Goal: Task Accomplishment & Management: Complete application form

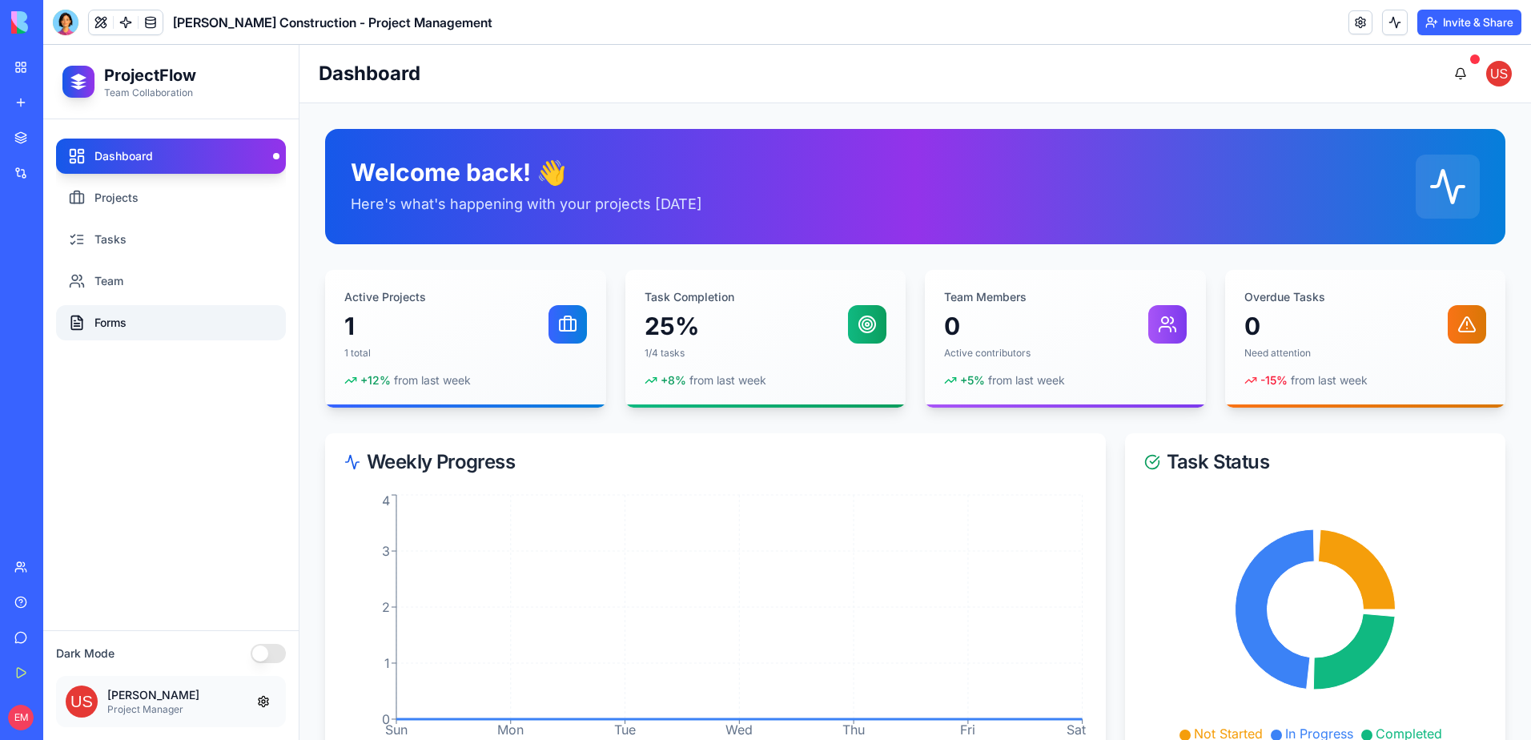
click at [163, 316] on link "Forms" at bounding box center [171, 322] width 230 height 35
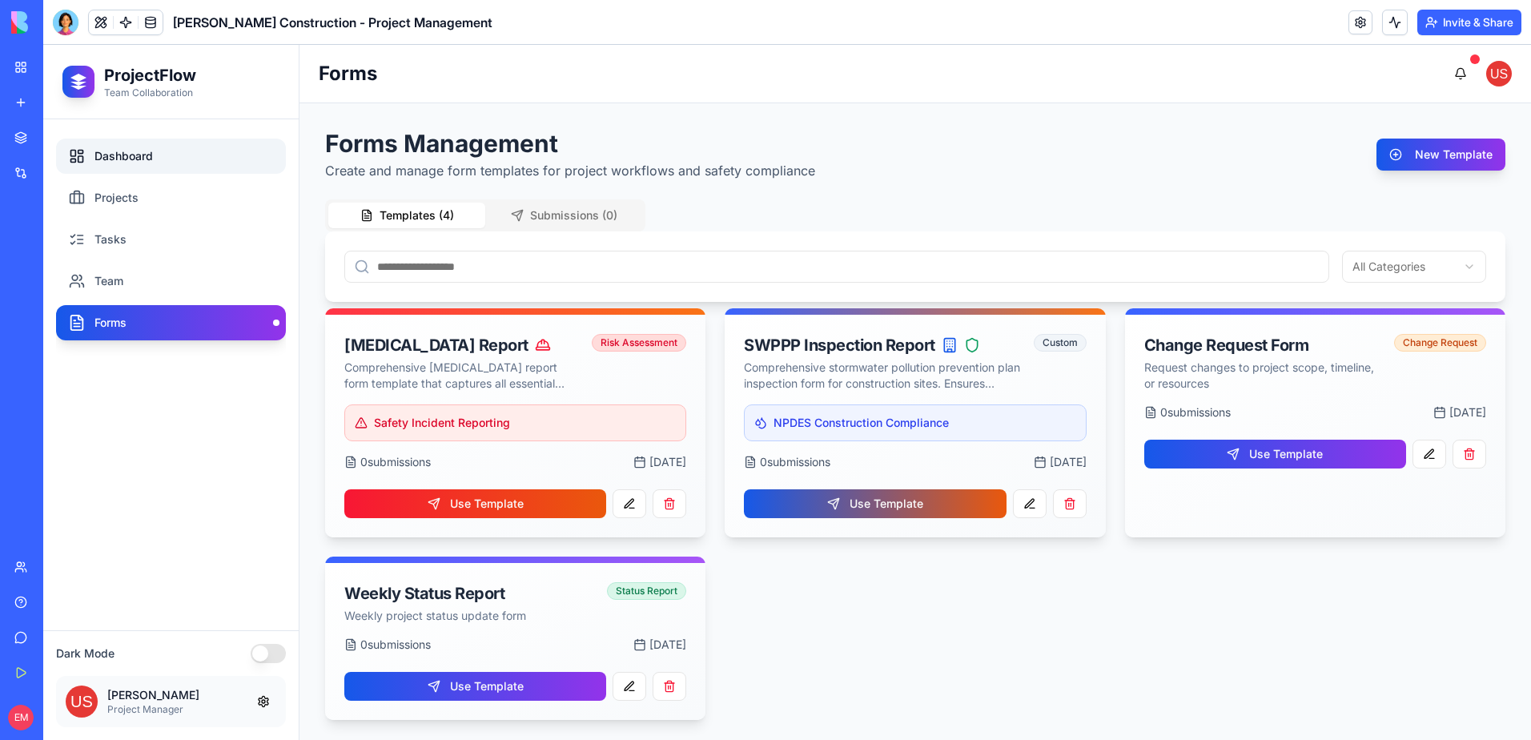
click at [176, 171] on link "Dashboard" at bounding box center [171, 156] width 230 height 35
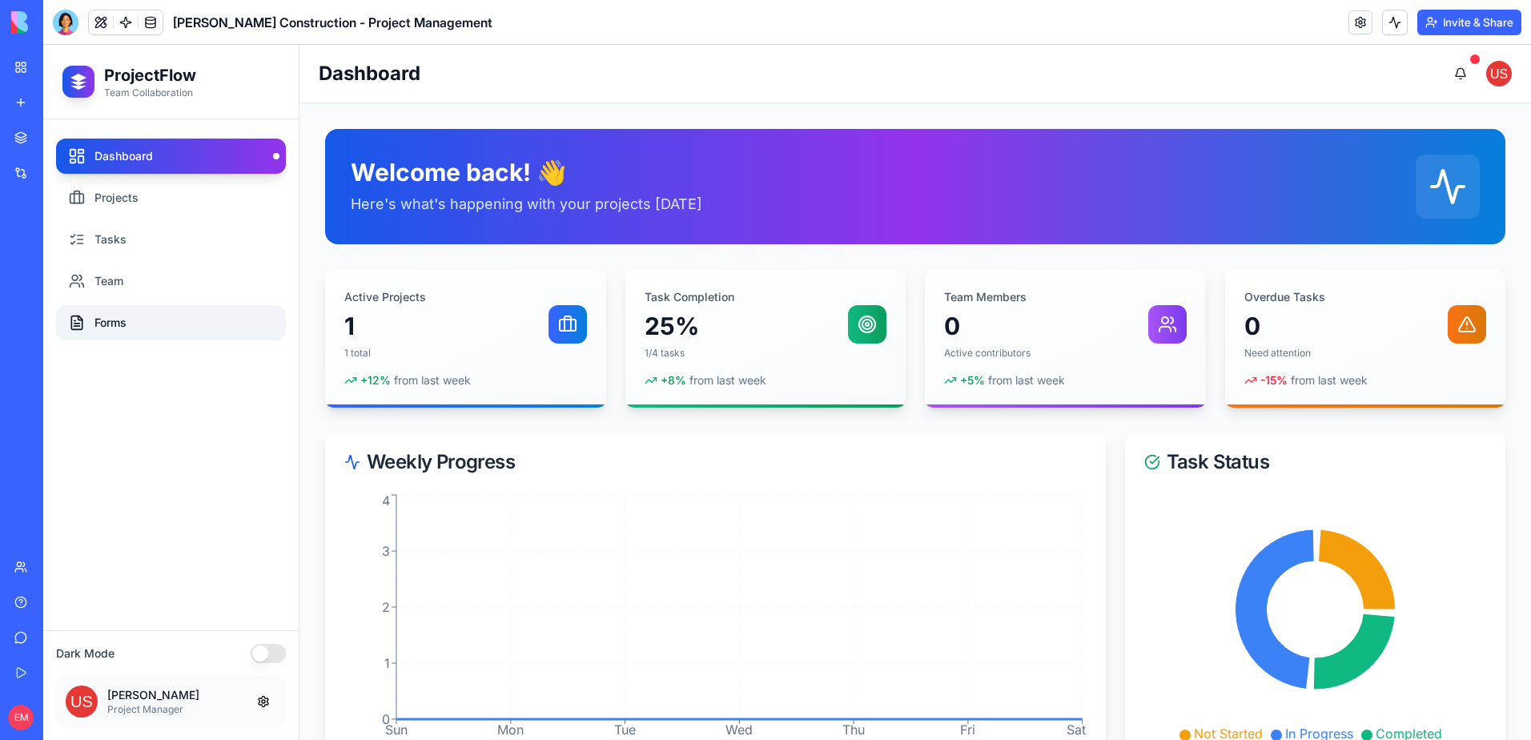
click at [224, 327] on link "Forms" at bounding box center [171, 322] width 230 height 35
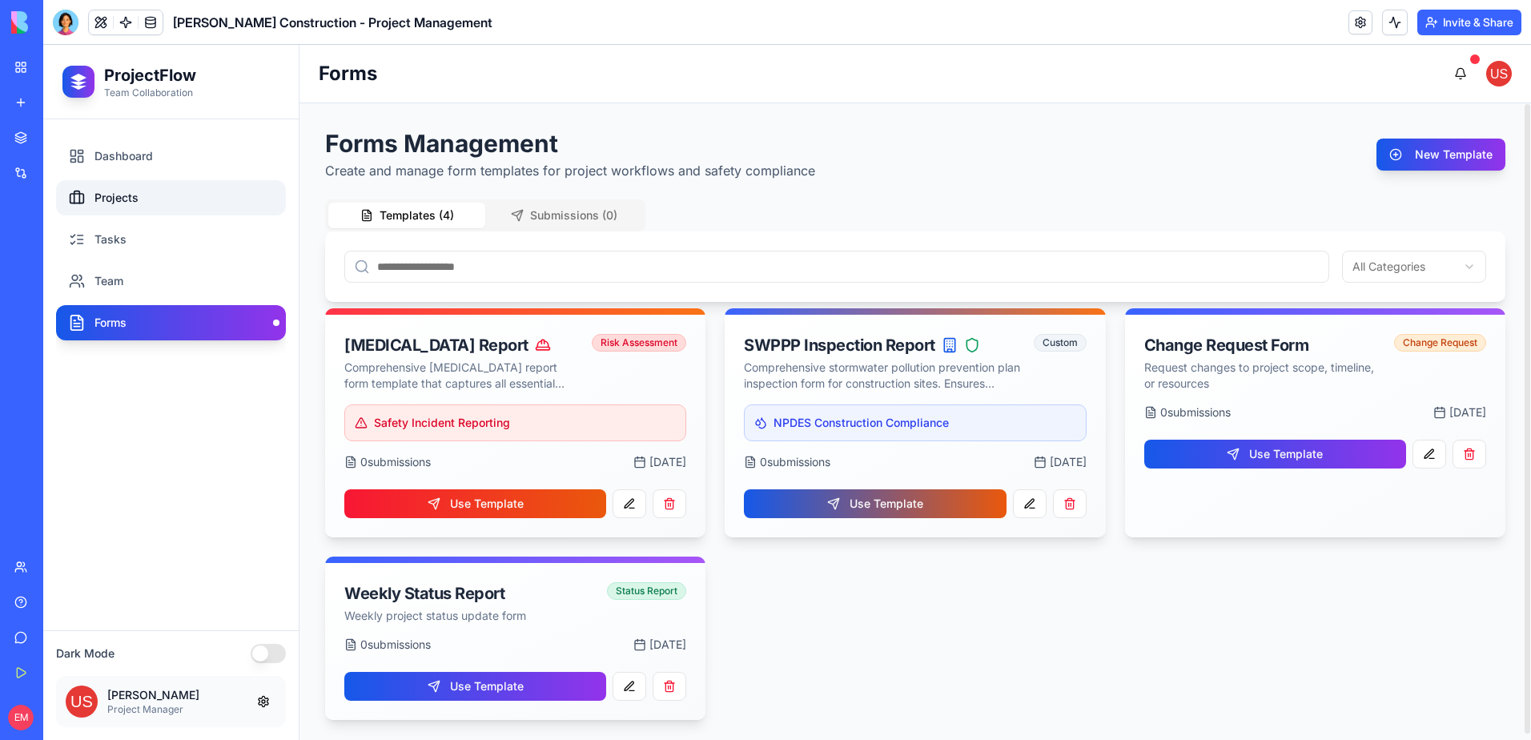
click at [160, 199] on link "Projects" at bounding box center [171, 197] width 230 height 35
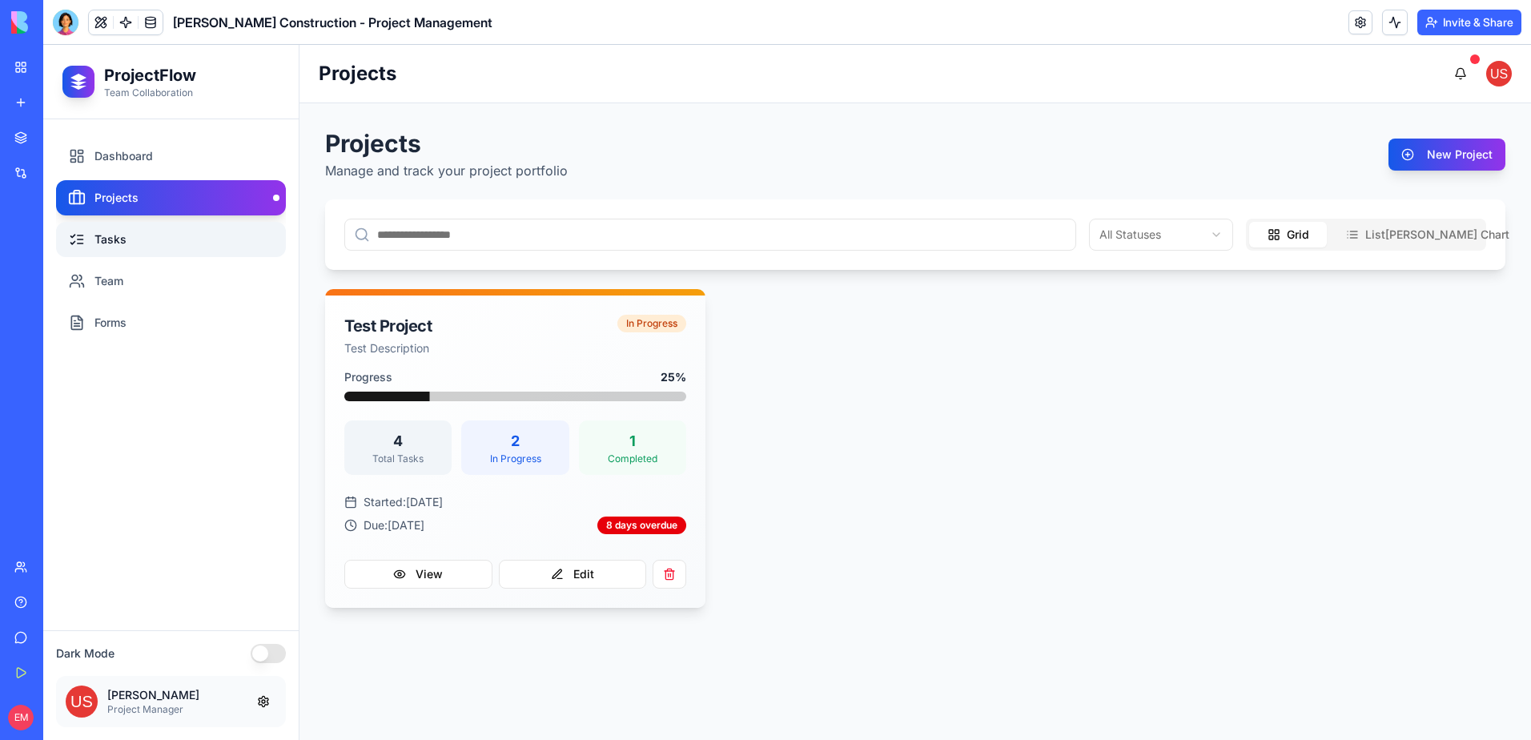
click at [195, 231] on link "Tasks" at bounding box center [171, 239] width 230 height 35
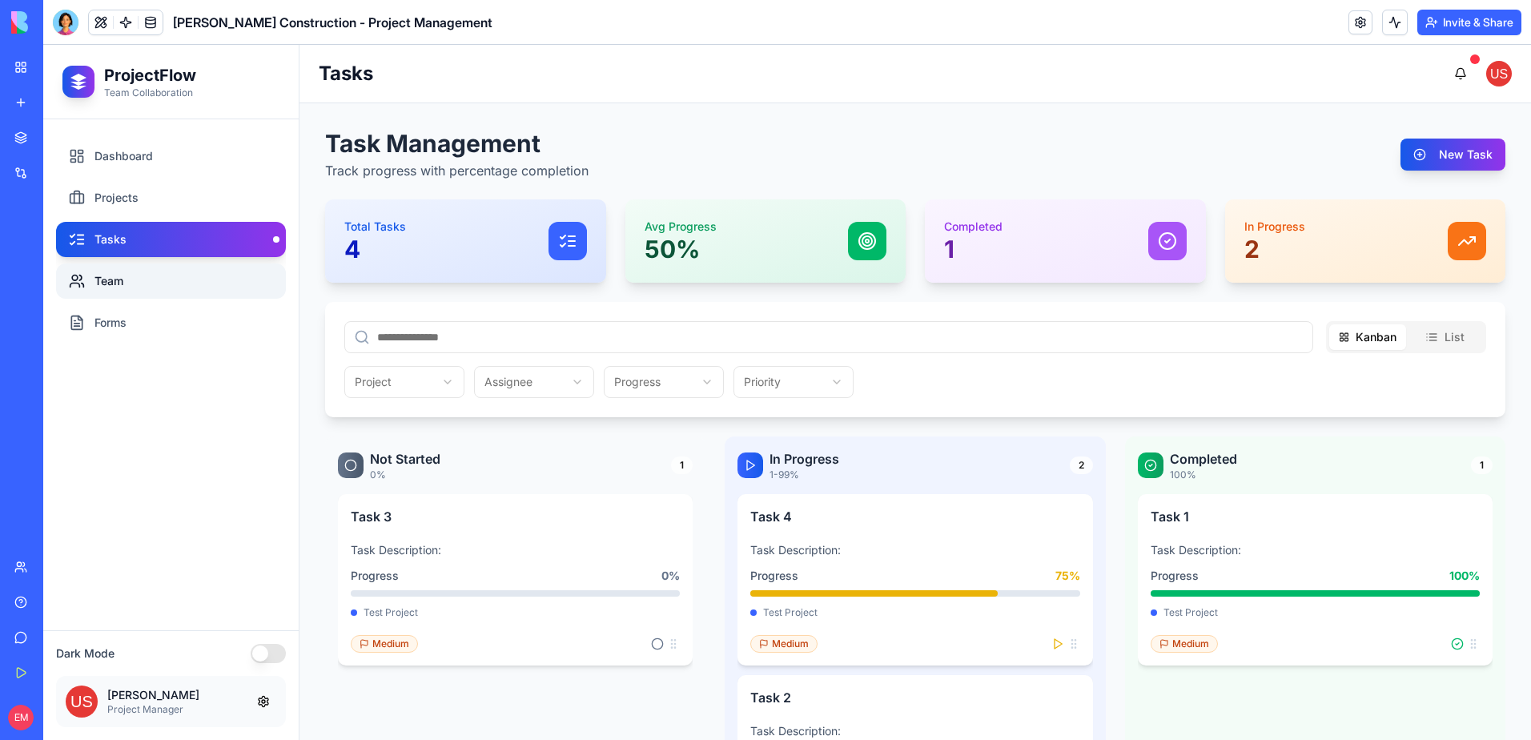
click at [195, 280] on link "Team" at bounding box center [171, 281] width 230 height 35
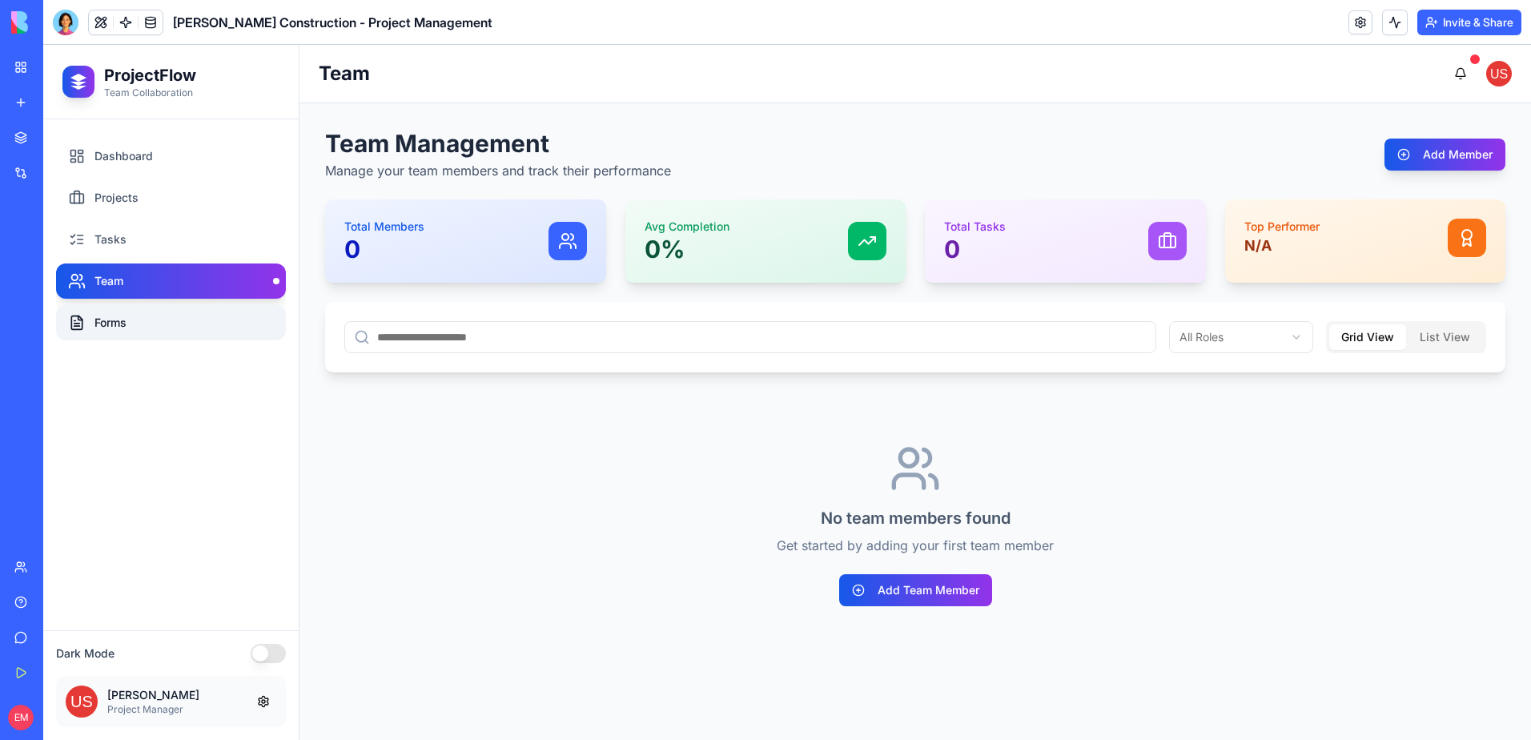
click at [185, 312] on link "Forms" at bounding box center [171, 322] width 230 height 35
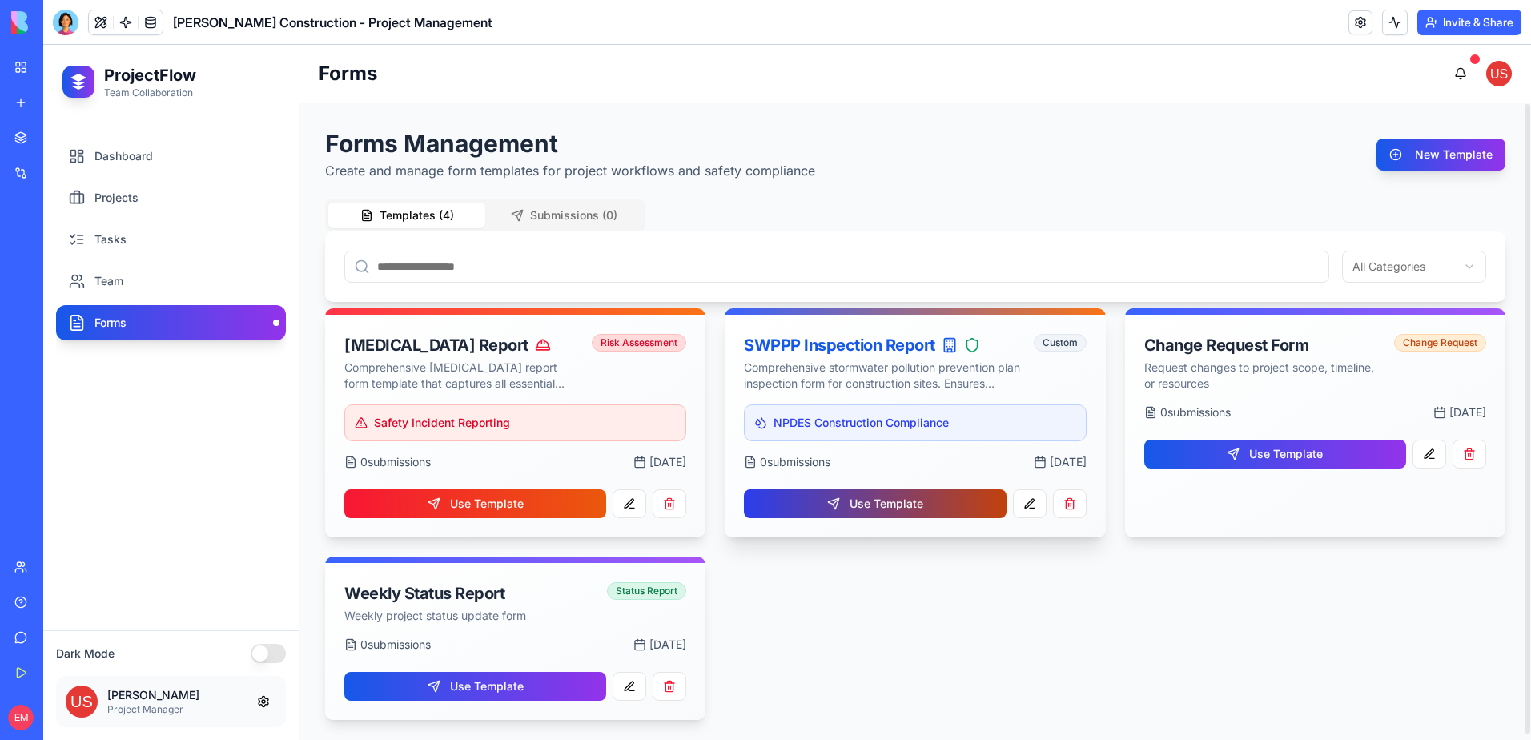
click at [846, 499] on button "Use Template" at bounding box center [875, 503] width 262 height 29
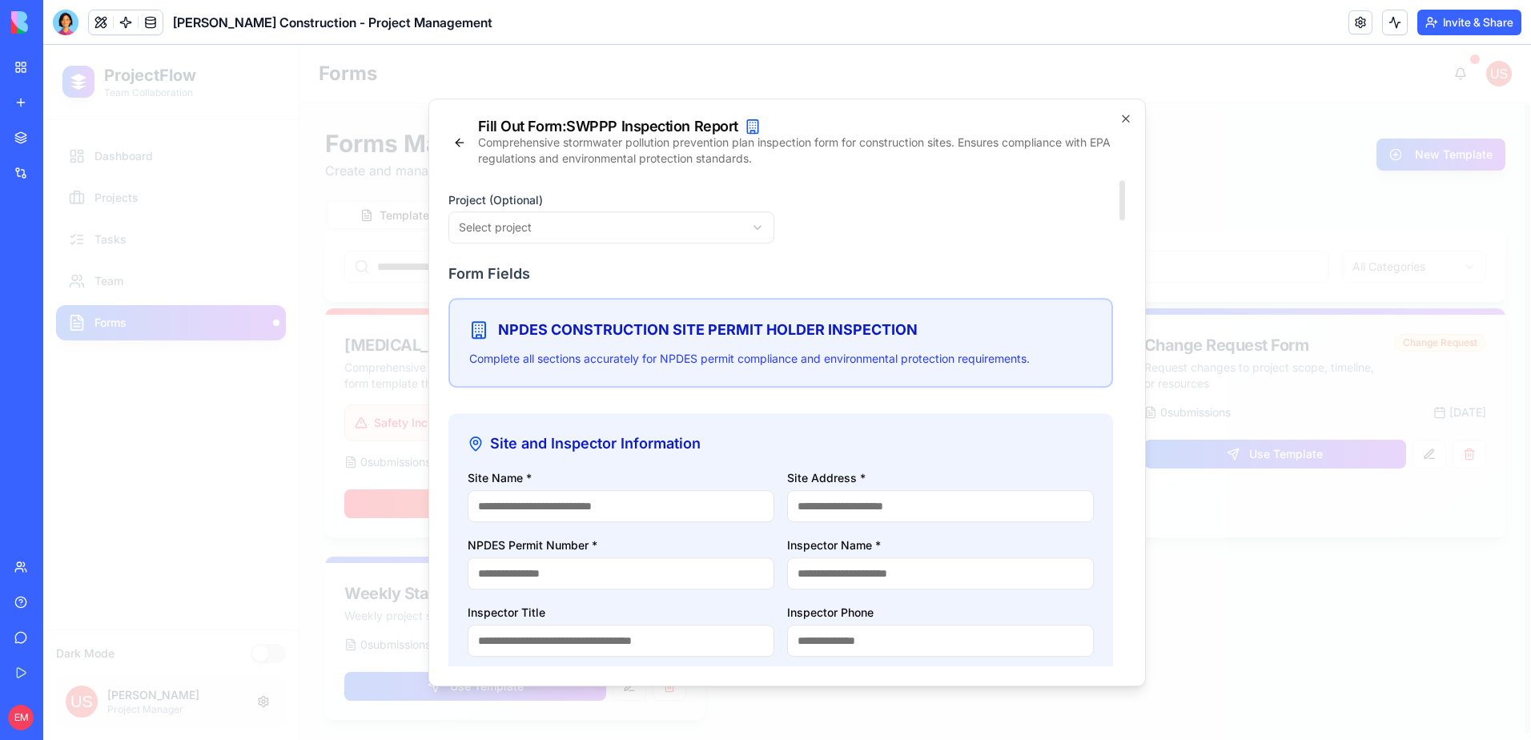
click at [634, 237] on body "ProjectFlow Team Collaboration Dashboard Projects Tasks Team Forms Dark Mode [P…" at bounding box center [787, 392] width 1488 height 695
click at [608, 510] on input "Site Name *" at bounding box center [621, 506] width 307 height 32
type input "***"
click at [851, 509] on input "Site Address *" at bounding box center [940, 506] width 307 height 32
type input "***"
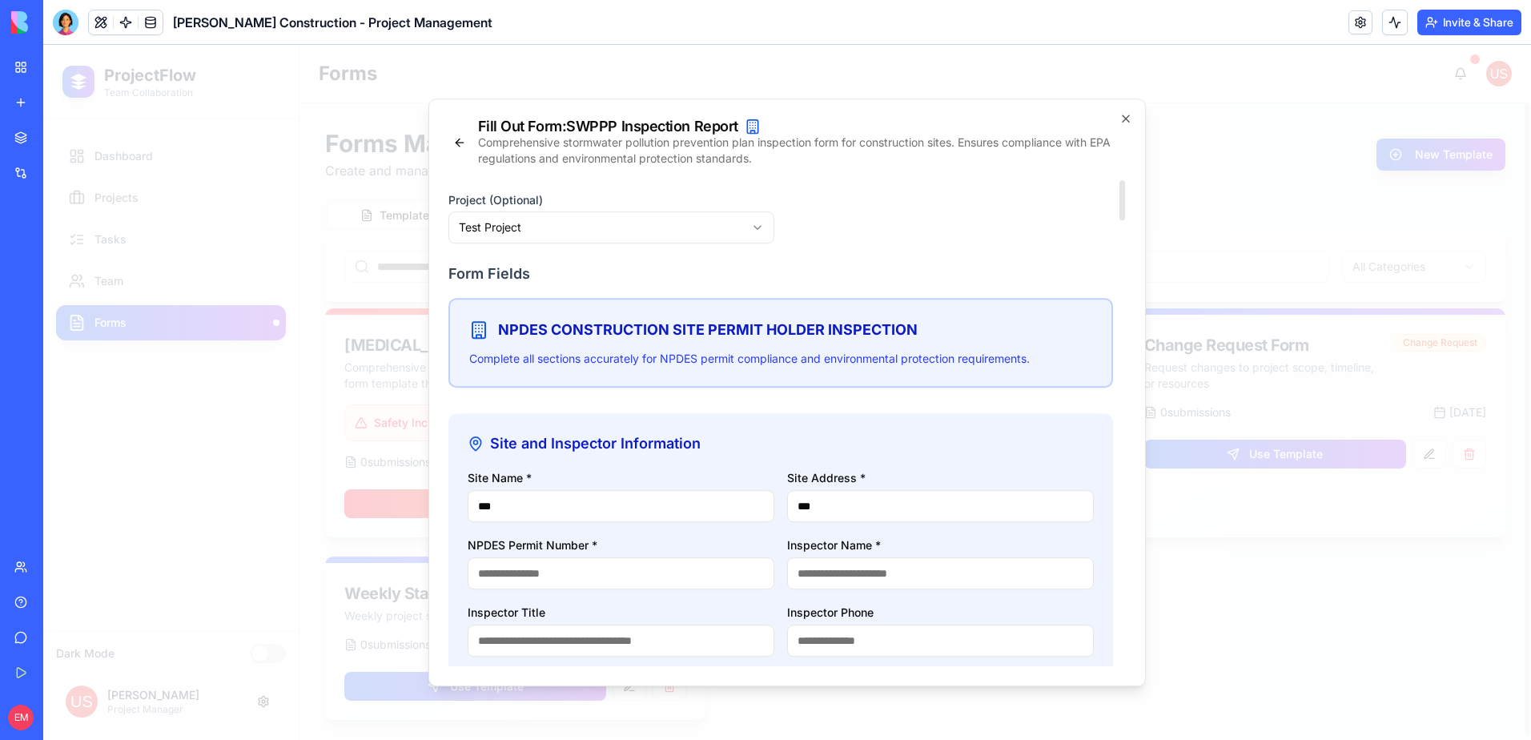
click at [666, 577] on input "NPDES Permit Number *" at bounding box center [621, 573] width 307 height 32
type input "****"
click at [879, 586] on input "Inspector Name *" at bounding box center [940, 573] width 307 height 32
type input "***"
click at [666, 634] on input "Inspector Title" at bounding box center [621, 641] width 307 height 32
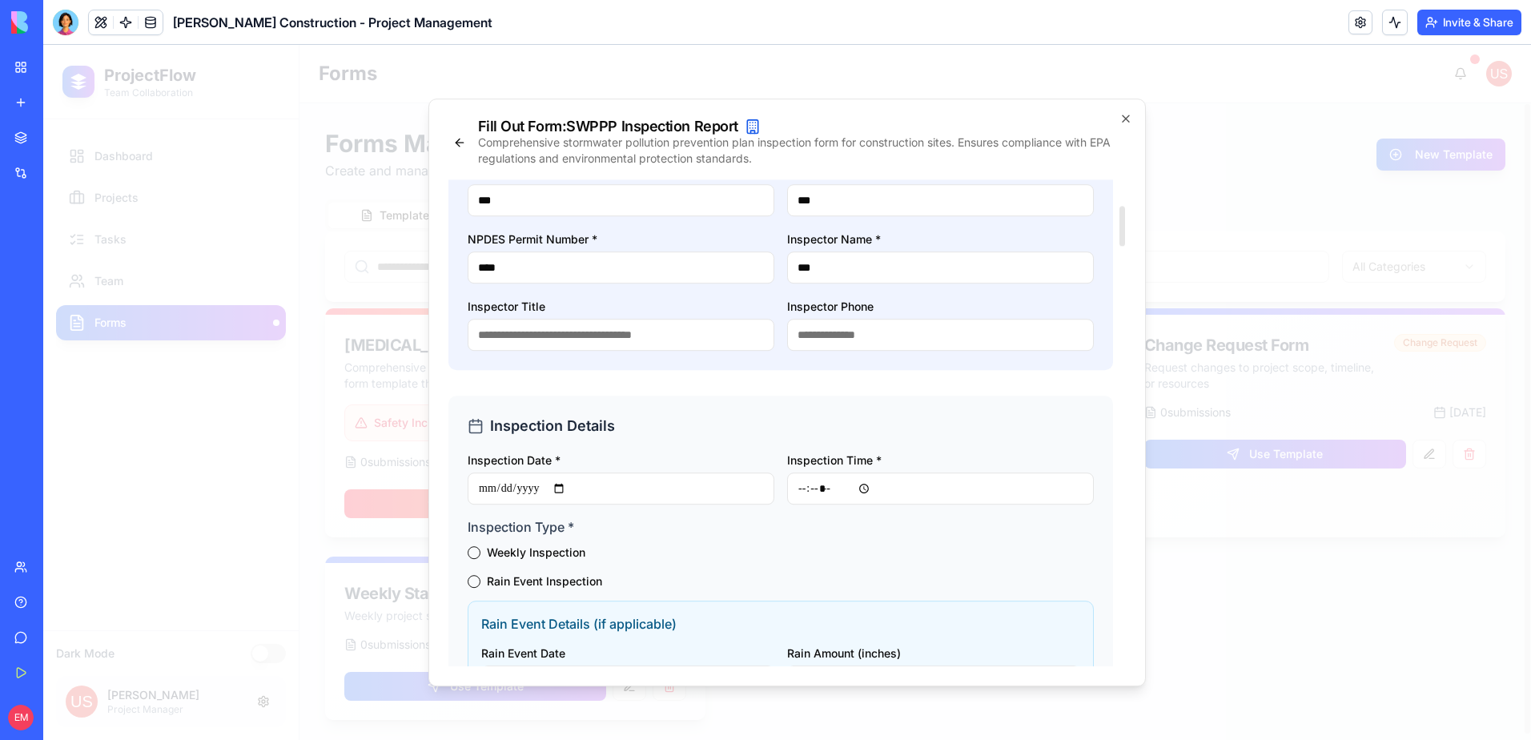
scroll to position [320, 0]
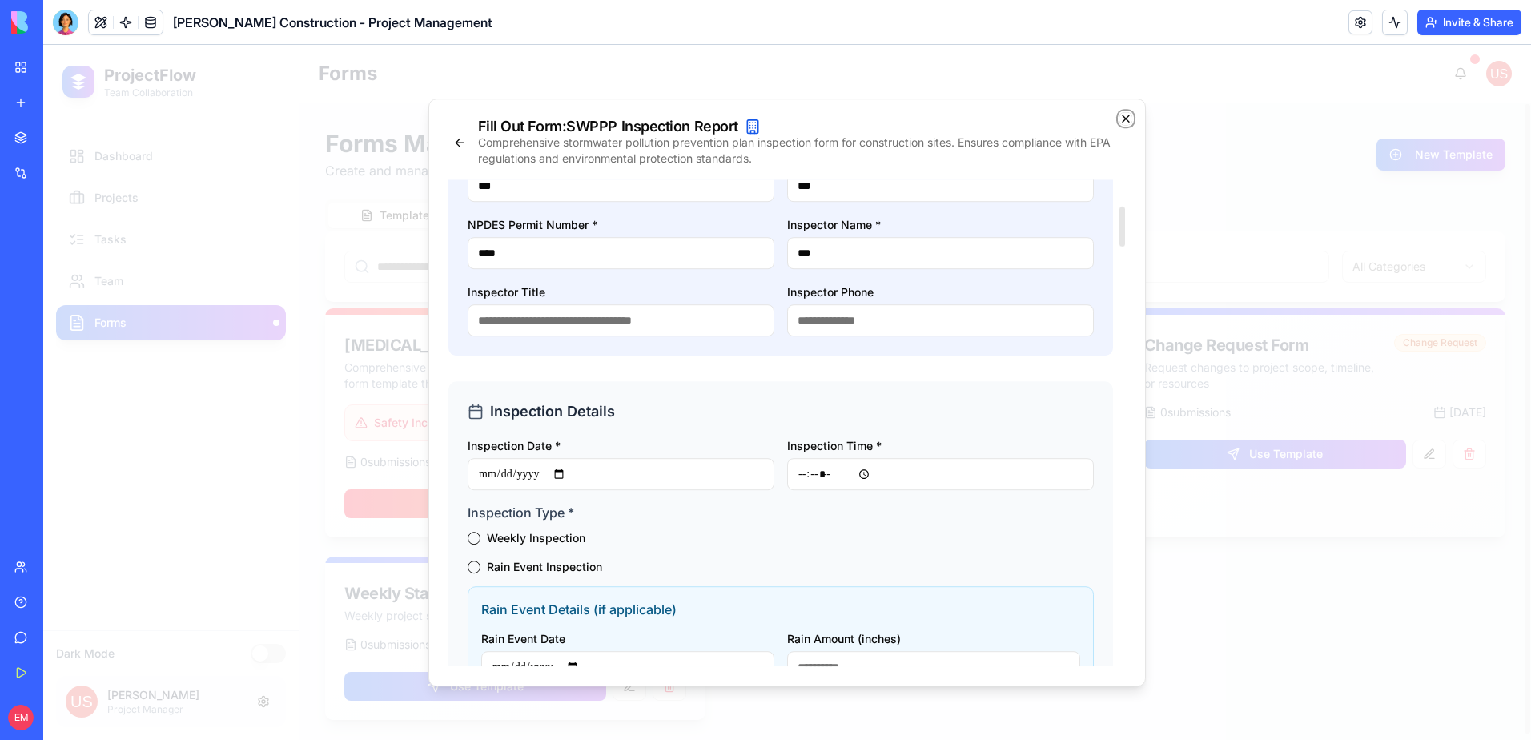
click at [1120, 119] on icon "button" at bounding box center [1126, 118] width 13 height 13
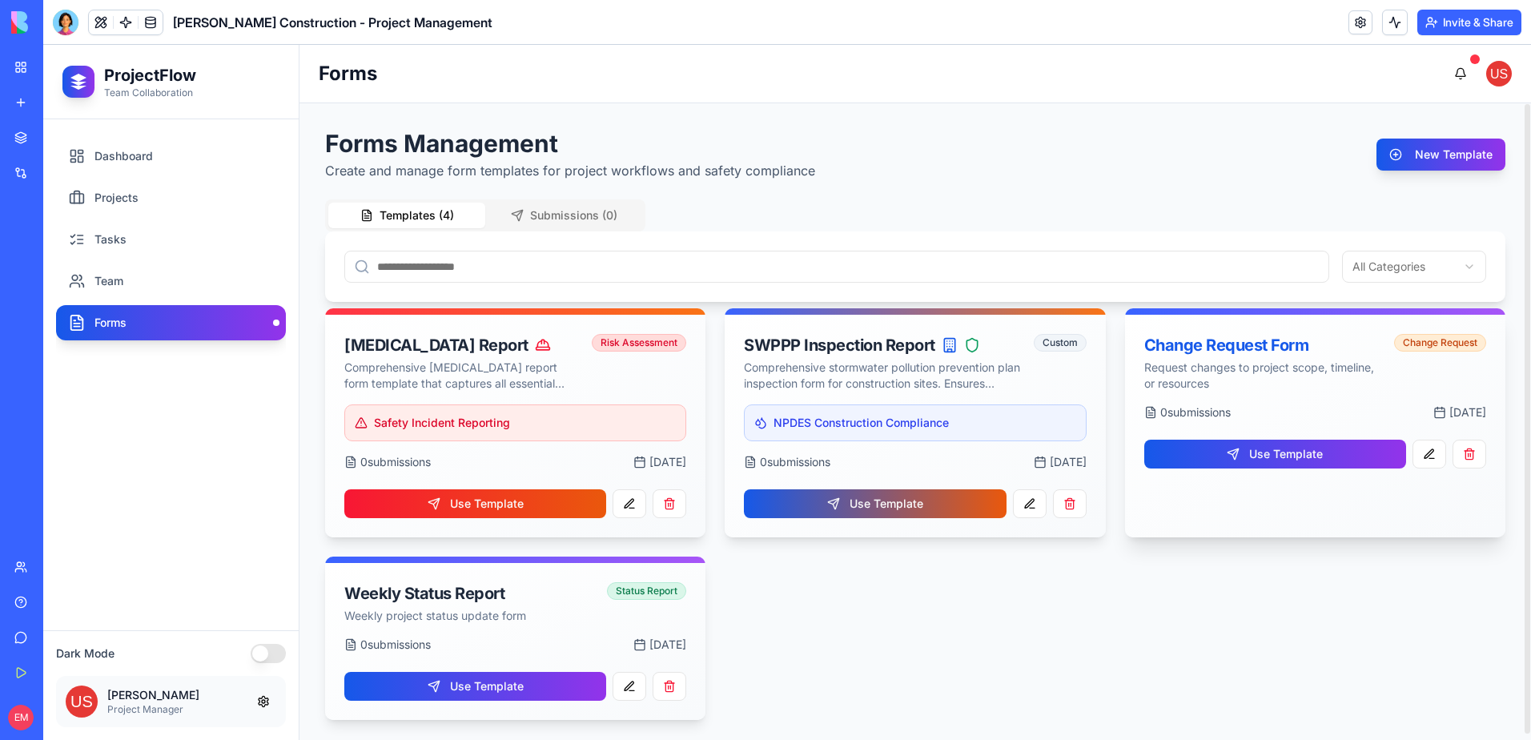
scroll to position [6, 0]
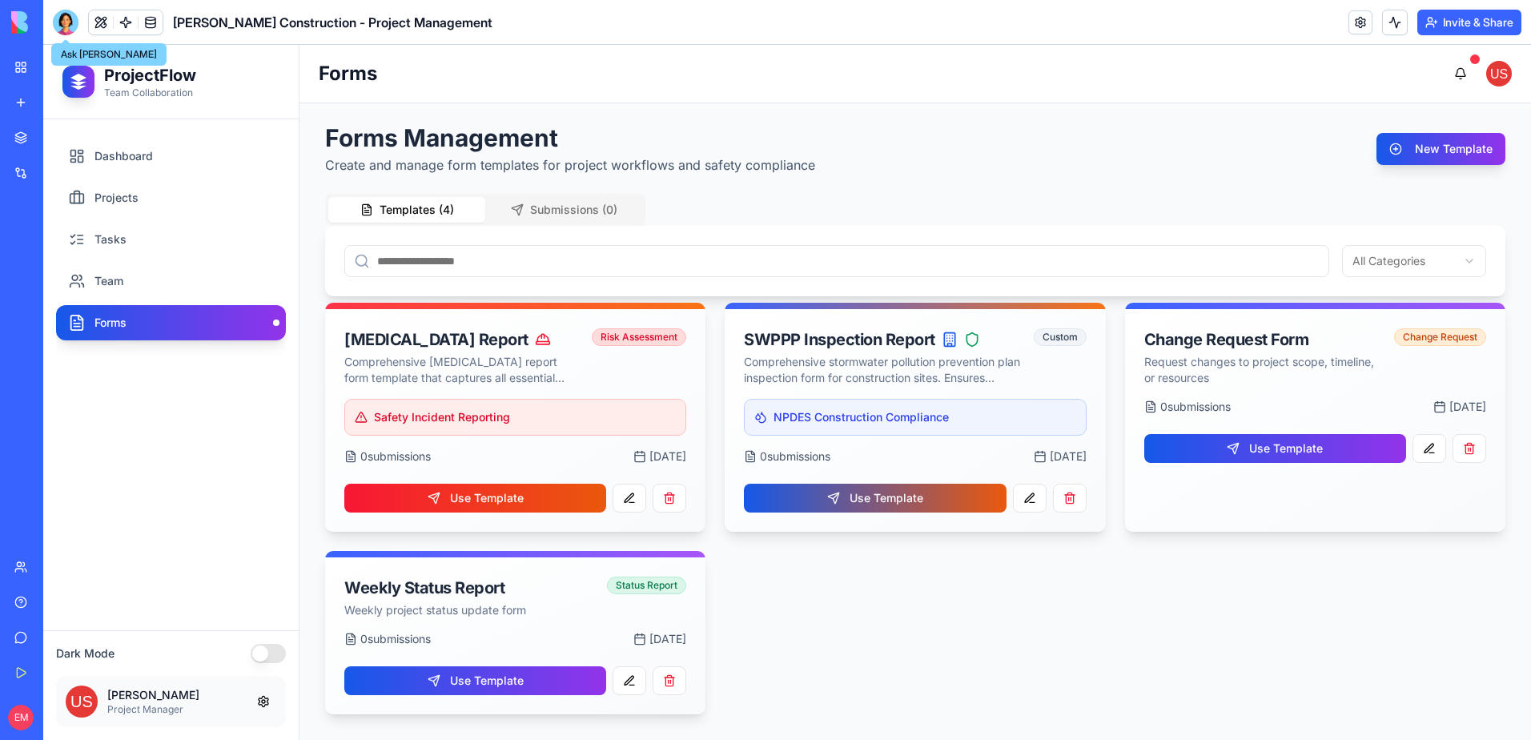
drag, startPoint x: 74, startPoint y: 18, endPoint x: 76, endPoint y: 45, distance: 27.3
click at [74, 18] on div at bounding box center [66, 23] width 26 height 26
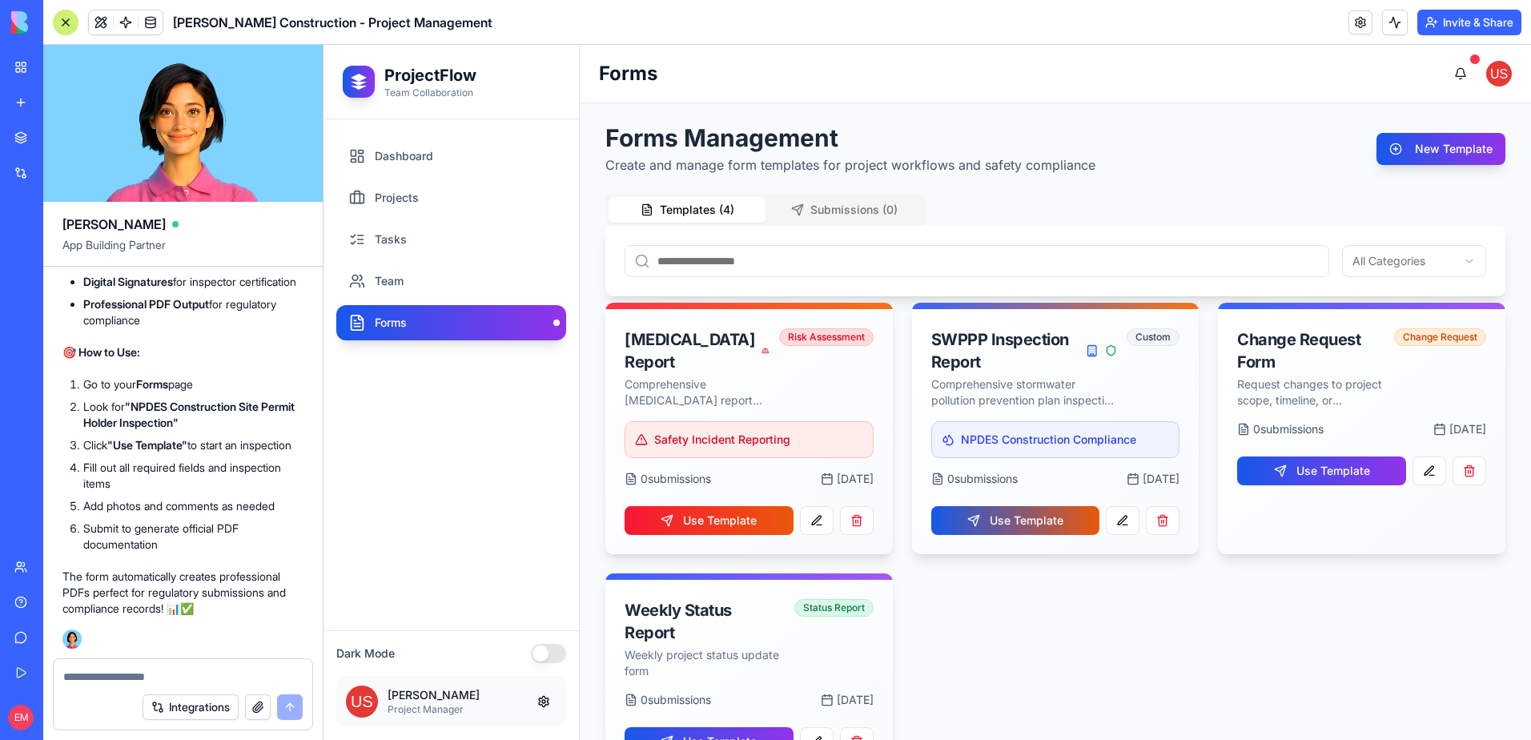
scroll to position [0, 0]
click at [266, 708] on button "button" at bounding box center [258, 707] width 26 height 26
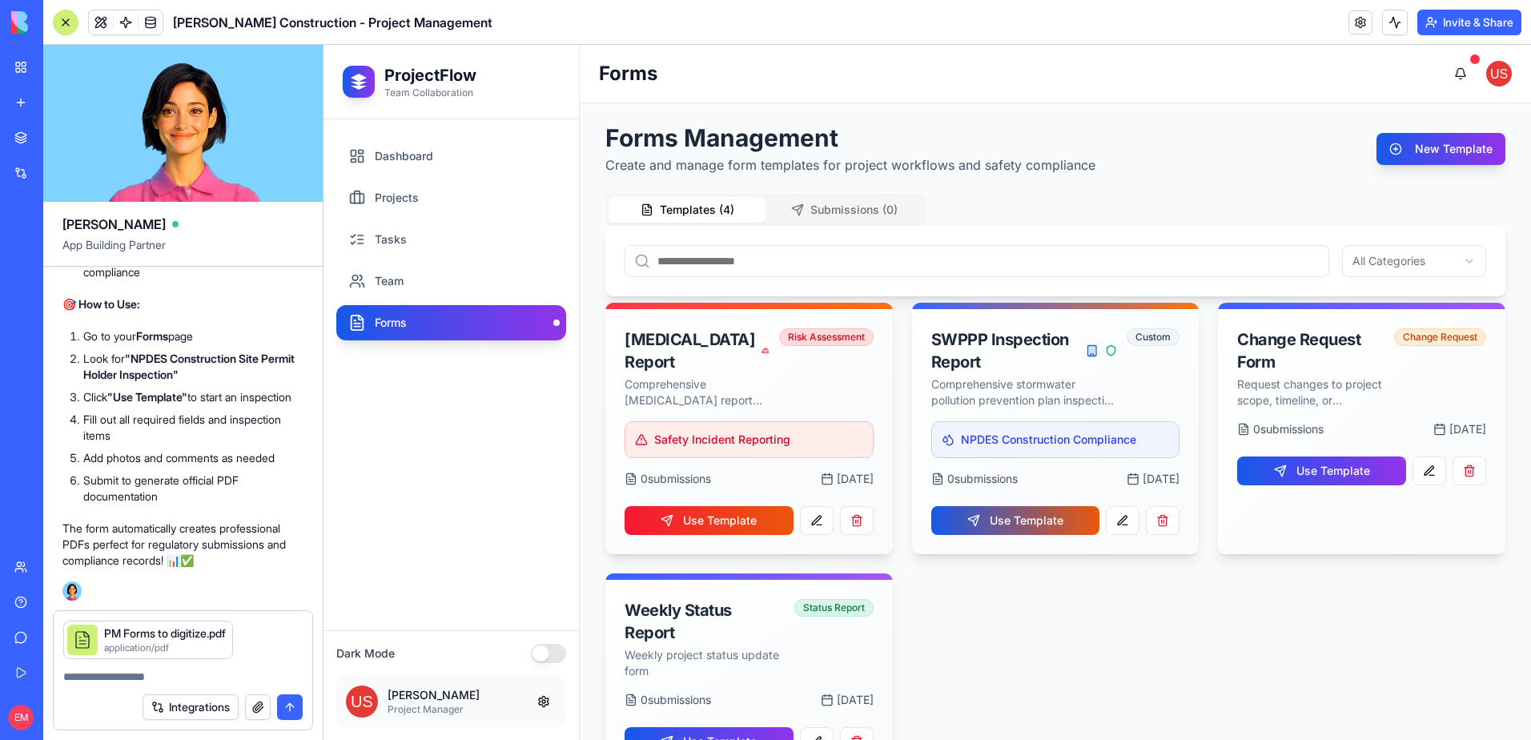
click at [167, 684] on textarea at bounding box center [182, 677] width 239 height 16
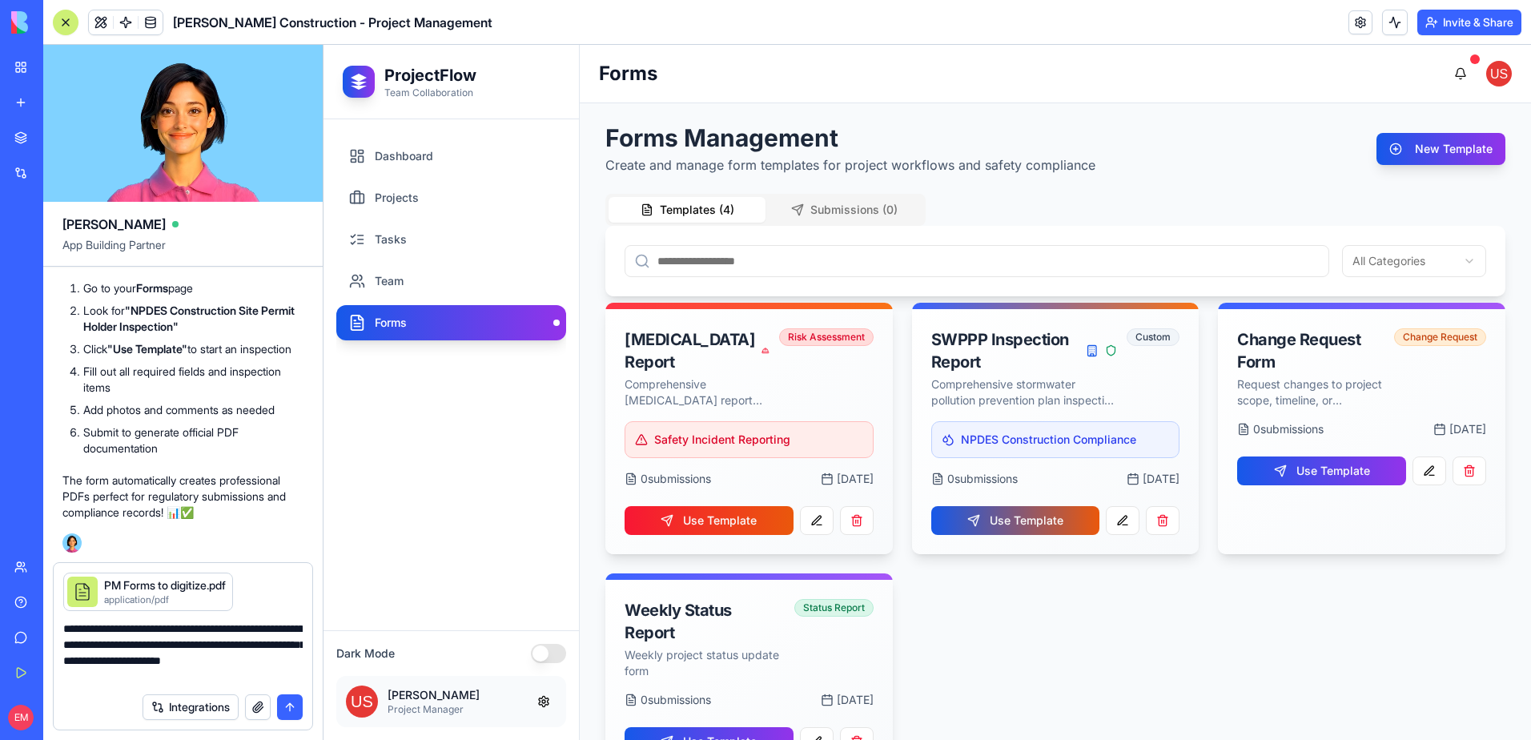
type textarea "**********"
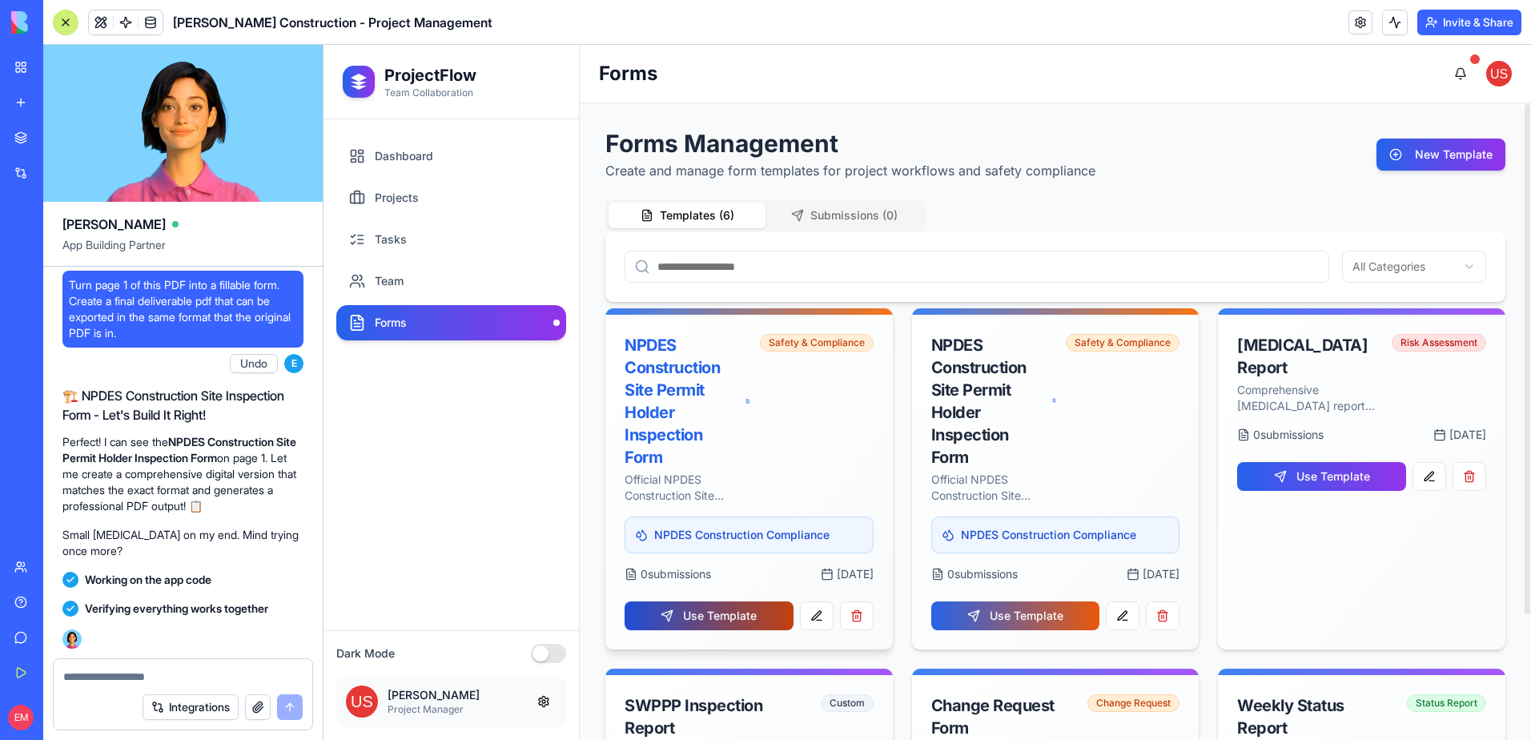
click at [742, 618] on button "Use Template" at bounding box center [709, 615] width 169 height 29
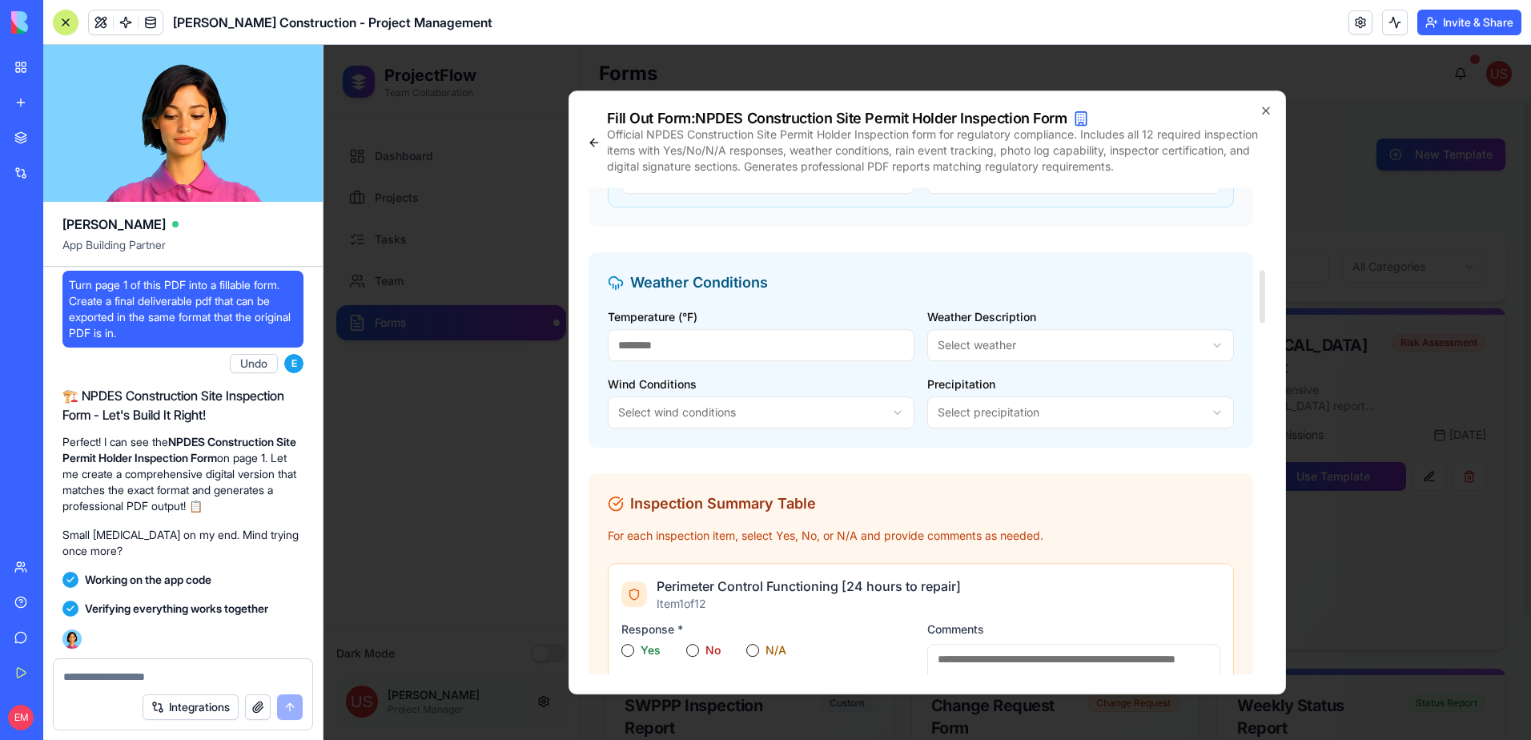
scroll to position [721, 0]
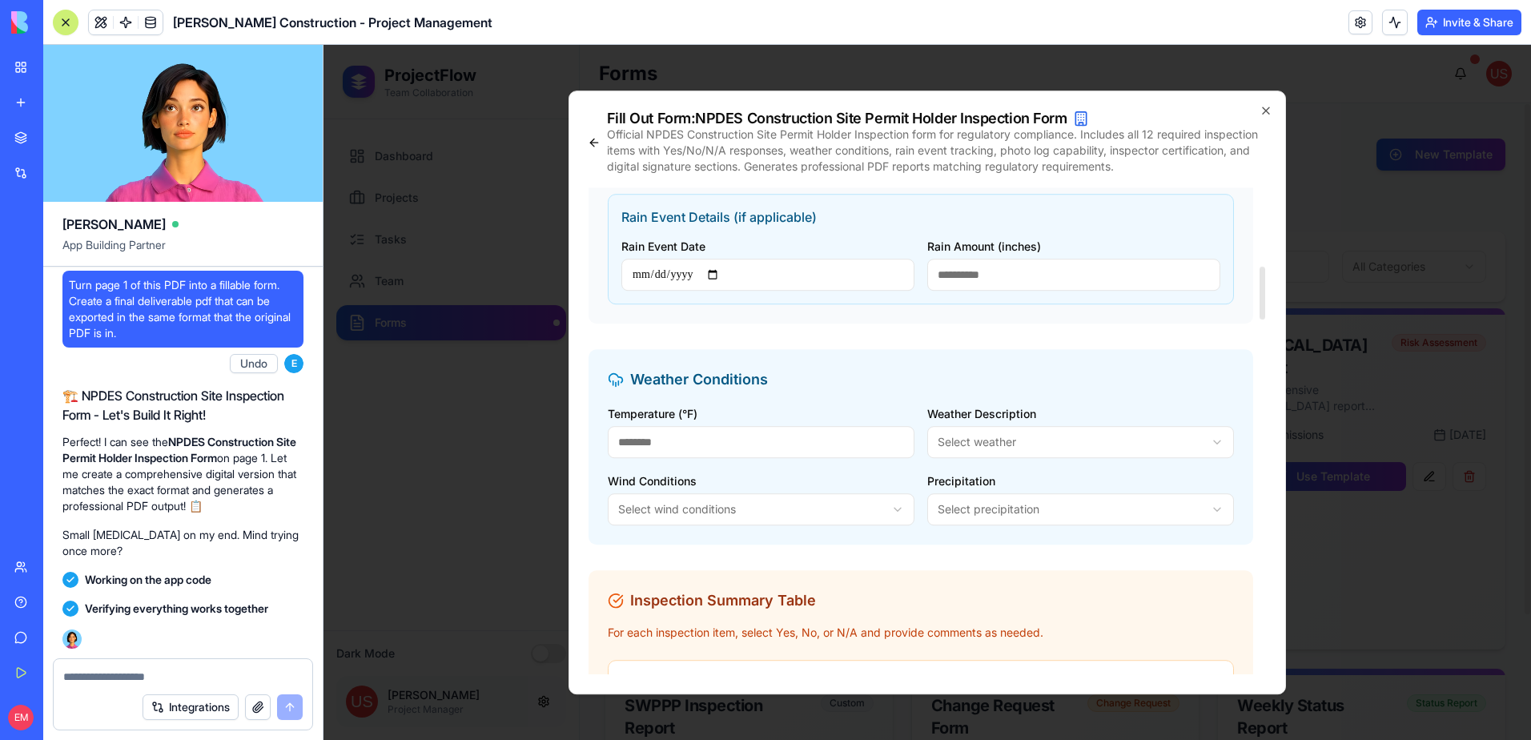
click at [1003, 495] on body "ProjectFlow Team Collaboration Dashboard Projects Tasks Team Forms Dark Mode [P…" at bounding box center [928, 392] width 1208 height 695
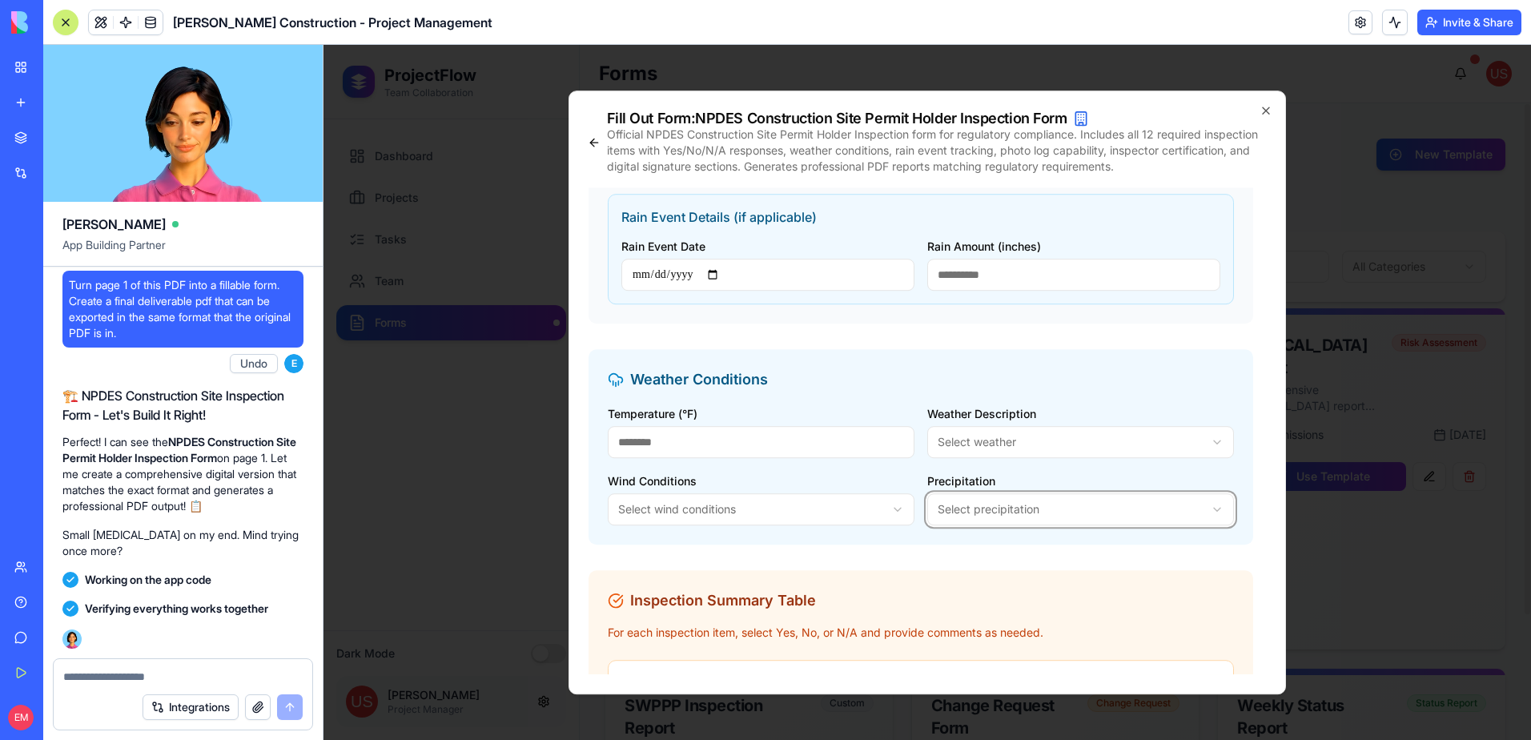
click at [1007, 505] on body "ProjectFlow Team Collaboration Dashboard Projects Tasks Team Forms Dark Mode [P…" at bounding box center [928, 392] width 1208 height 695
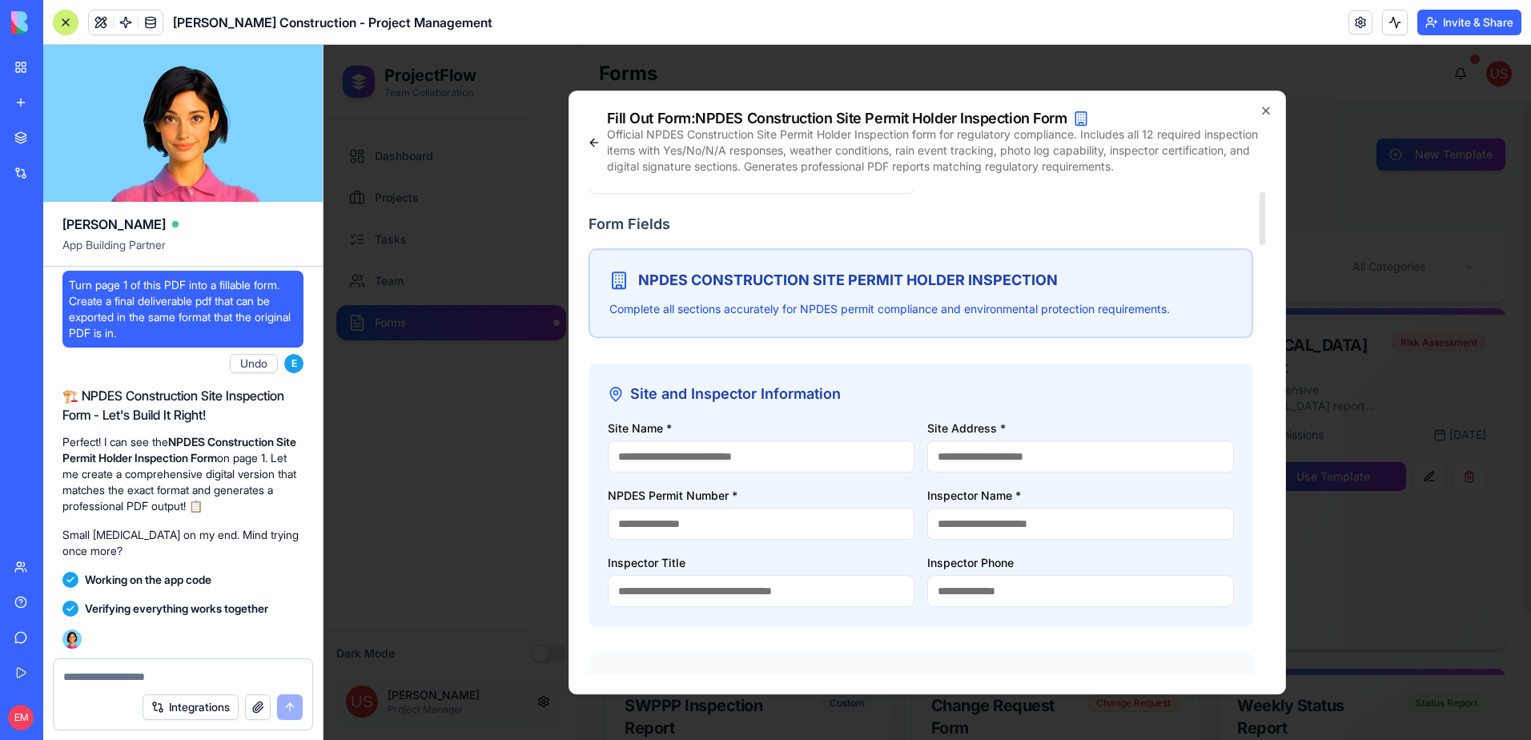
scroll to position [80, 0]
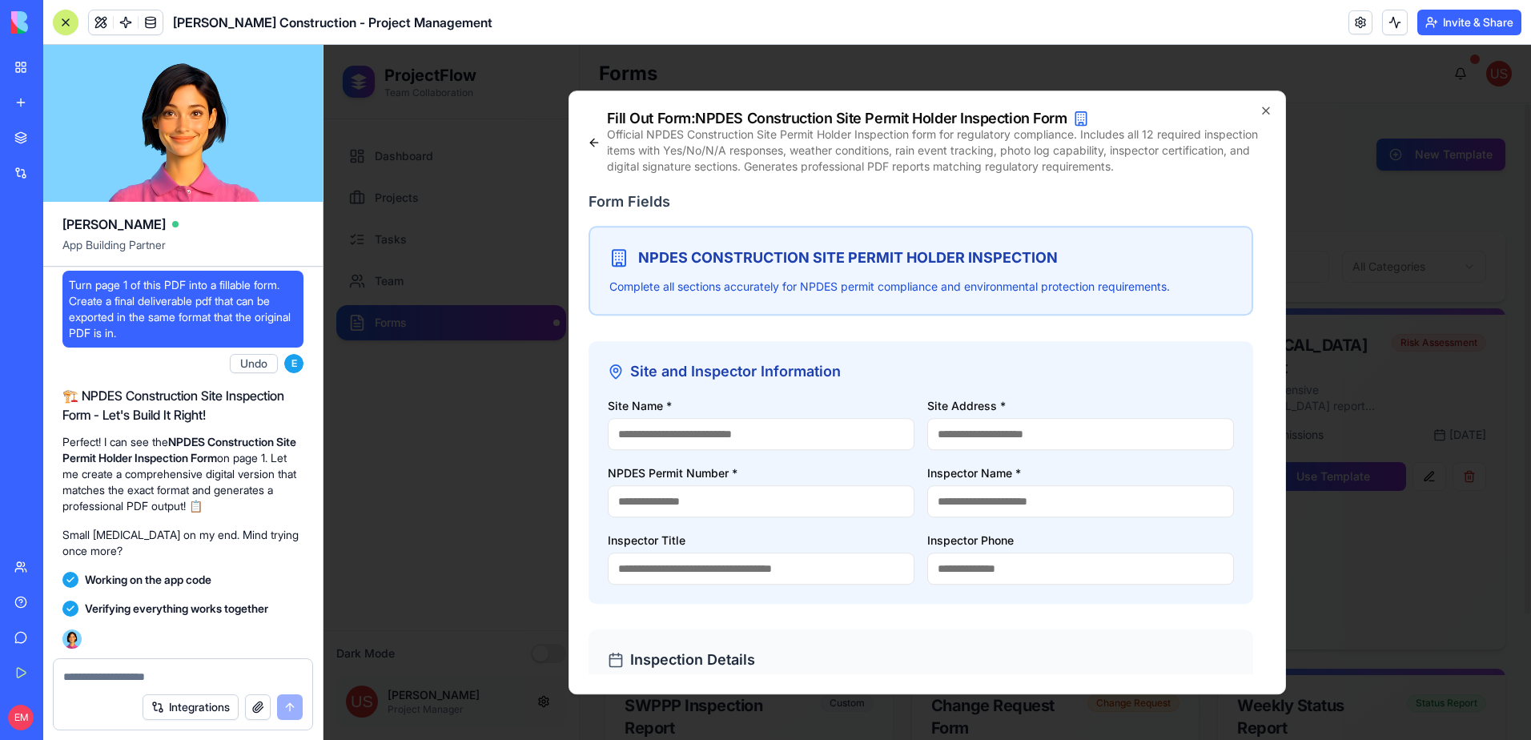
click at [159, 679] on textarea at bounding box center [182, 677] width 239 height 16
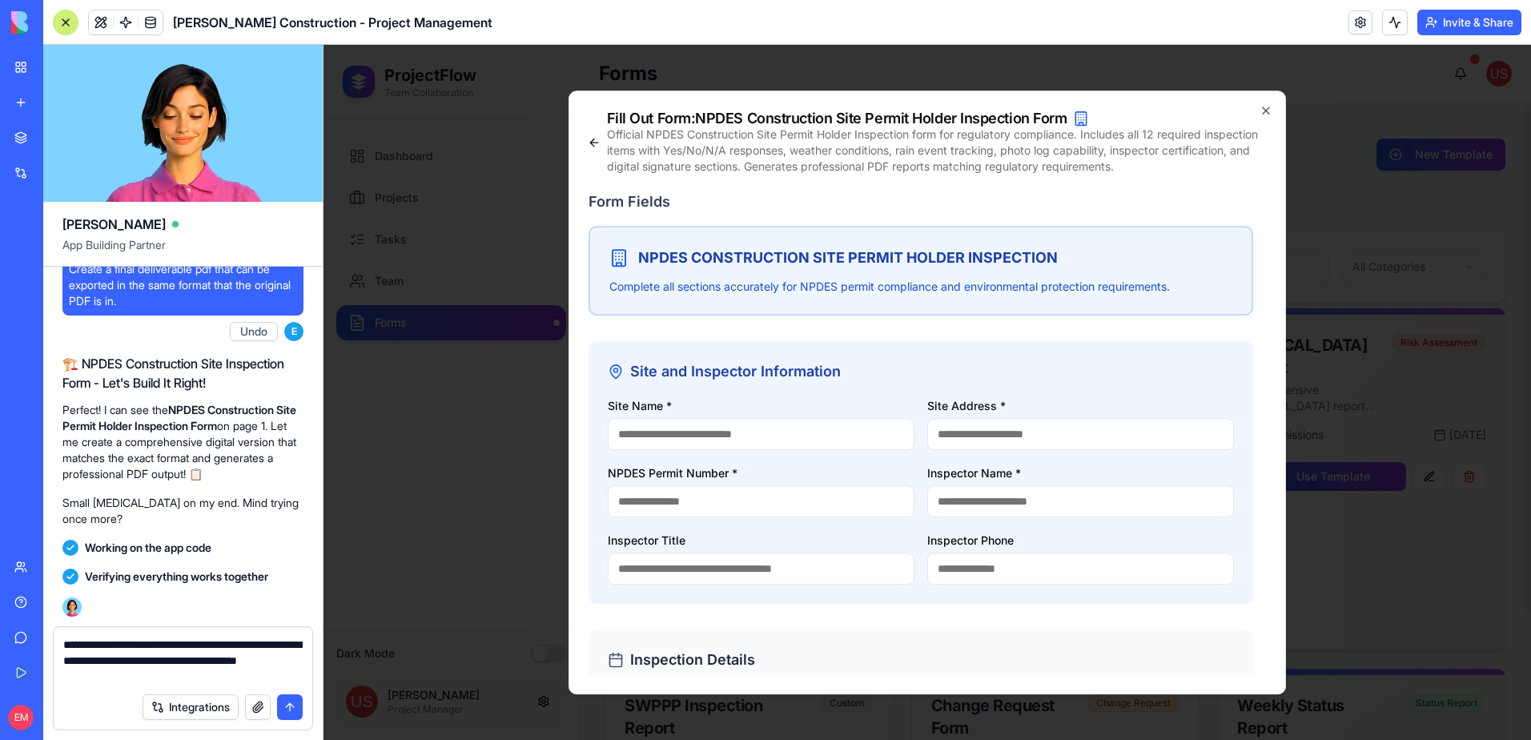
type textarea "**********"
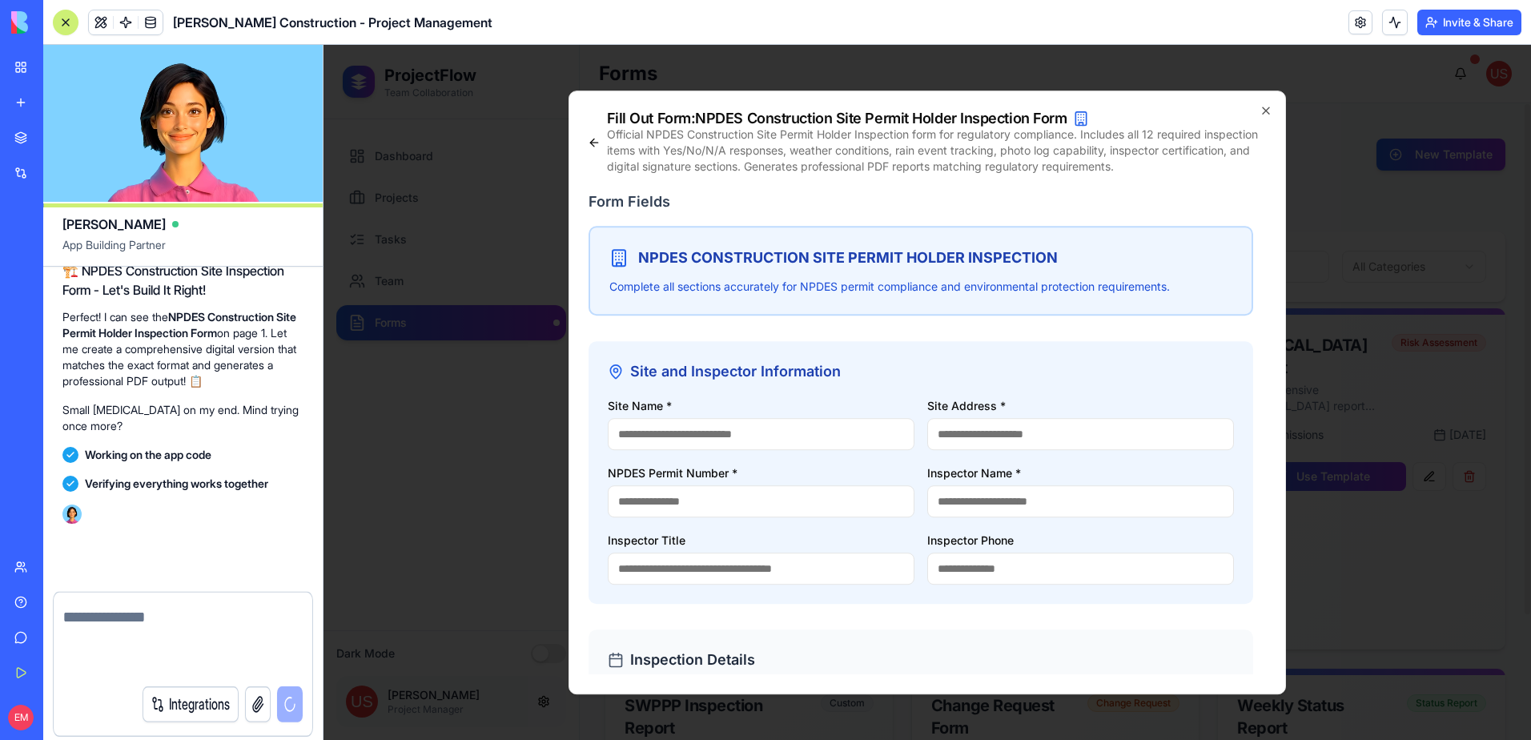
scroll to position [15752, 0]
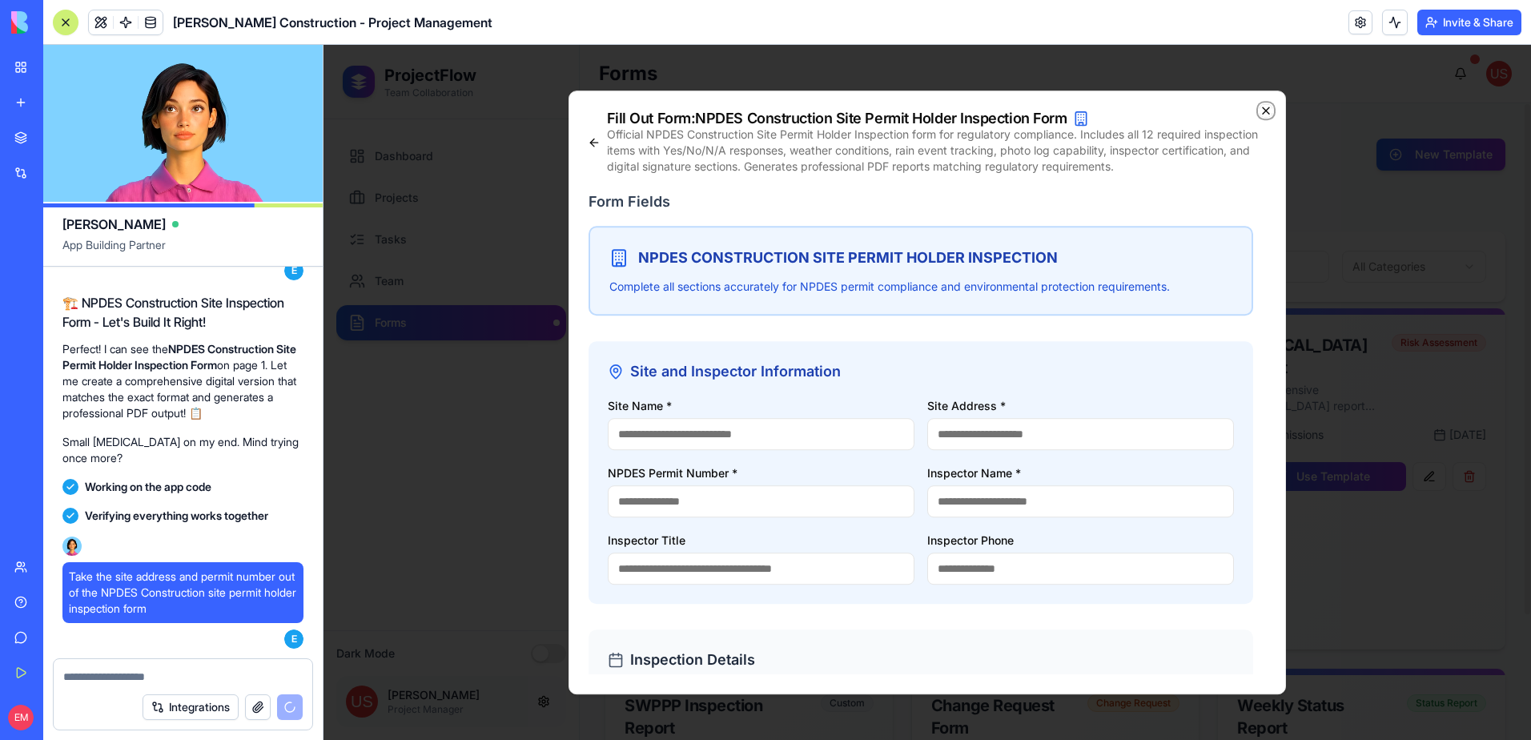
click at [1261, 111] on icon "button" at bounding box center [1266, 110] width 13 height 13
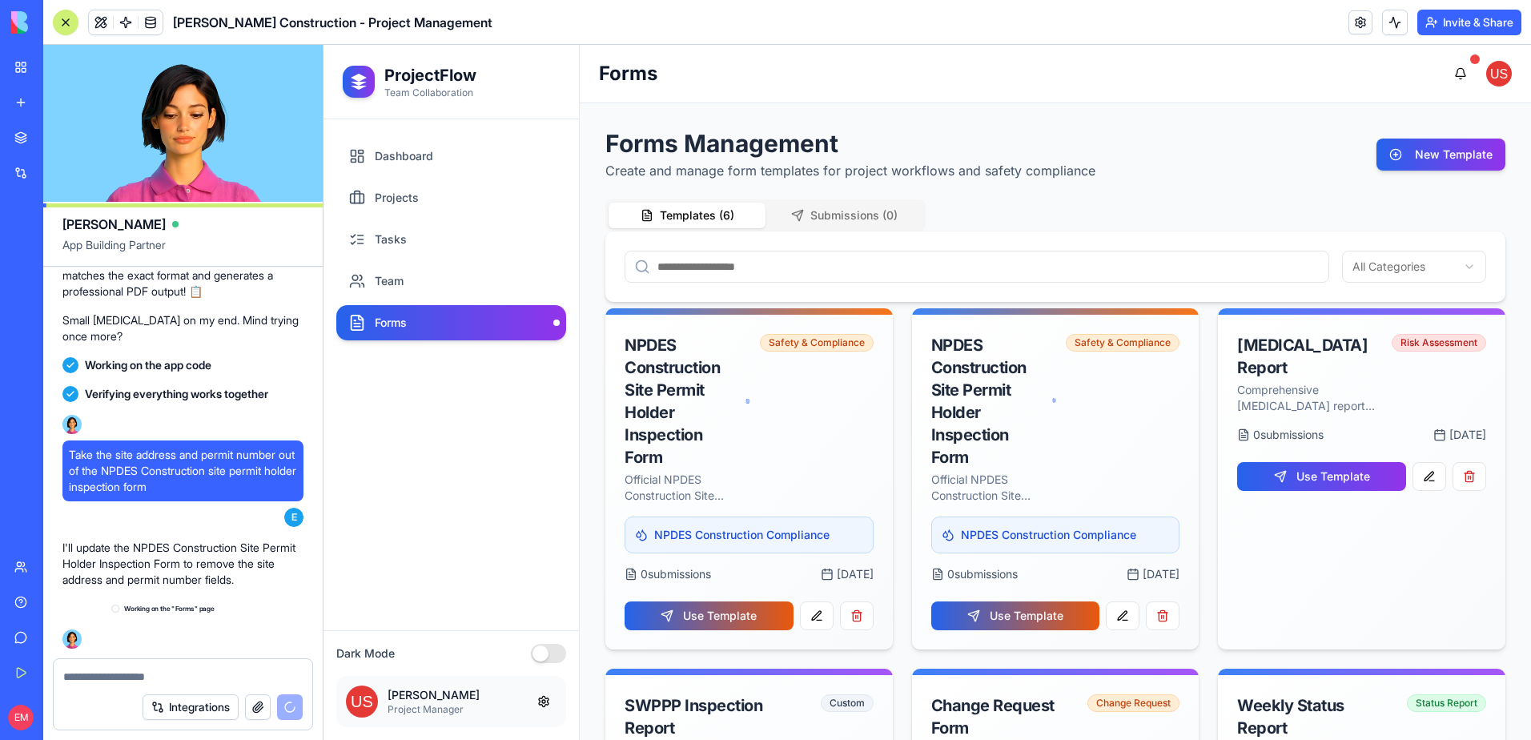
scroll to position [15874, 0]
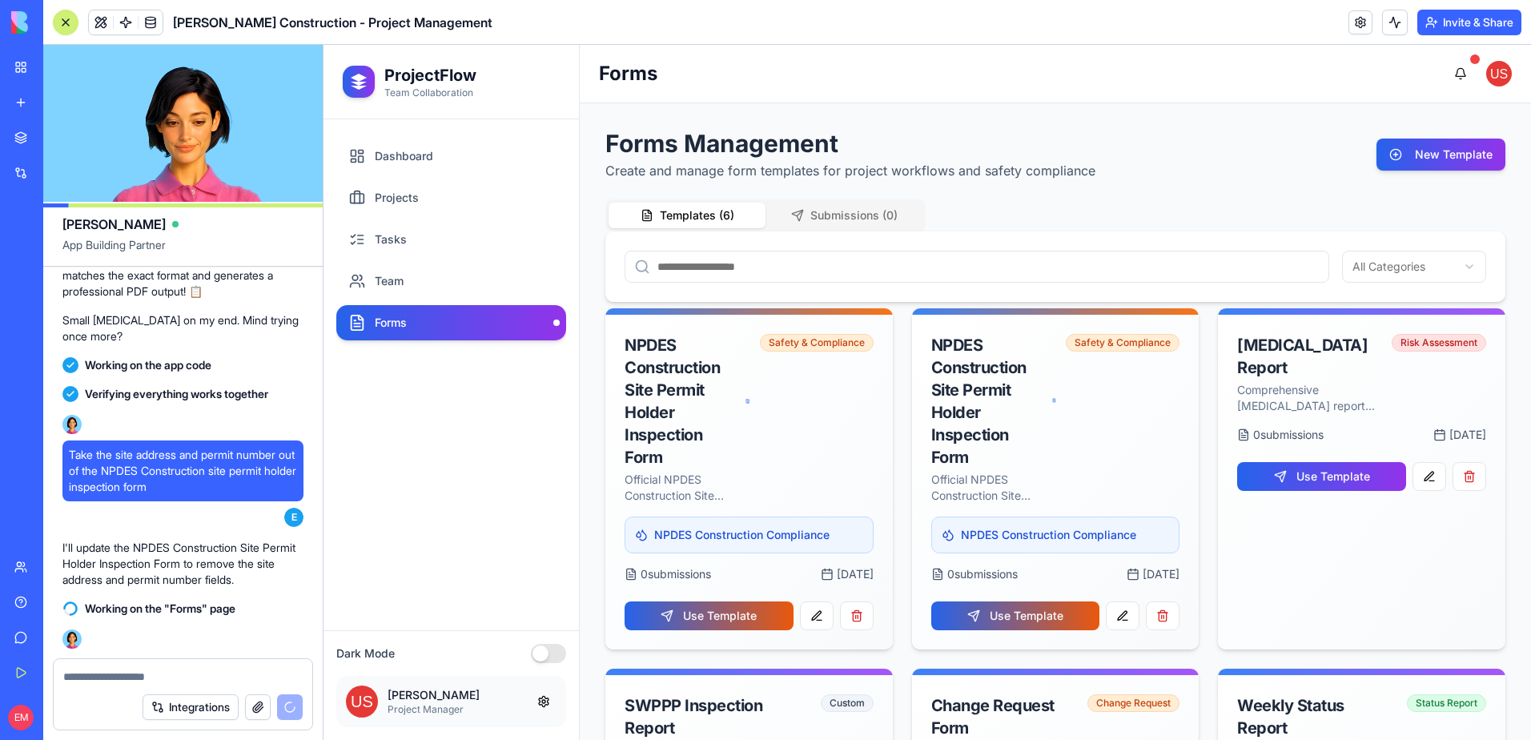
click at [161, 673] on textarea at bounding box center [182, 677] width 239 height 16
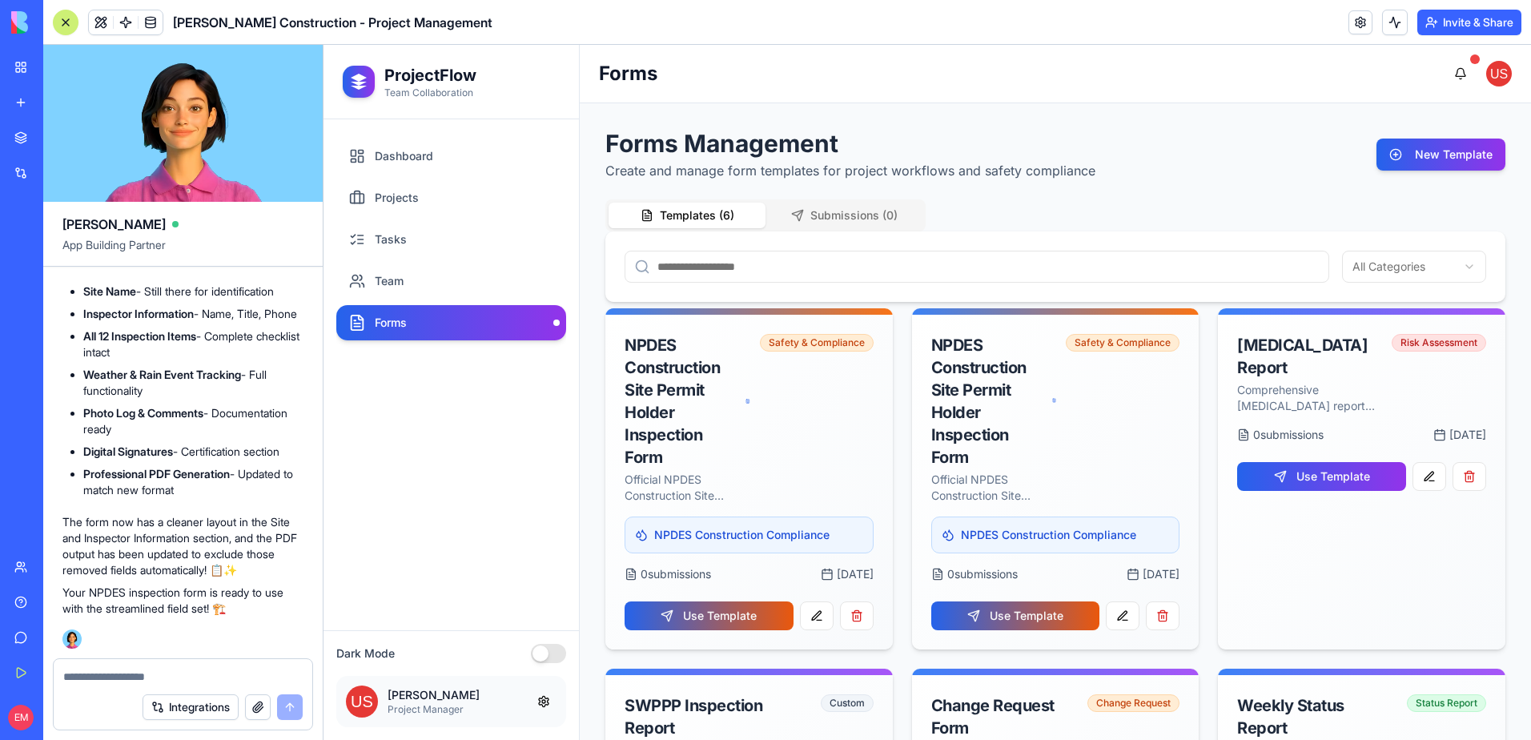
scroll to position [16386, 0]
click at [696, 615] on button "Use Template" at bounding box center [709, 615] width 169 height 29
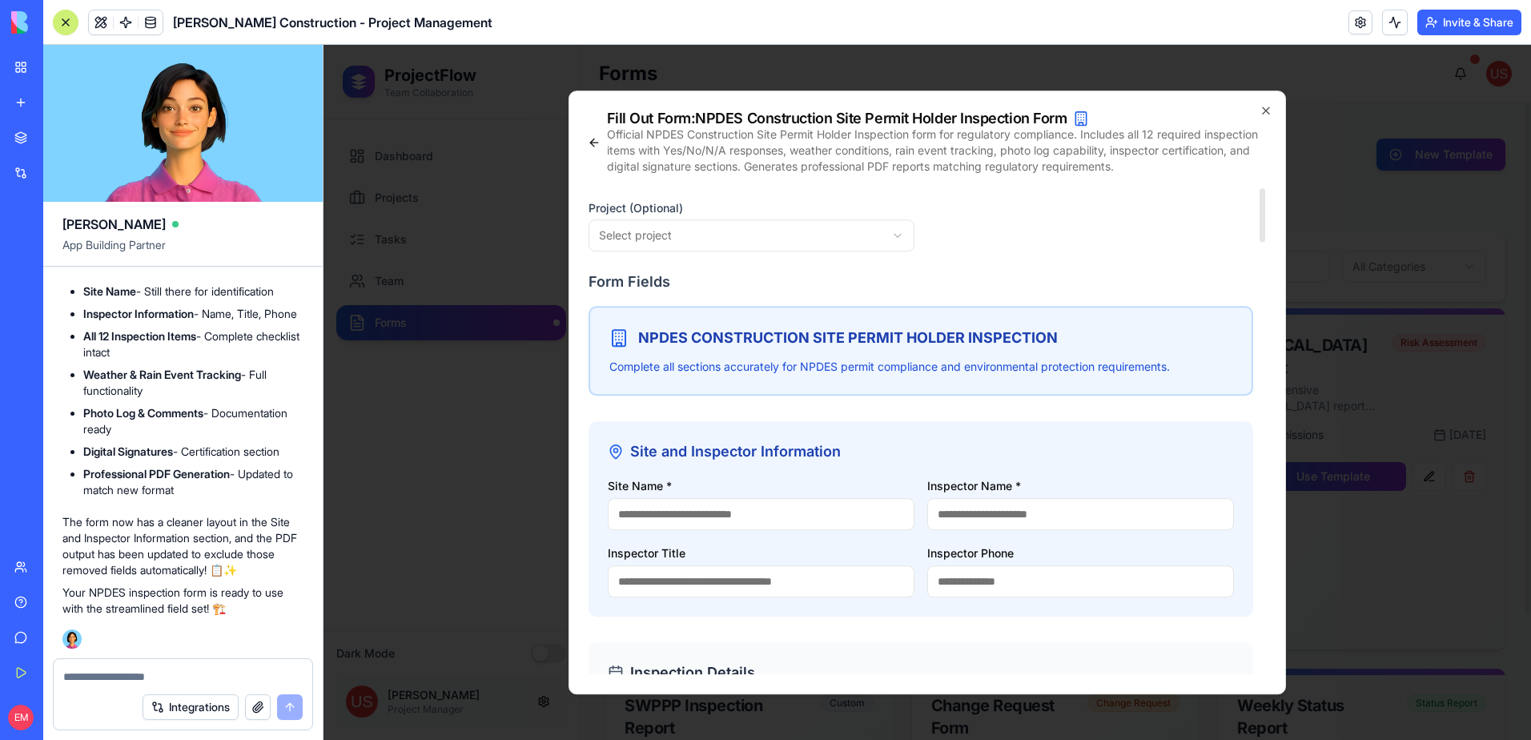
click at [847, 235] on body "ProjectFlow Team Collaboration Dashboard Projects Tasks Team Forms Dark Mode [P…" at bounding box center [928, 392] width 1208 height 695
click at [847, 236] on body "ProjectFlow Team Collaboration Dashboard Projects Tasks Team Forms Dark Mode [P…" at bounding box center [928, 392] width 1208 height 695
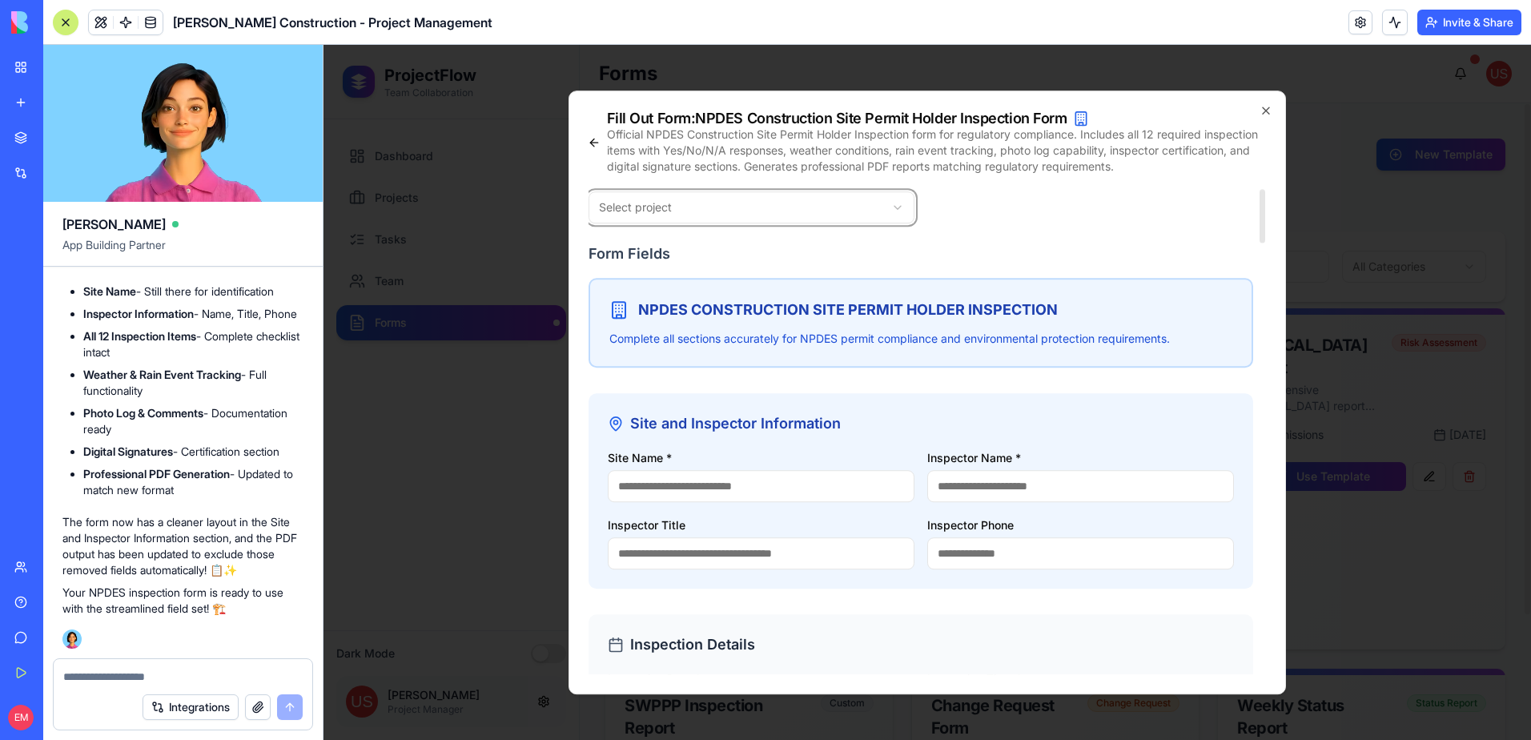
scroll to position [0, 0]
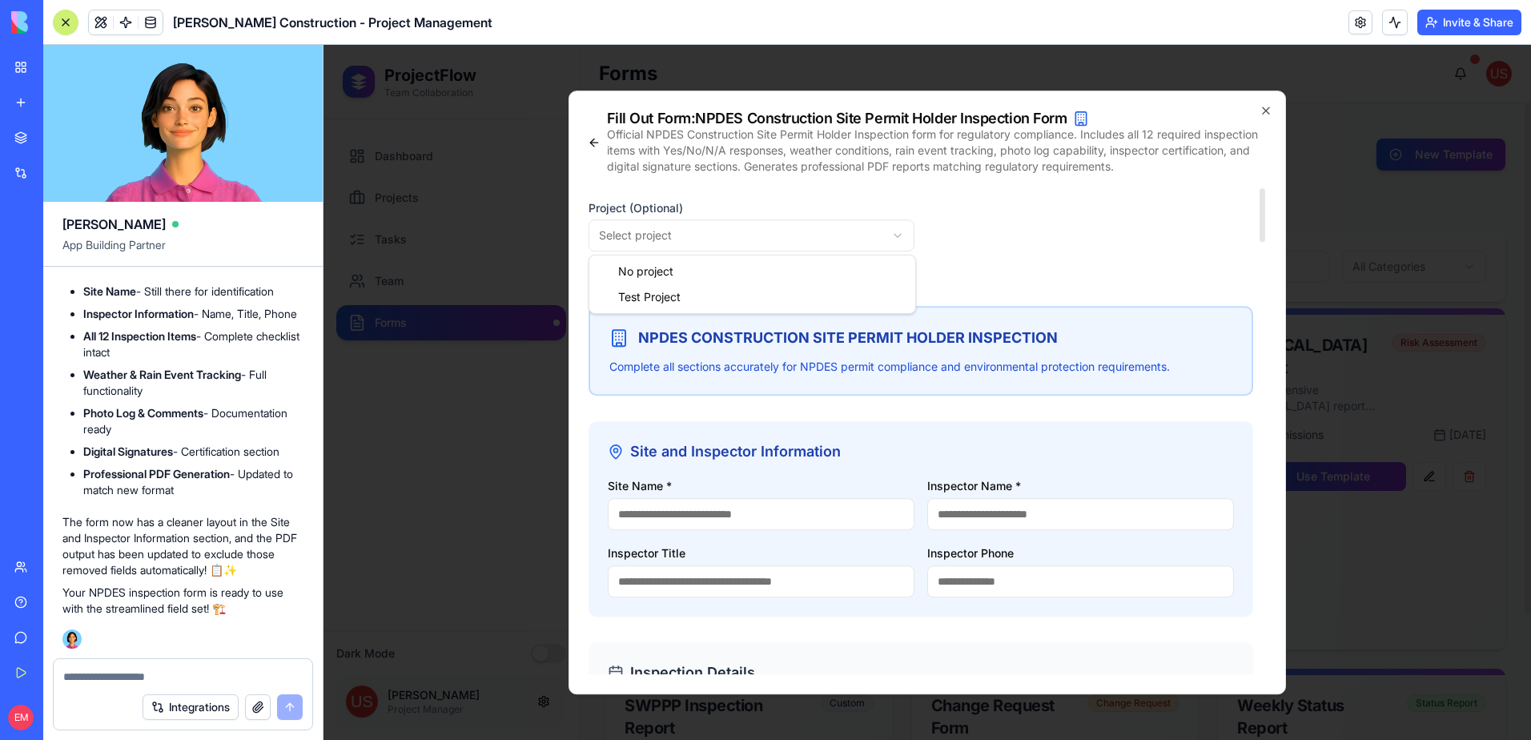
click at [774, 234] on body "ProjectFlow Team Collaboration Dashboard Projects Tasks Team Forms Dark Mode [P…" at bounding box center [928, 392] width 1208 height 695
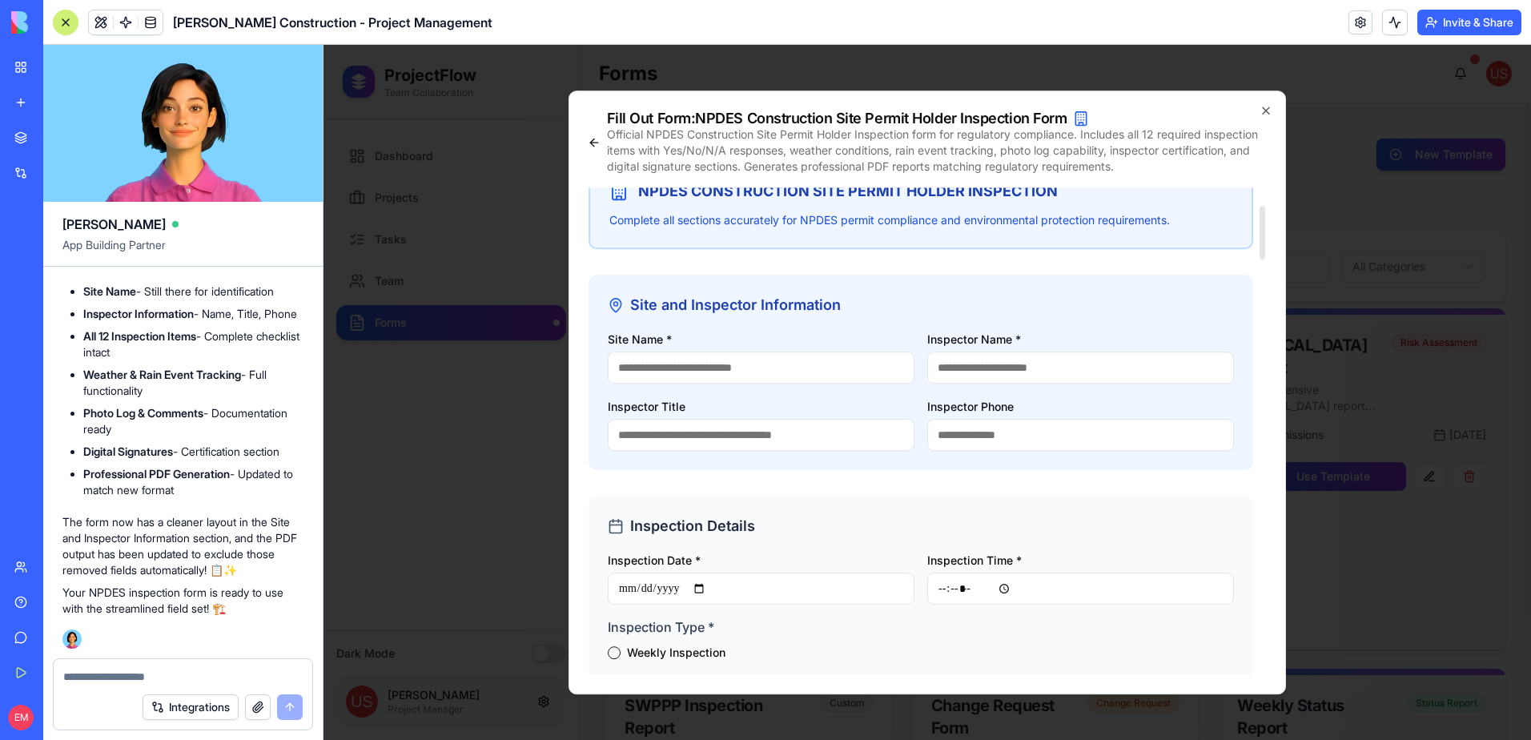
scroll to position [160, 0]
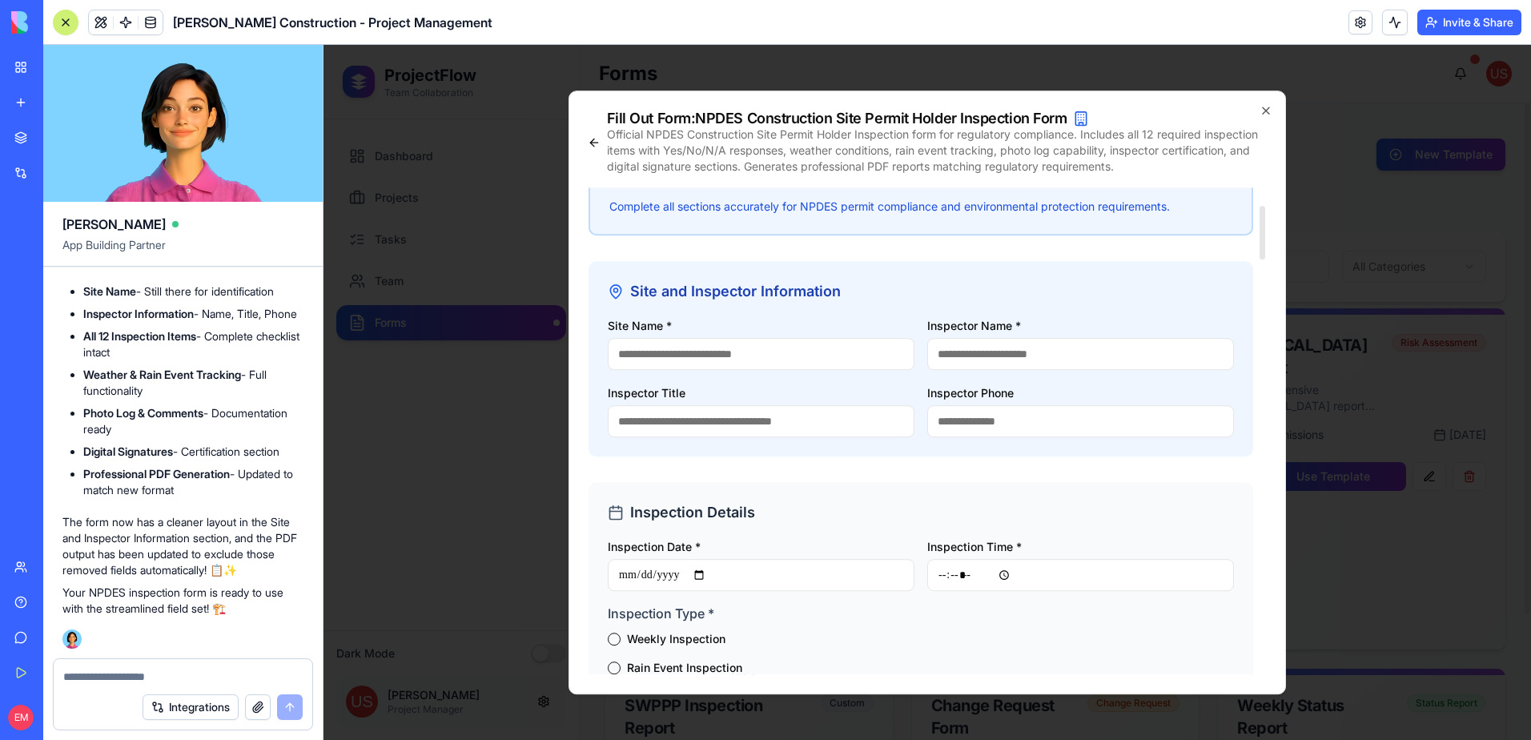
click at [837, 358] on input "Site Name *" at bounding box center [761, 354] width 307 height 32
type input "****"
click at [1047, 361] on input "Inspector Name *" at bounding box center [1080, 354] width 307 height 32
type input "****"
click at [810, 569] on input "Inspection Date *" at bounding box center [761, 575] width 307 height 32
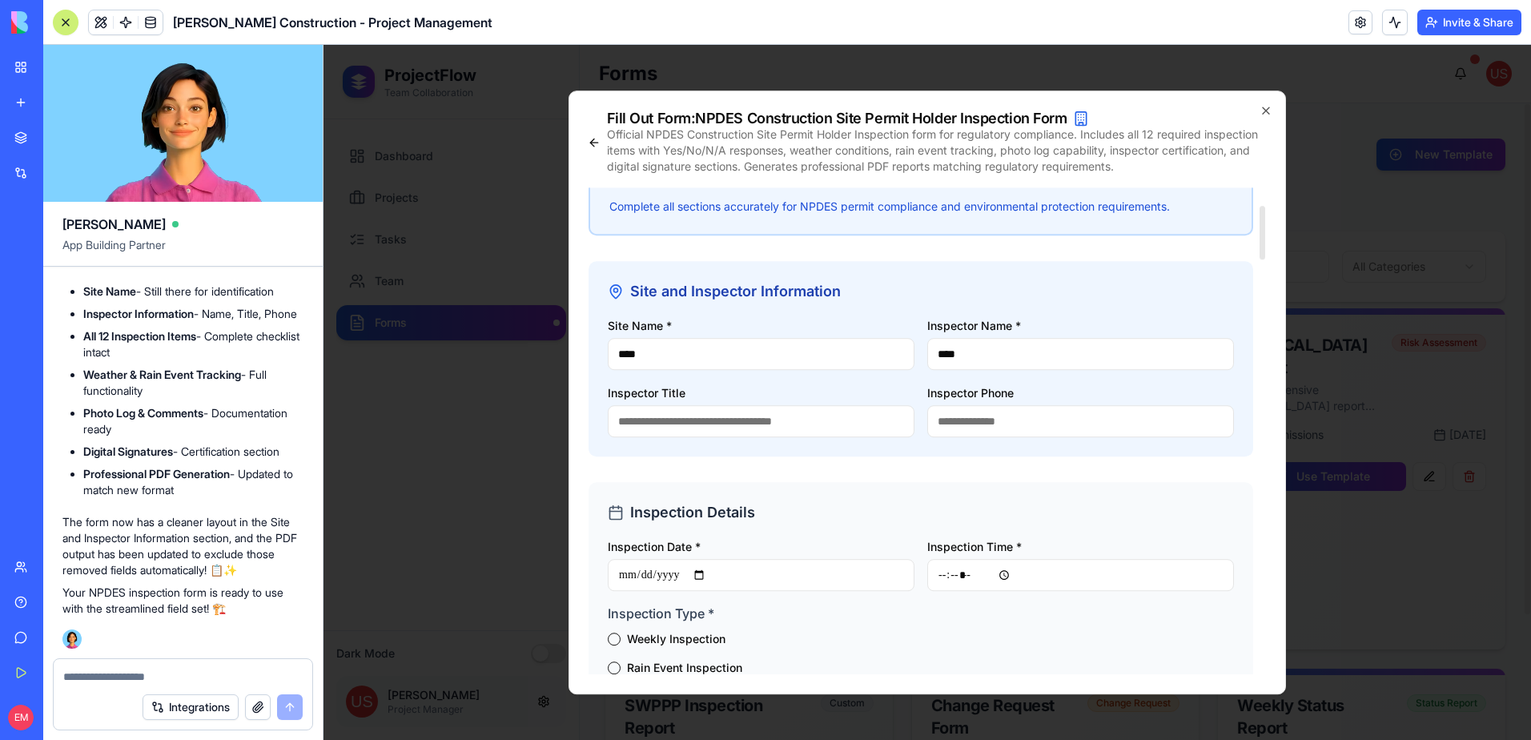
click at [964, 576] on input "Inspection Time *" at bounding box center [1080, 575] width 307 height 32
type input "*****"
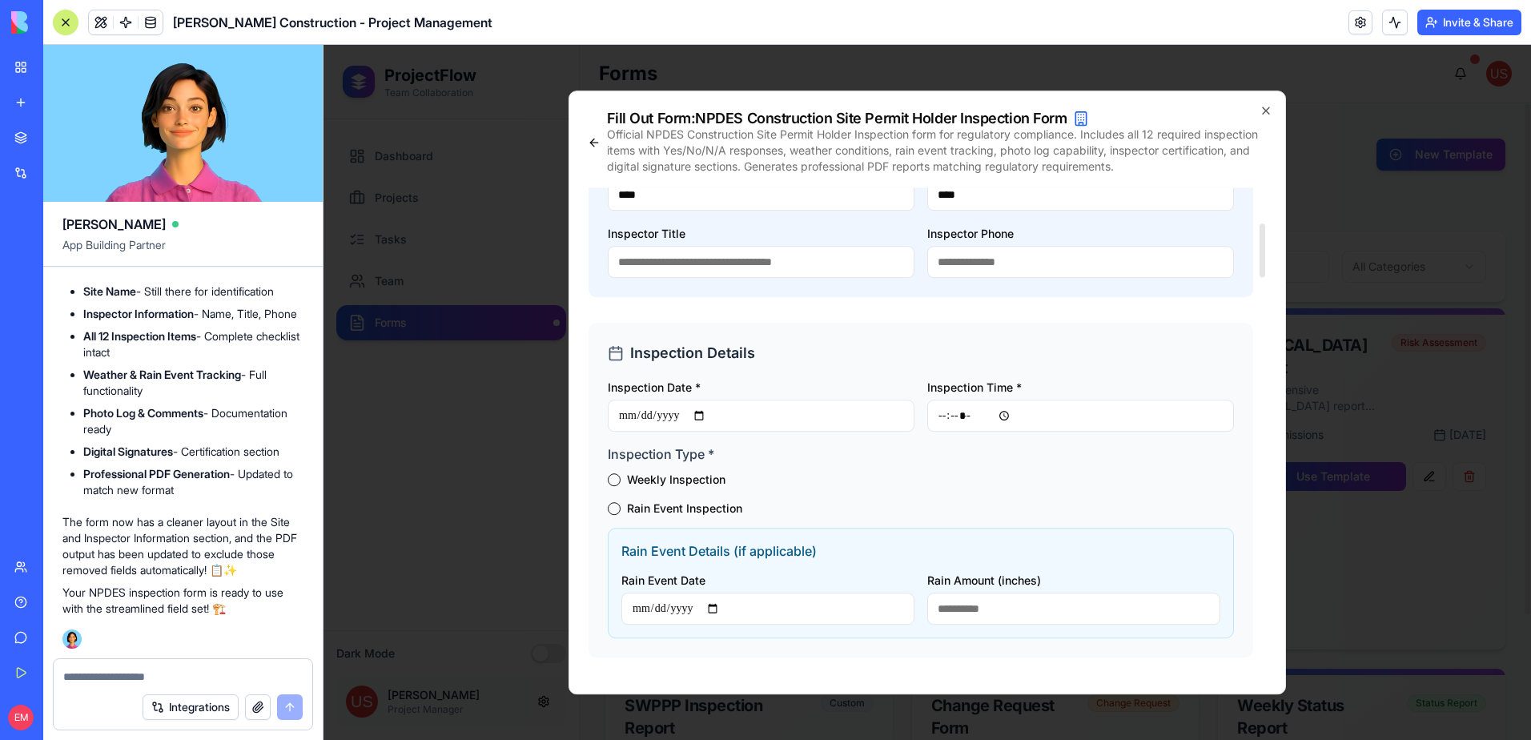
scroll to position [320, 0]
click at [708, 477] on label "Weekly Inspection" at bounding box center [676, 478] width 99 height 11
click at [621, 477] on button "Weekly Inspection" at bounding box center [614, 479] width 13 height 13
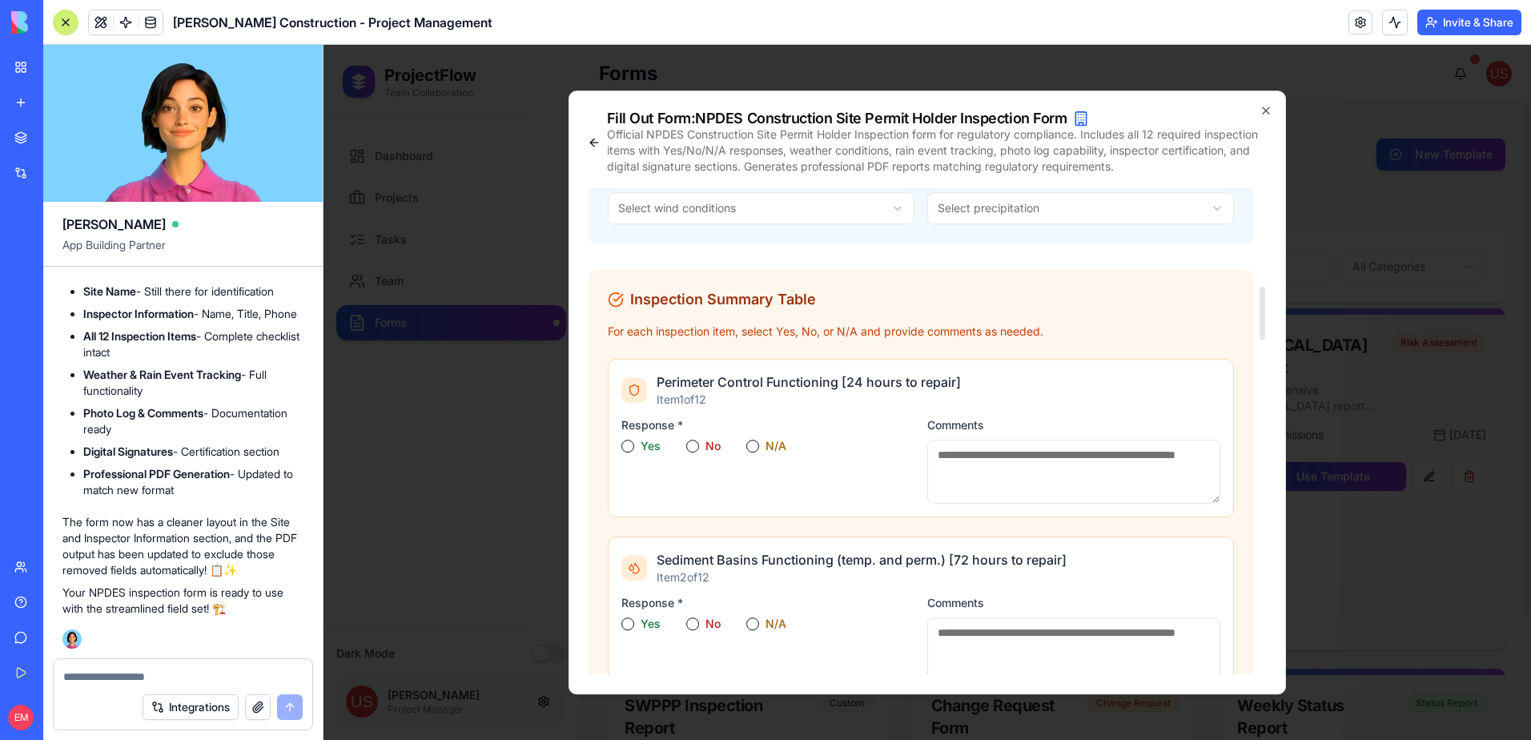
scroll to position [961, 0]
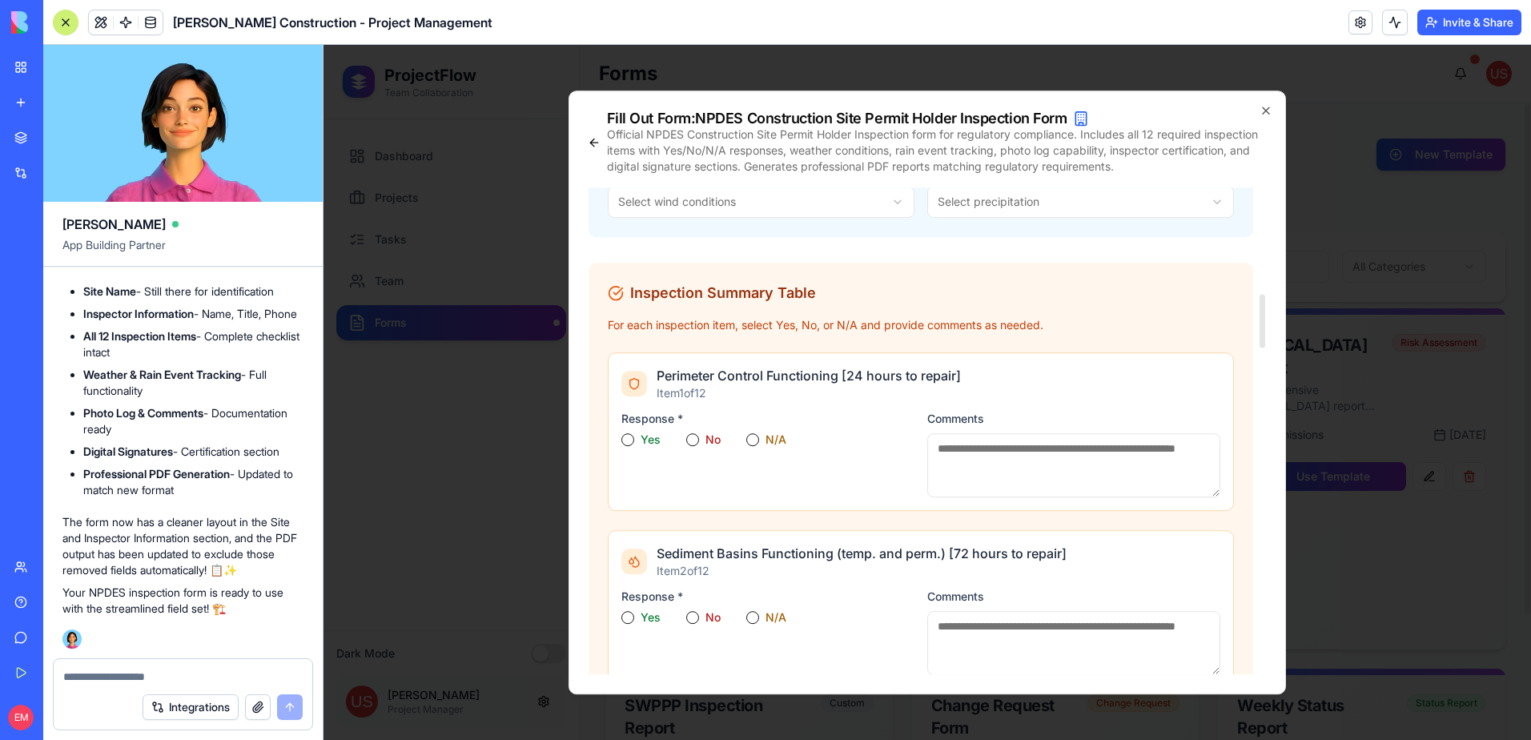
click at [630, 439] on button "Yes" at bounding box center [628, 439] width 13 height 13
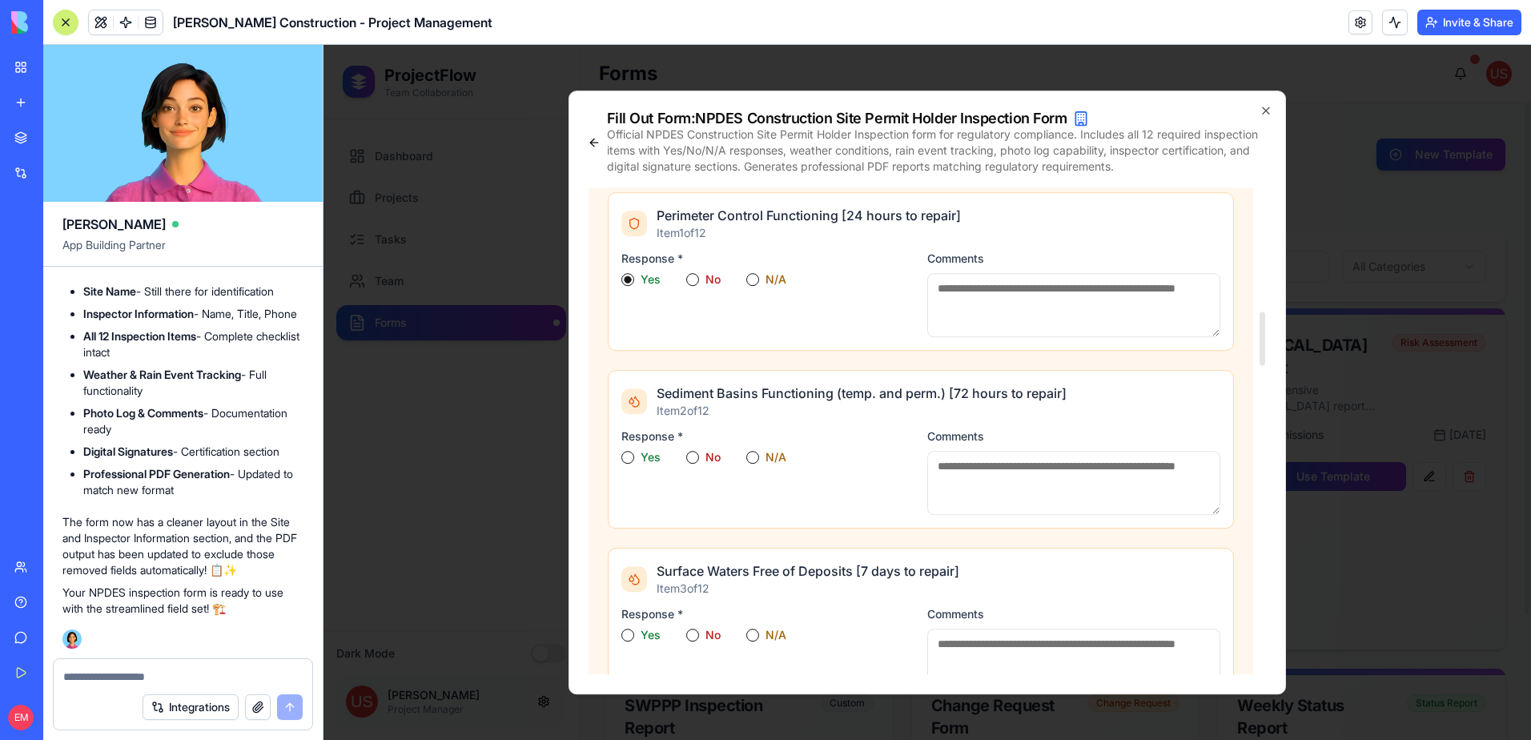
click at [626, 457] on button "Yes" at bounding box center [628, 457] width 13 height 13
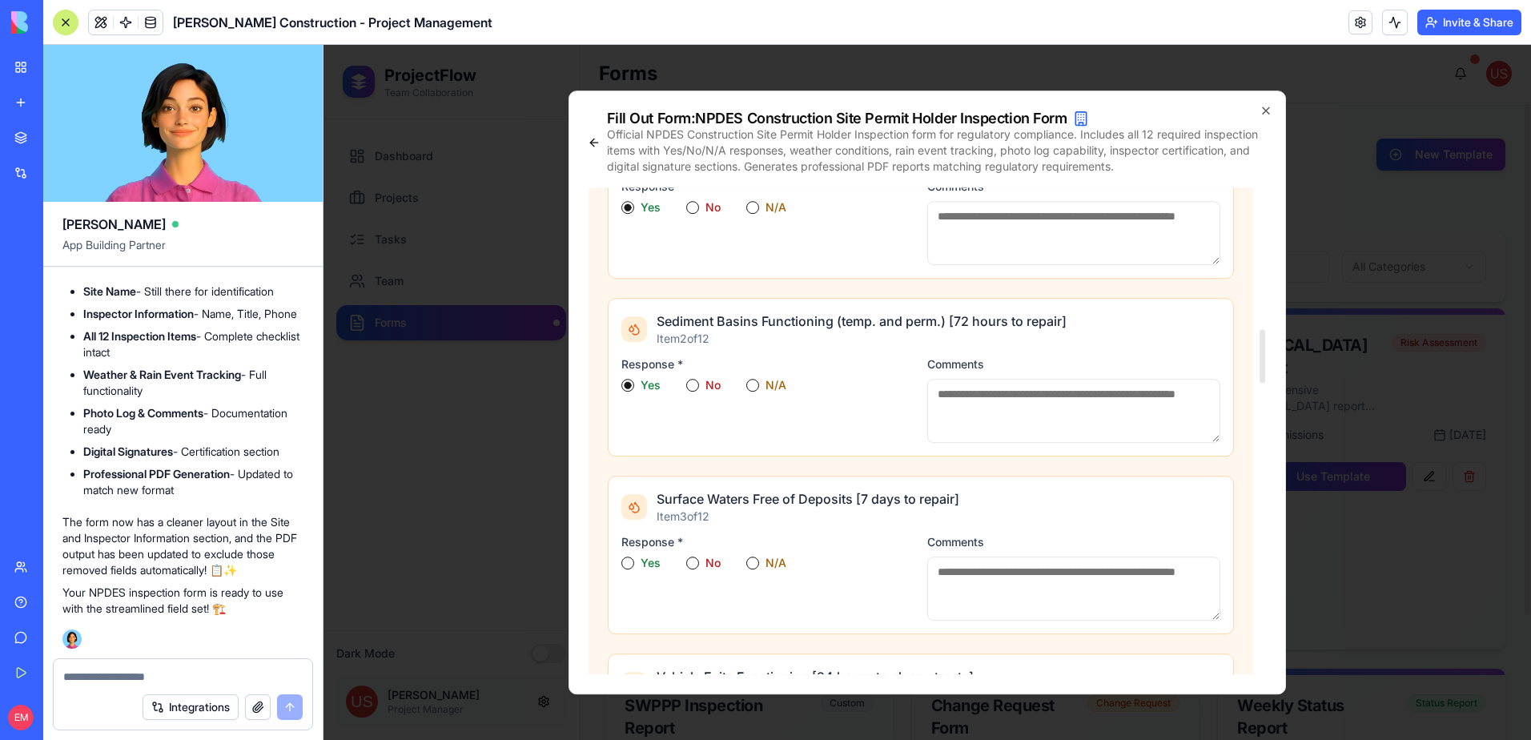
scroll to position [1281, 0]
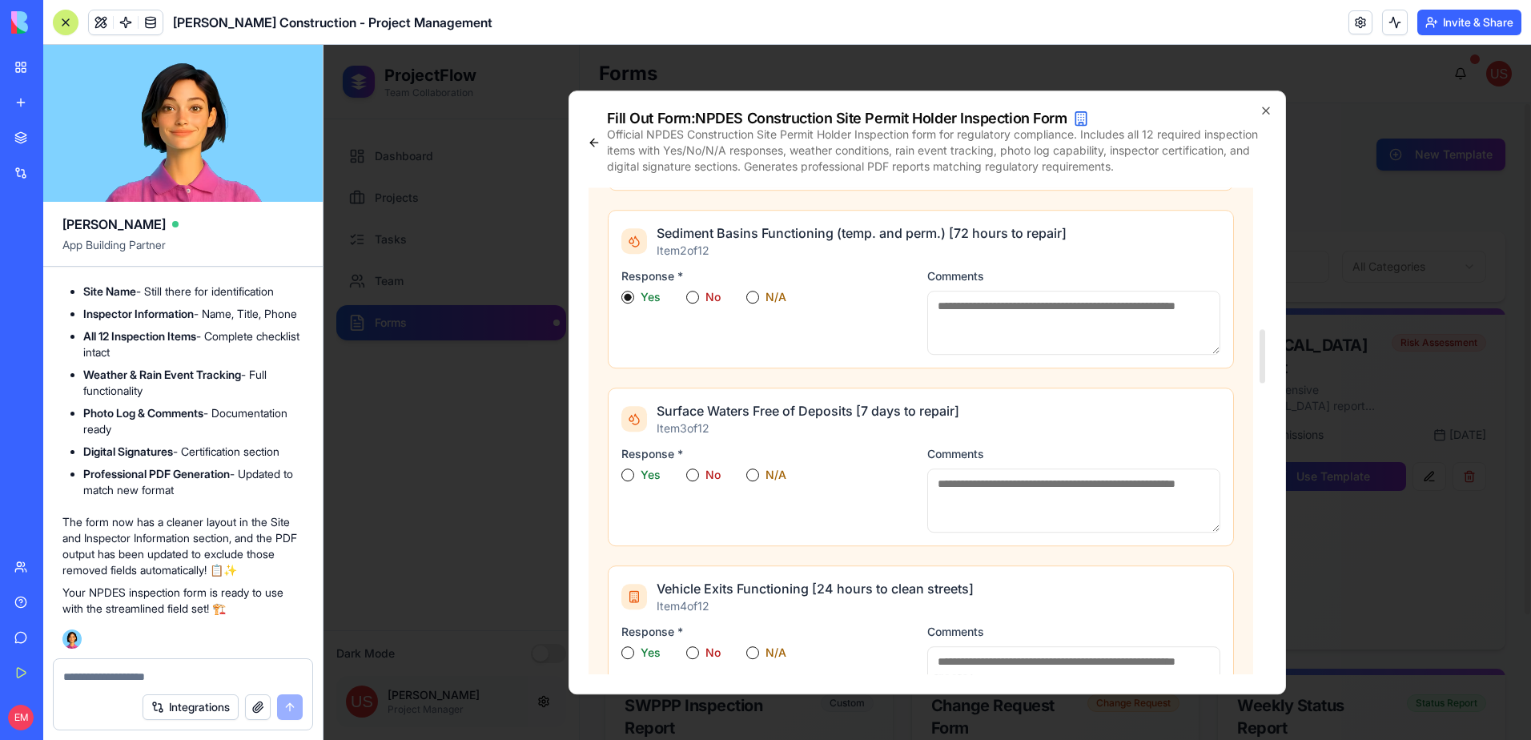
click at [629, 478] on button "Yes" at bounding box center [628, 475] width 13 height 13
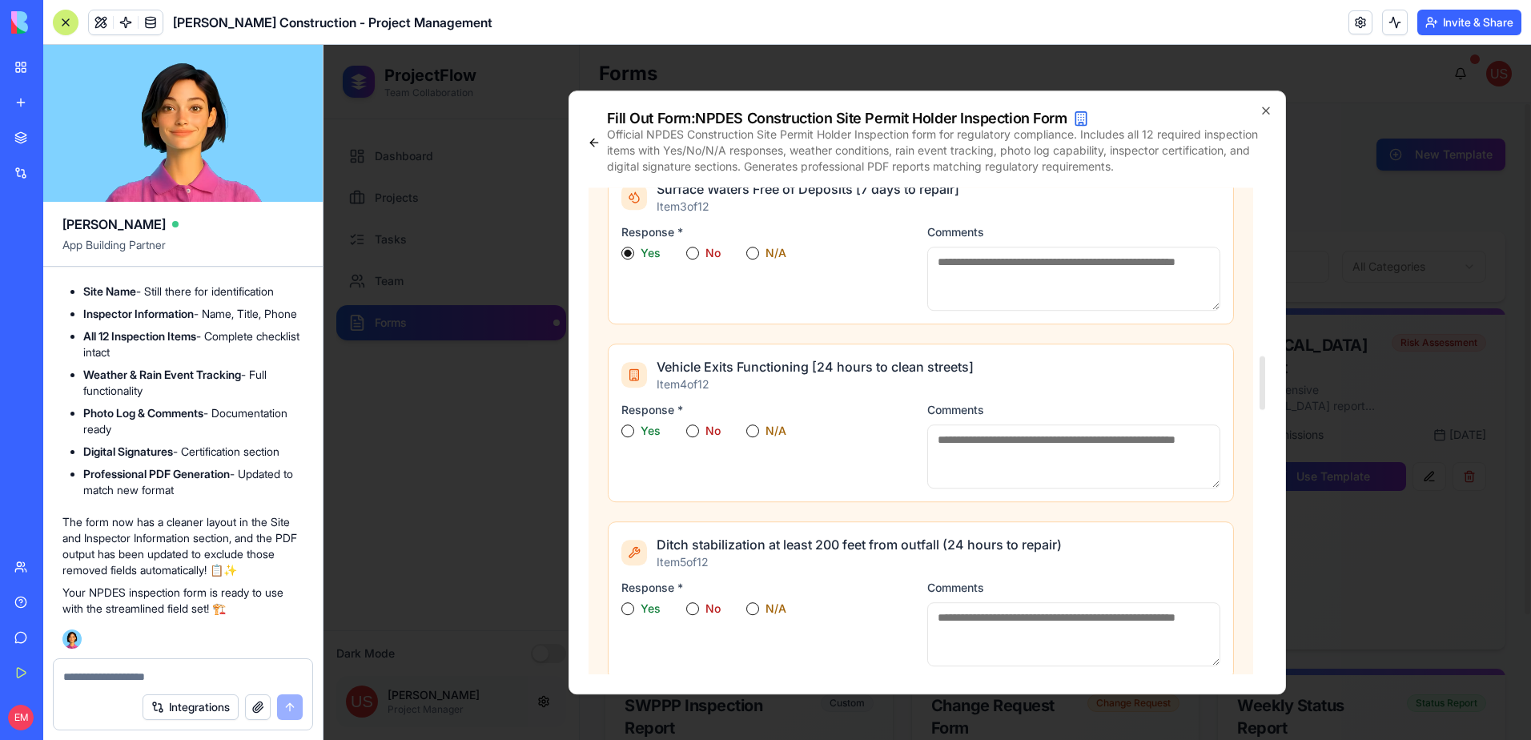
scroll to position [1522, 0]
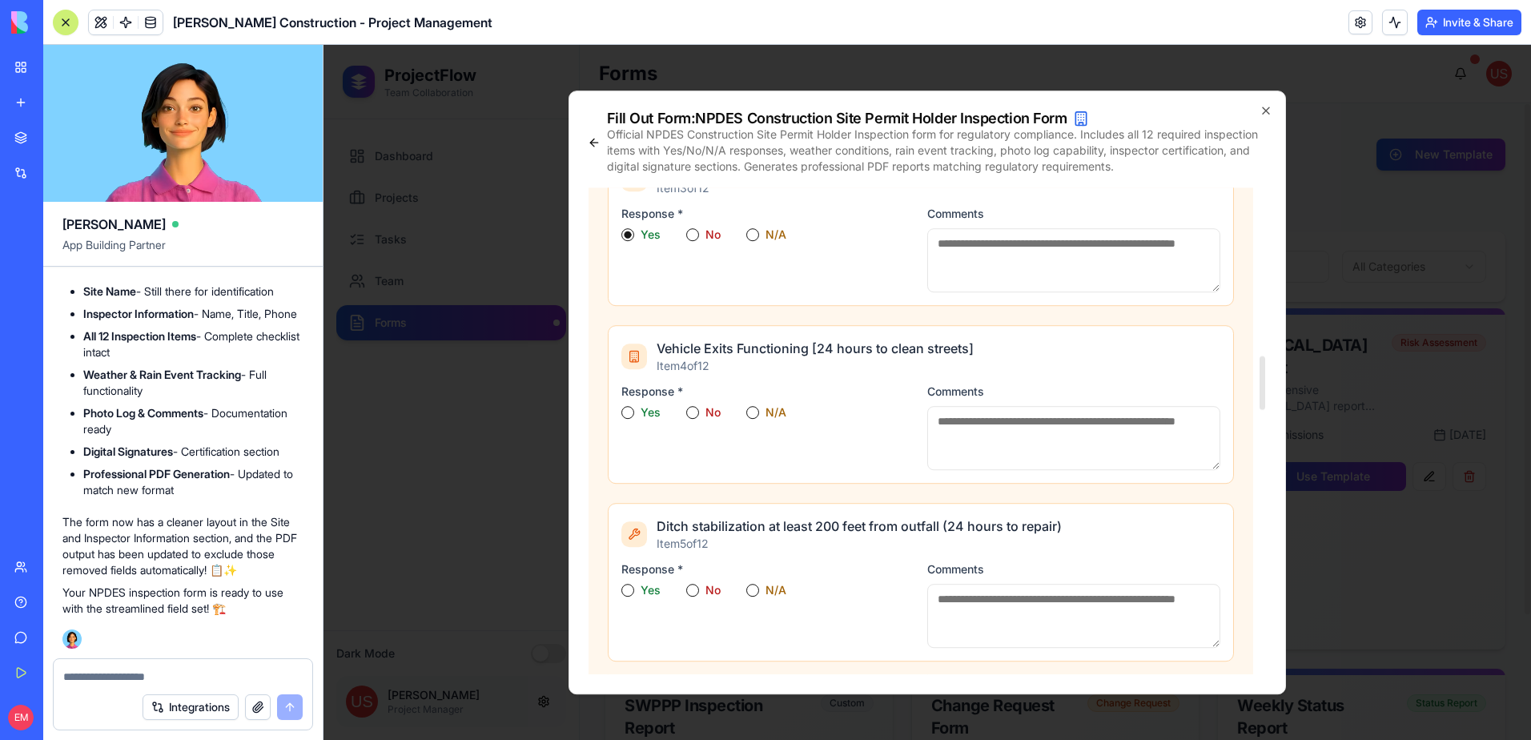
click at [628, 415] on button "Yes" at bounding box center [628, 412] width 13 height 13
click at [630, 585] on button "Yes" at bounding box center [628, 590] width 13 height 13
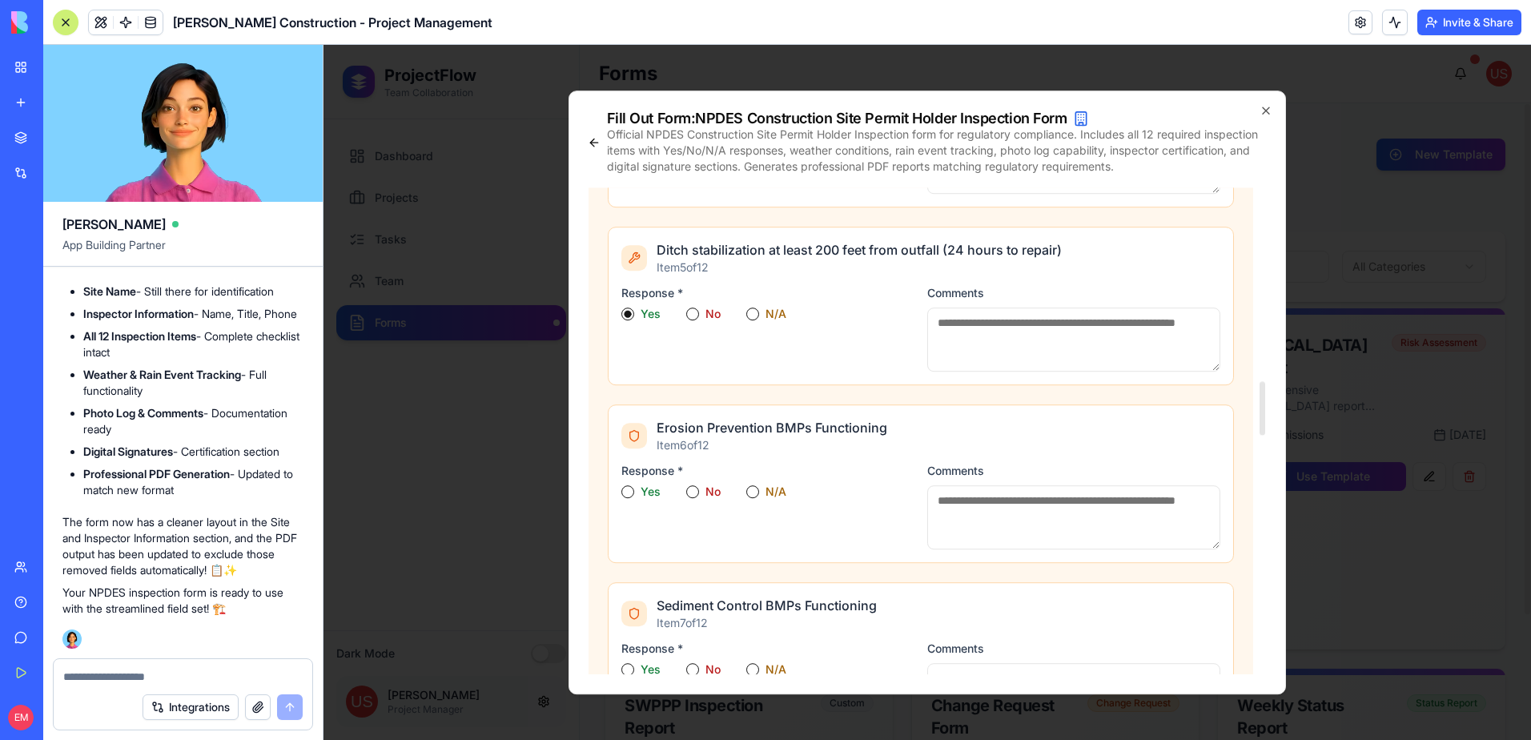
scroll to position [1842, 0]
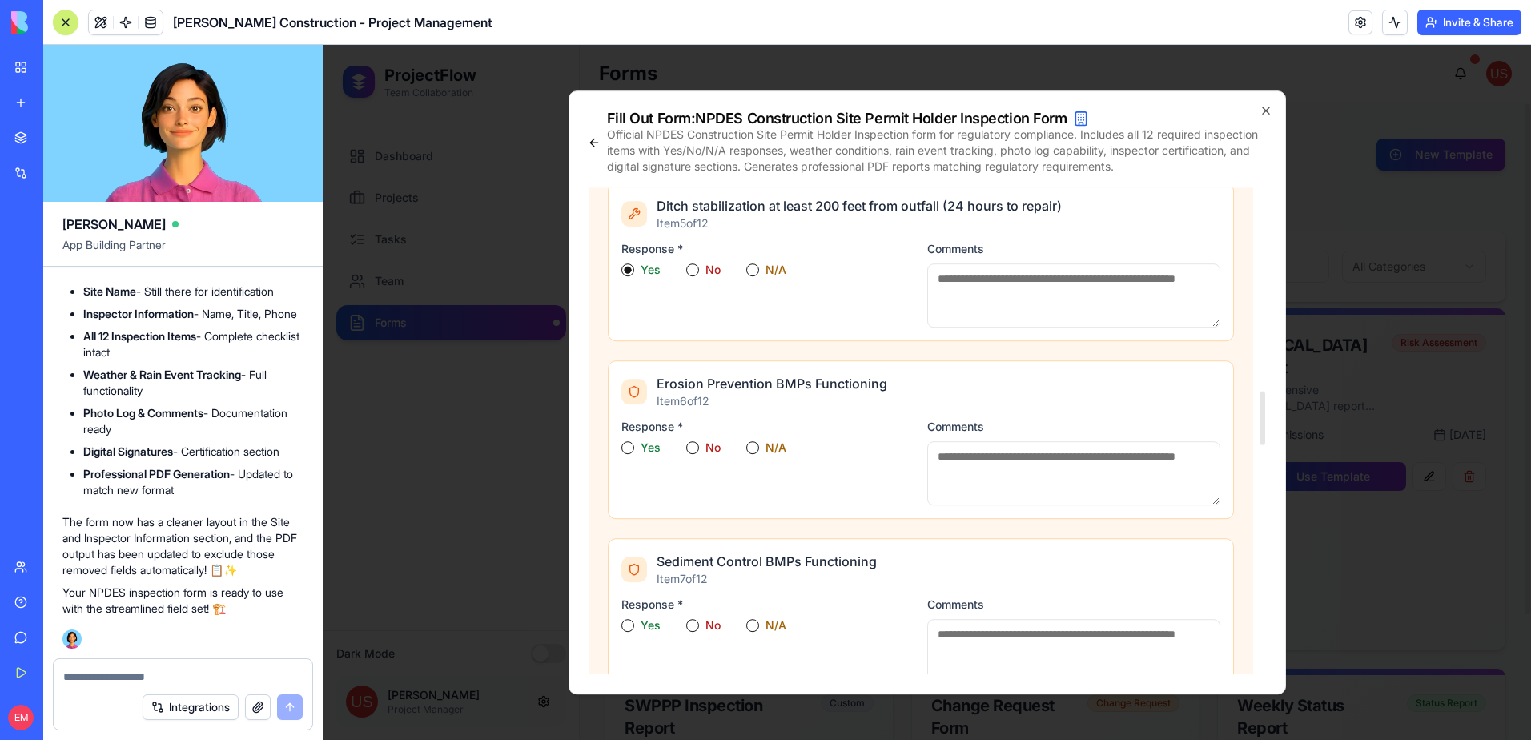
click at [626, 443] on button "Yes" at bounding box center [628, 447] width 13 height 13
click at [624, 625] on button "Yes" at bounding box center [628, 625] width 13 height 13
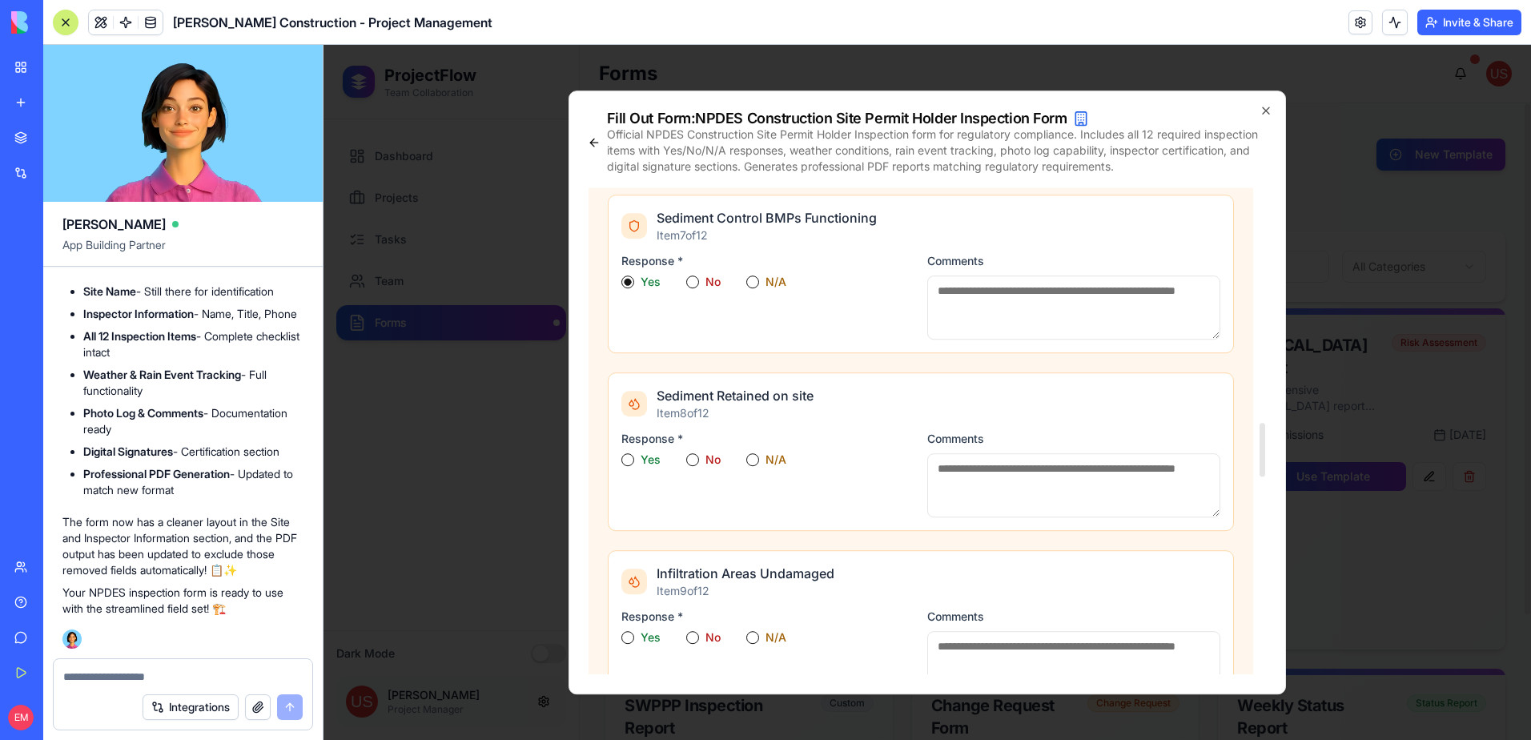
scroll to position [2243, 0]
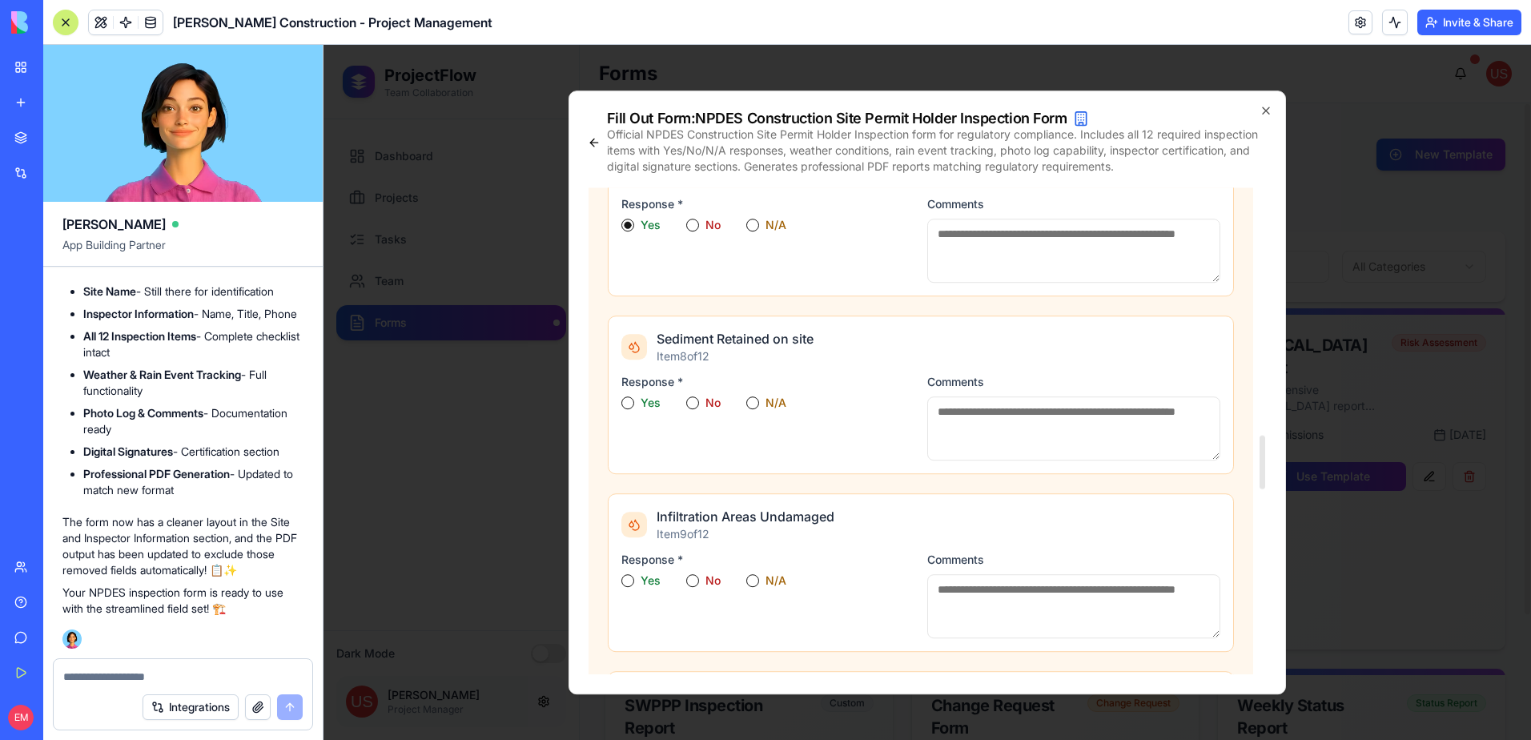
click at [634, 404] on button "Yes" at bounding box center [628, 402] width 13 height 13
click at [628, 579] on button "Yes" at bounding box center [628, 580] width 13 height 13
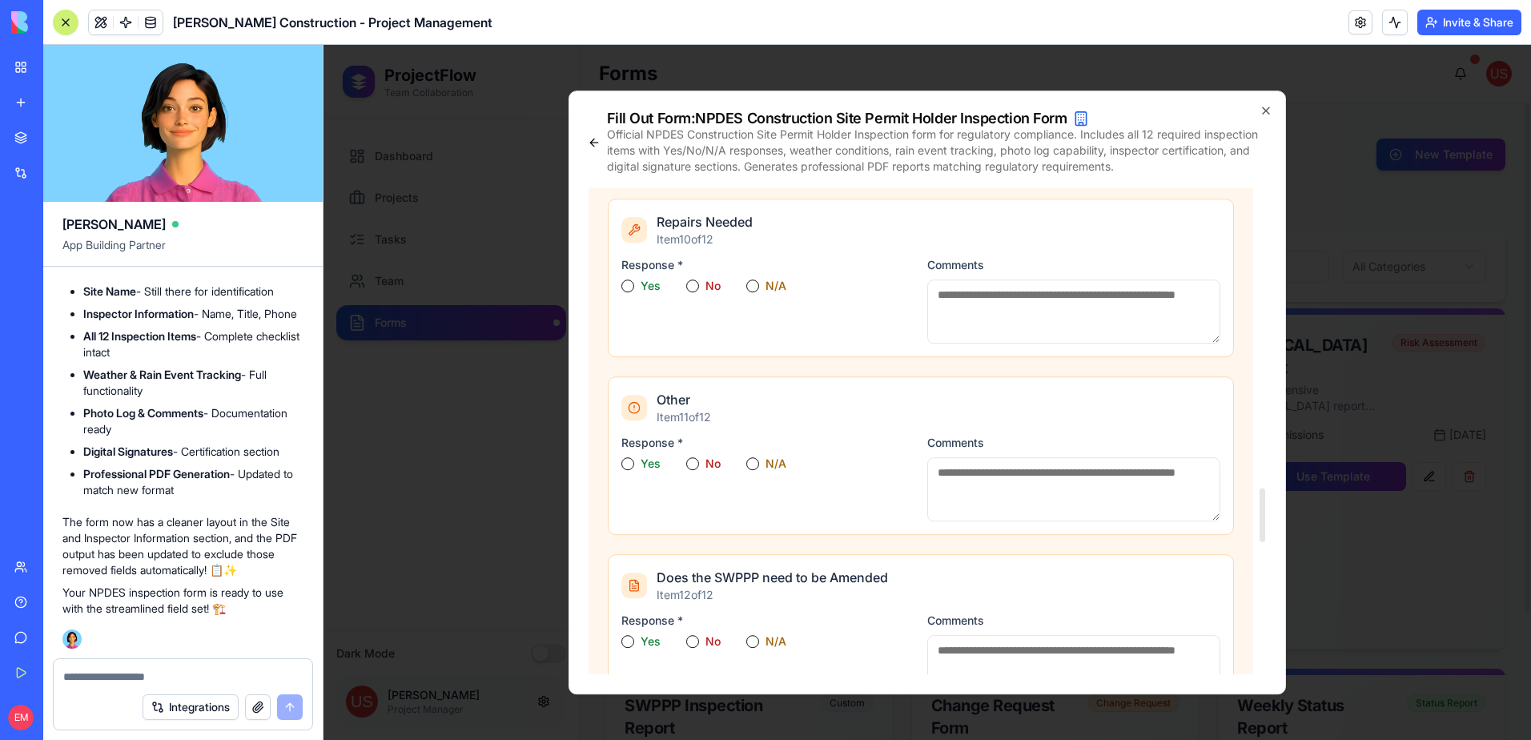
scroll to position [2723, 0]
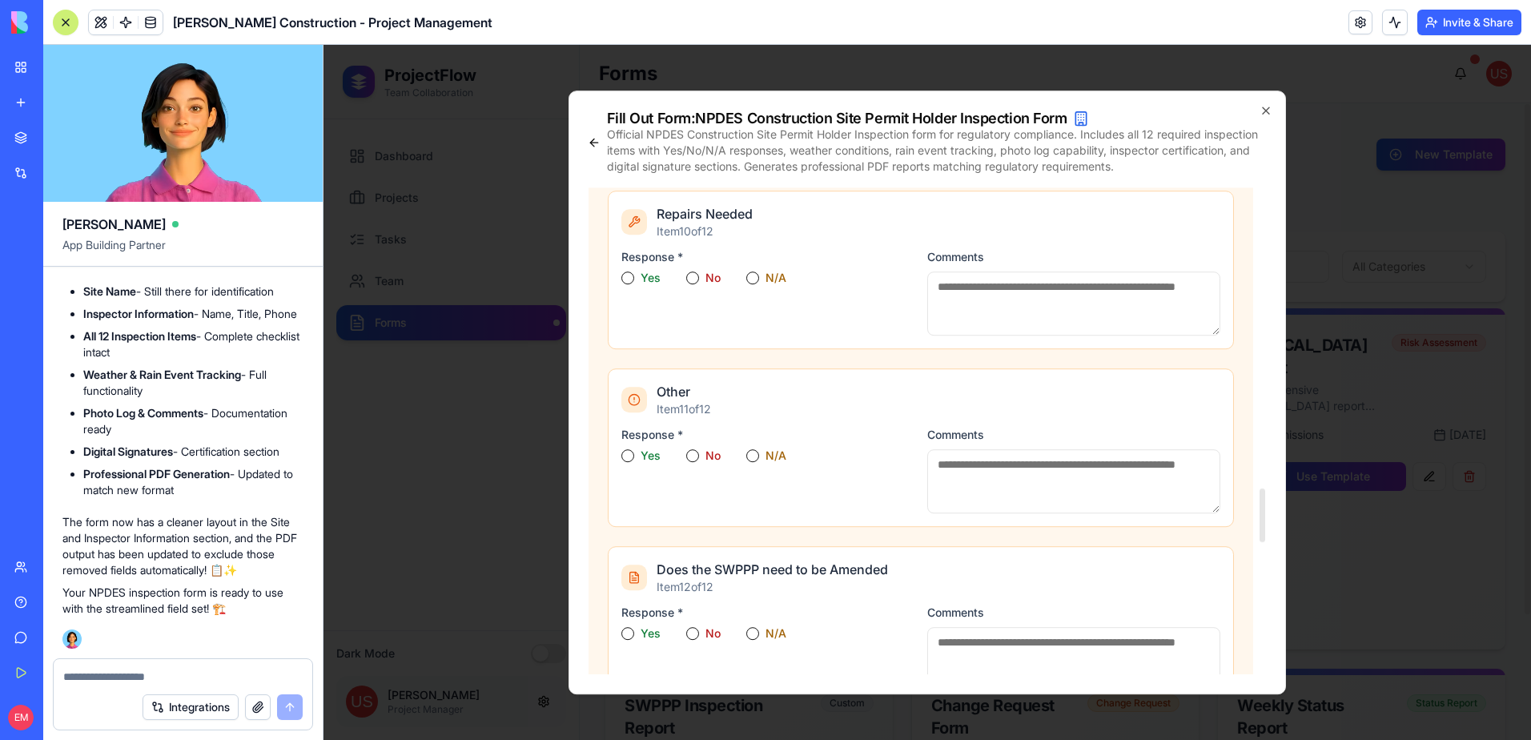
click at [628, 274] on button "Yes" at bounding box center [628, 278] width 13 height 13
click at [628, 449] on div "Response * Yes No N/A" at bounding box center [768, 470] width 293 height 87
click at [625, 449] on div "Response * Yes No N/A" at bounding box center [768, 470] width 293 height 87
click at [628, 455] on button "Yes" at bounding box center [628, 455] width 13 height 13
click at [630, 628] on button "Yes" at bounding box center [628, 633] width 13 height 13
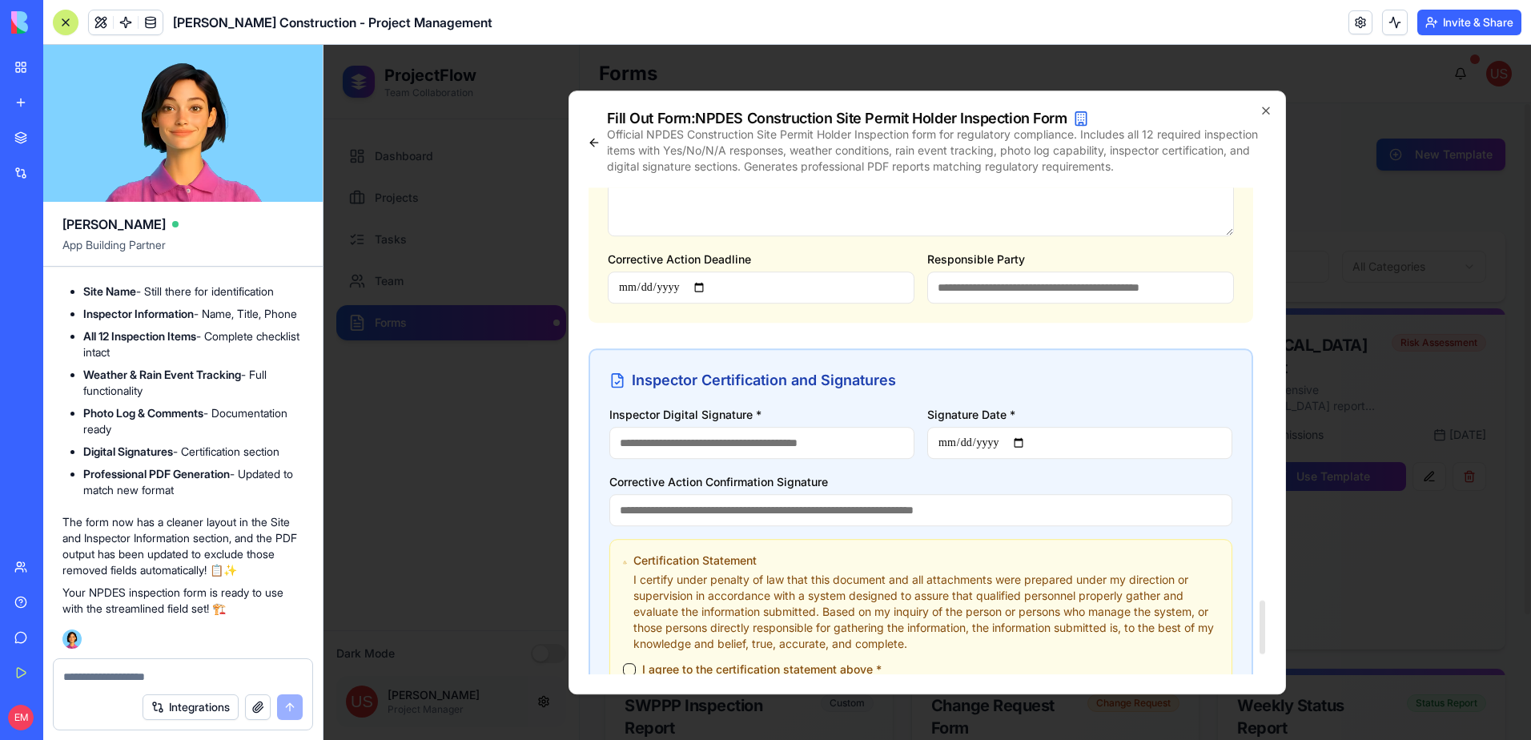
scroll to position [3844, 0]
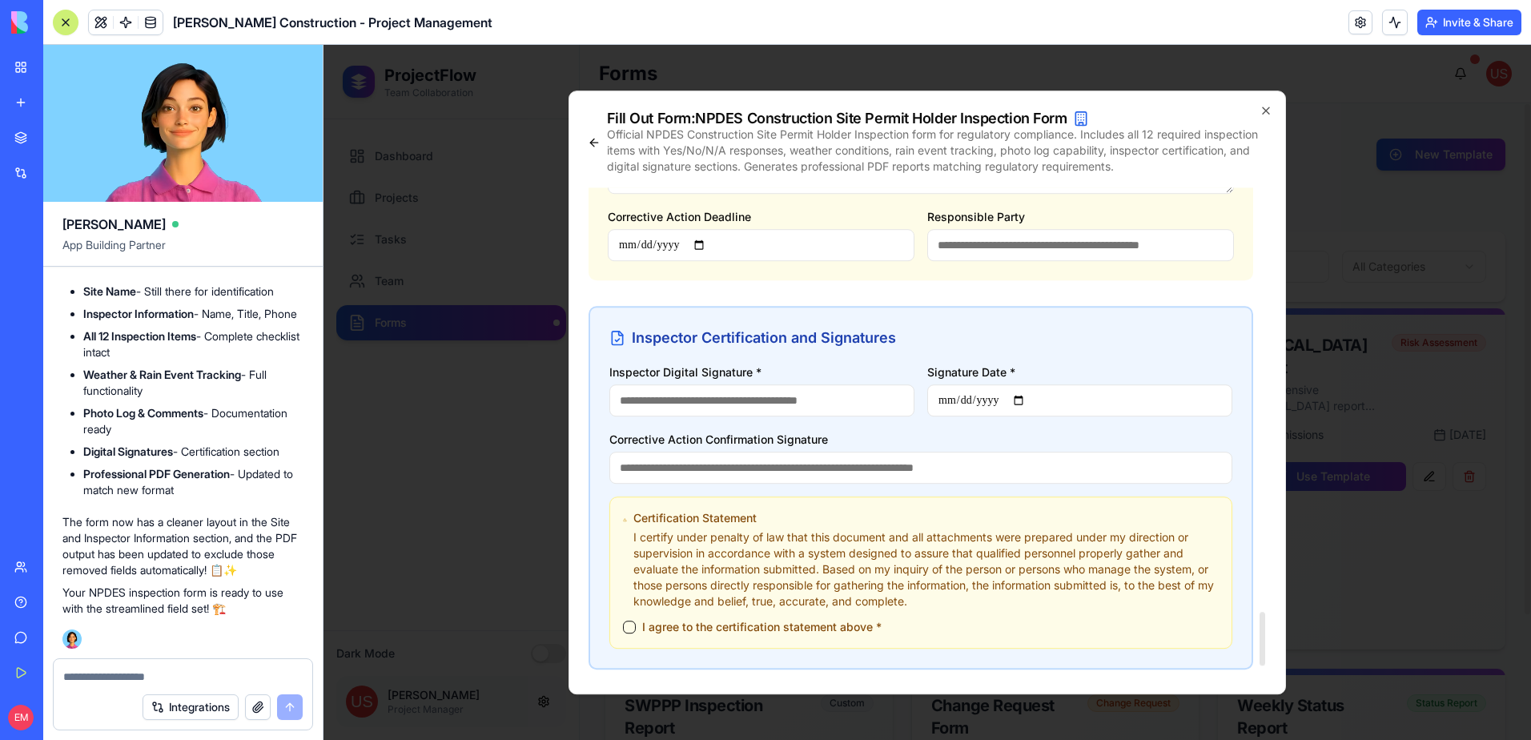
click at [695, 402] on input "Inspector Digital Signature *" at bounding box center [762, 400] width 305 height 32
type input "***"
click at [1009, 399] on input "Signature Date *" at bounding box center [1079, 400] width 305 height 32
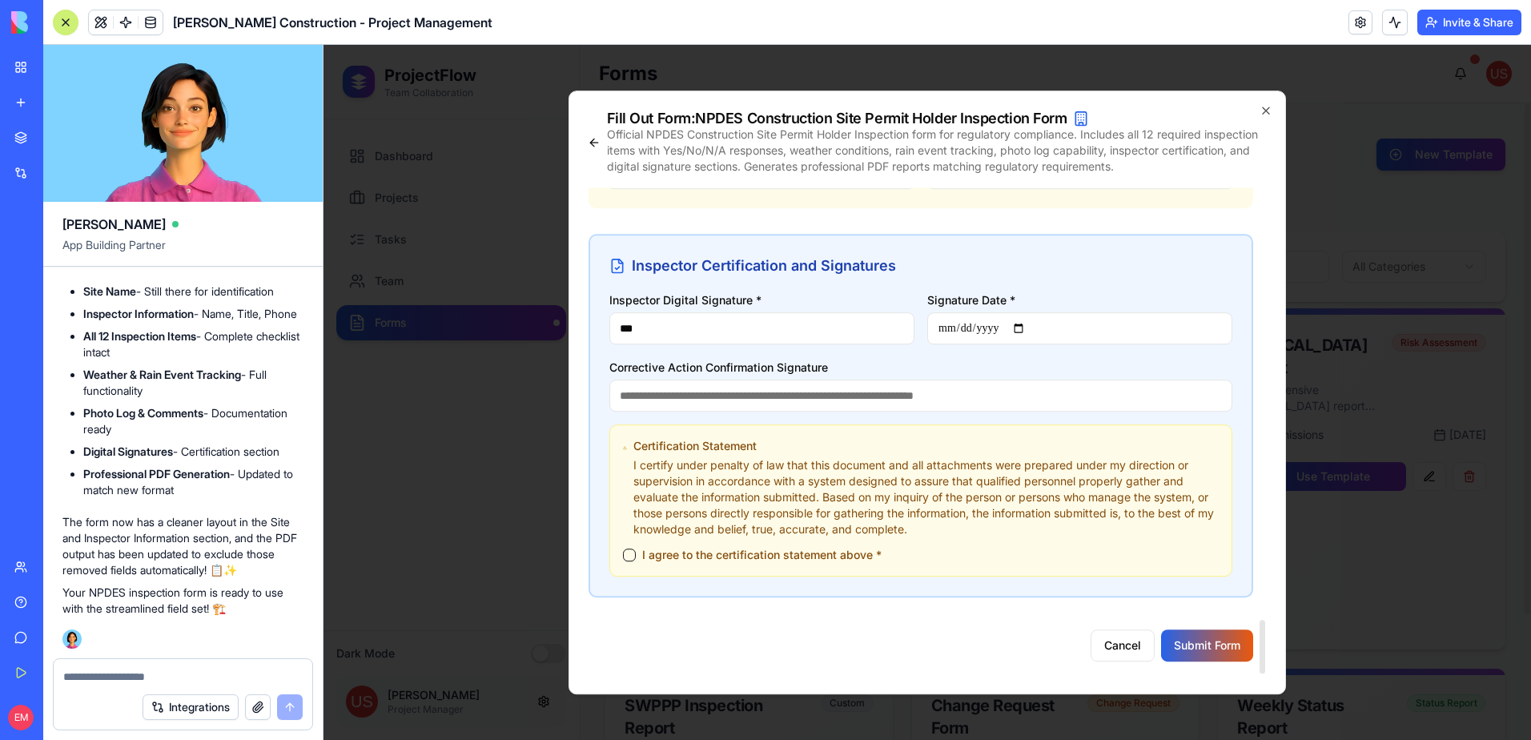
click at [629, 553] on button "I agree to the certification statement above *" at bounding box center [629, 555] width 13 height 13
click at [1184, 638] on button "Submit Form" at bounding box center [1207, 646] width 92 height 32
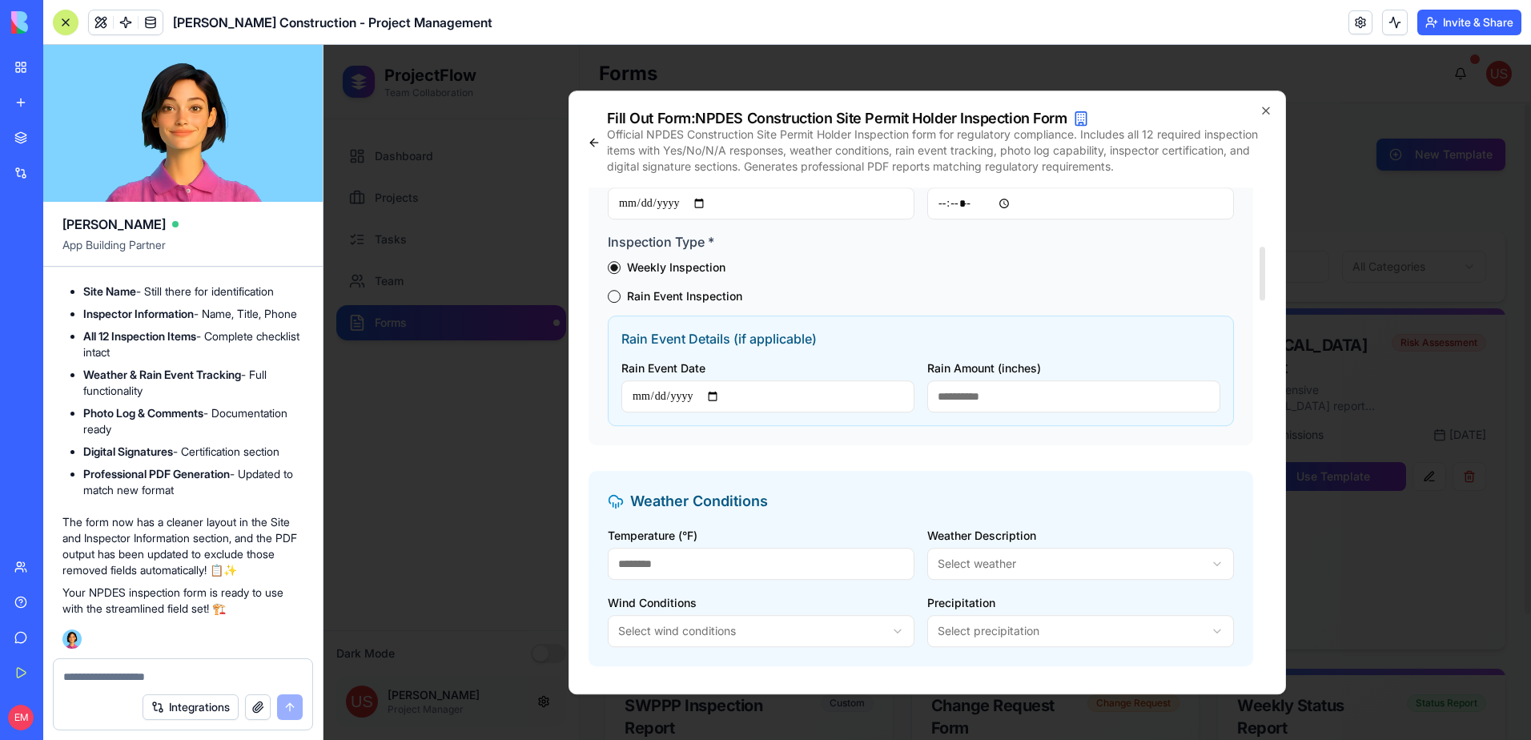
scroll to position [452, 0]
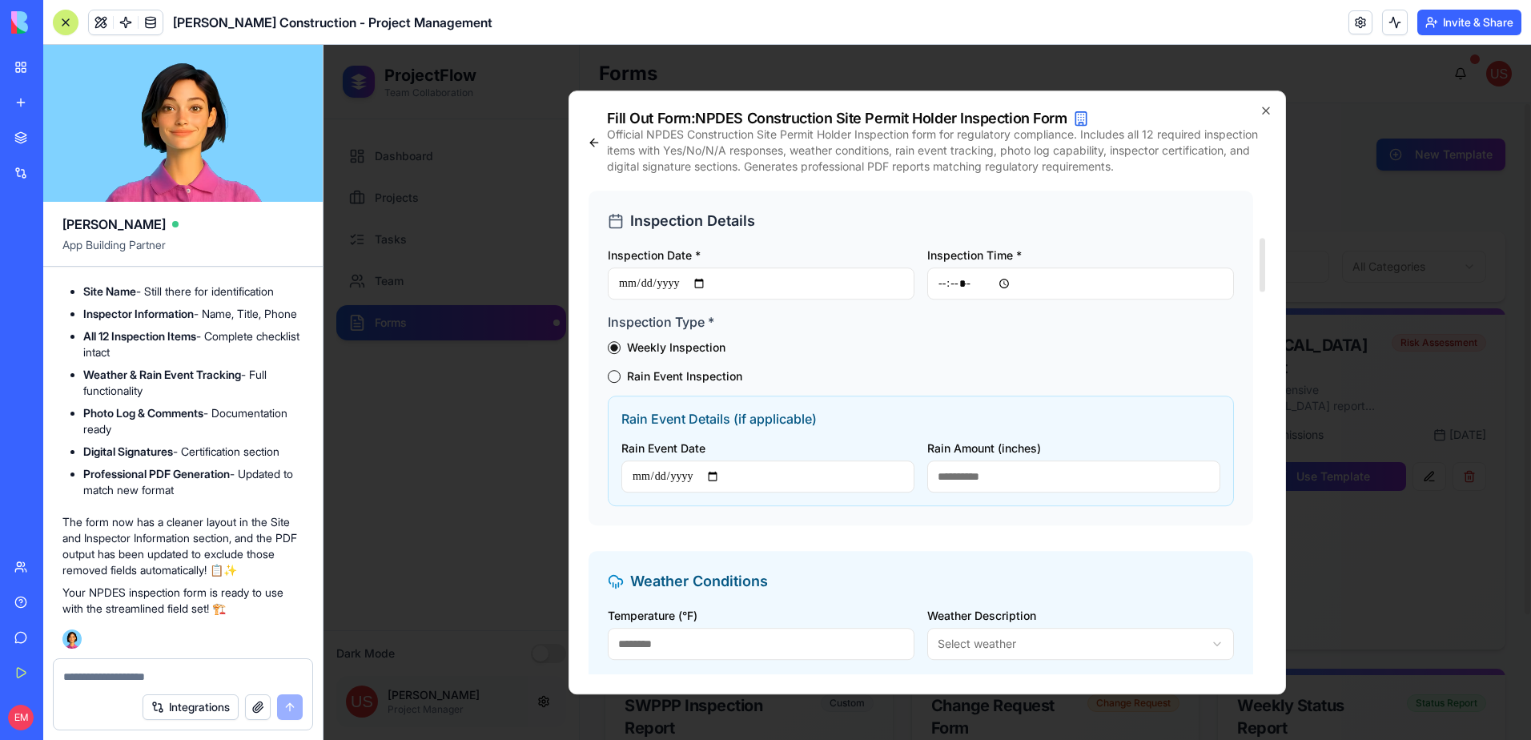
click at [686, 282] on input "Inspection Date *" at bounding box center [761, 284] width 307 height 32
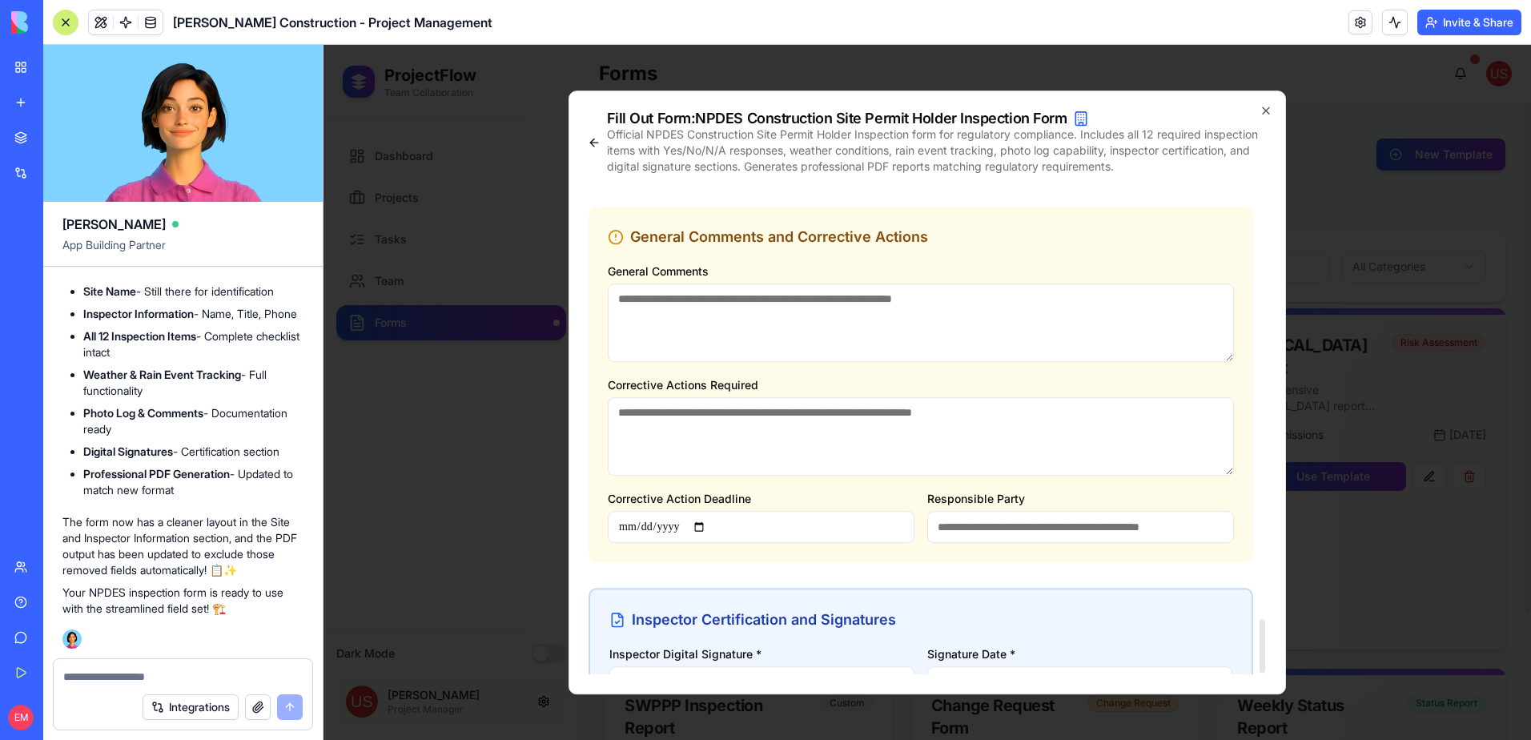
scroll to position [3917, 0]
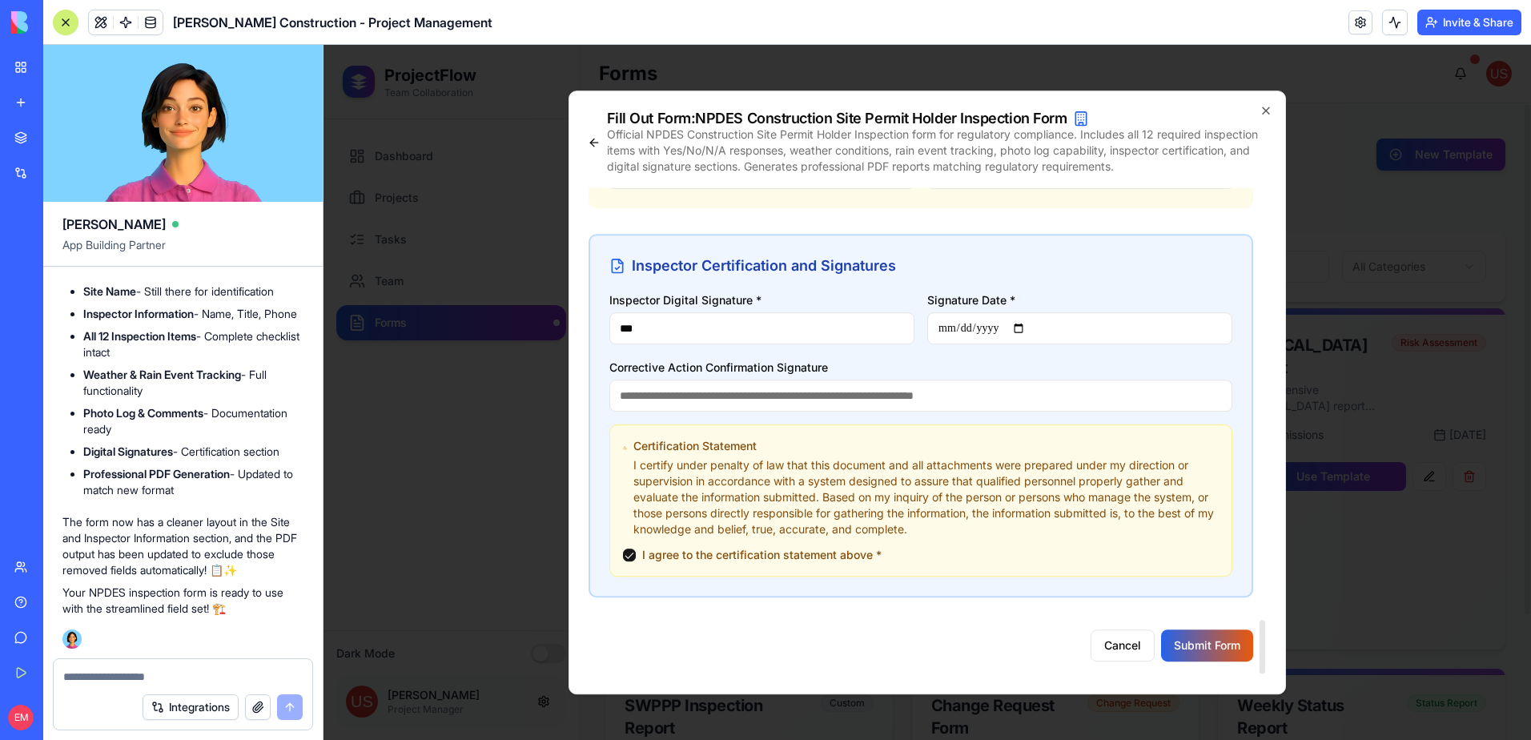
click at [1015, 328] on input "**********" at bounding box center [1079, 328] width 305 height 32
click at [1203, 653] on button "Submit Form" at bounding box center [1207, 646] width 92 height 32
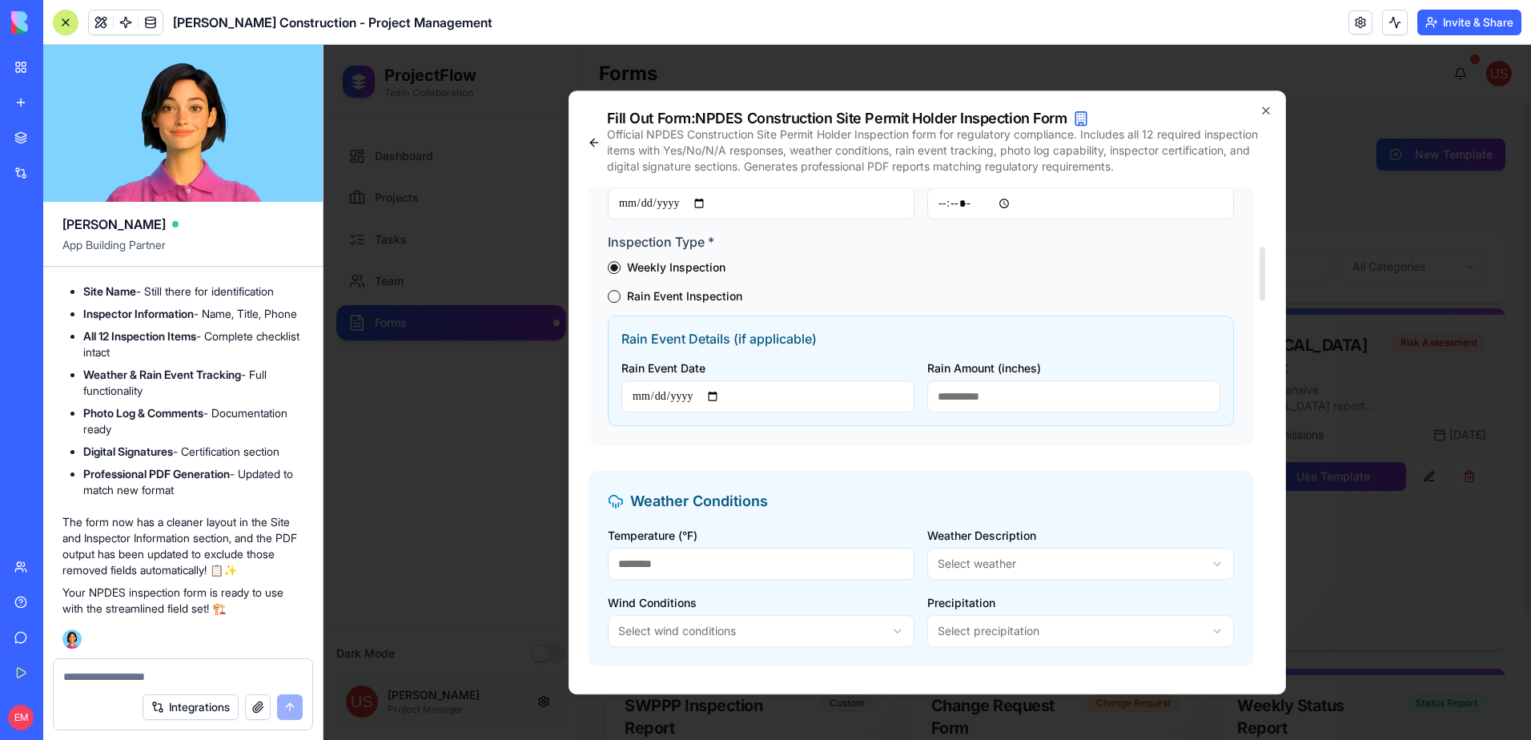
click at [676, 200] on input "Inspection Date *" at bounding box center [761, 203] width 307 height 32
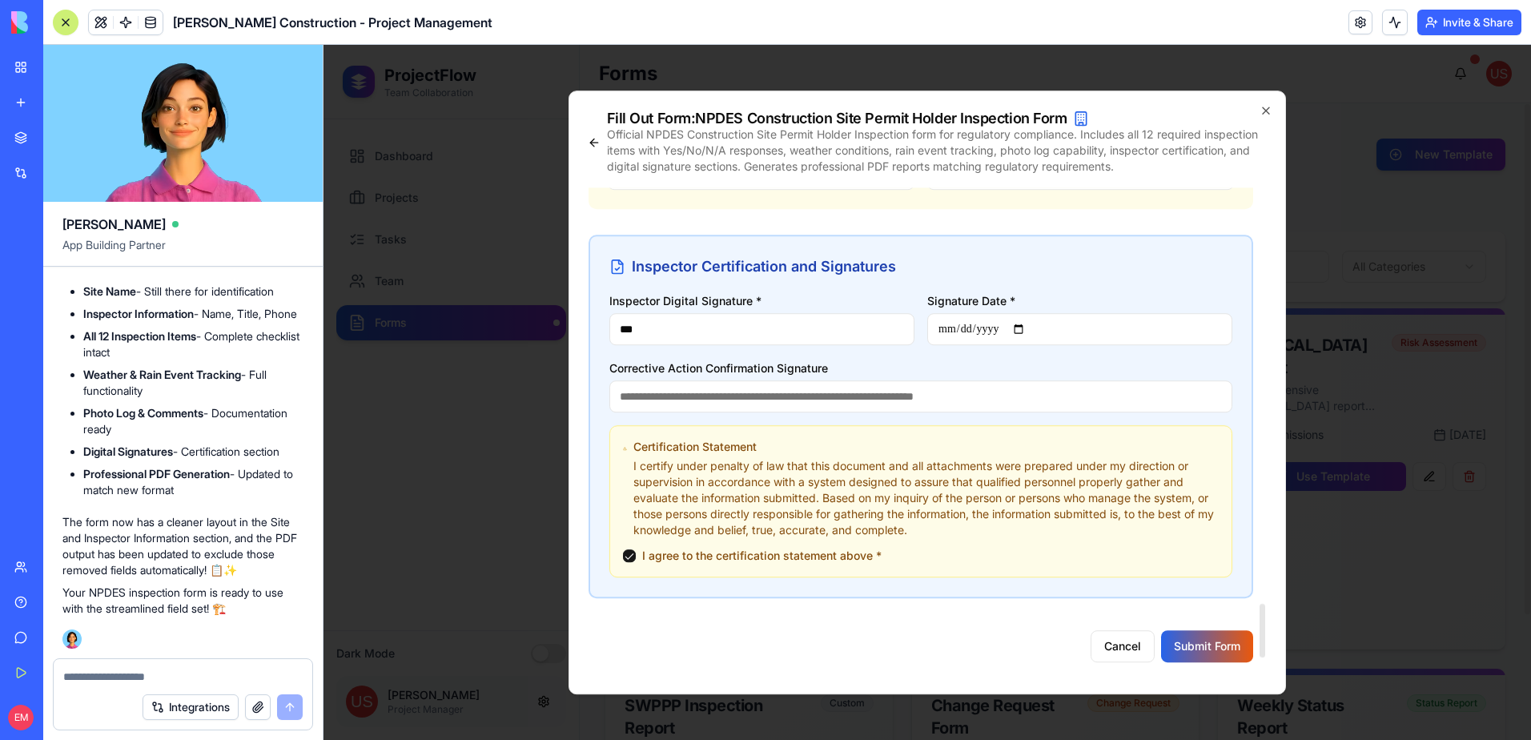
scroll to position [3917, 0]
click at [1001, 328] on input "**********" at bounding box center [1079, 328] width 305 height 32
type input "**********"
click at [1208, 640] on button "Submit Form" at bounding box center [1207, 646] width 92 height 32
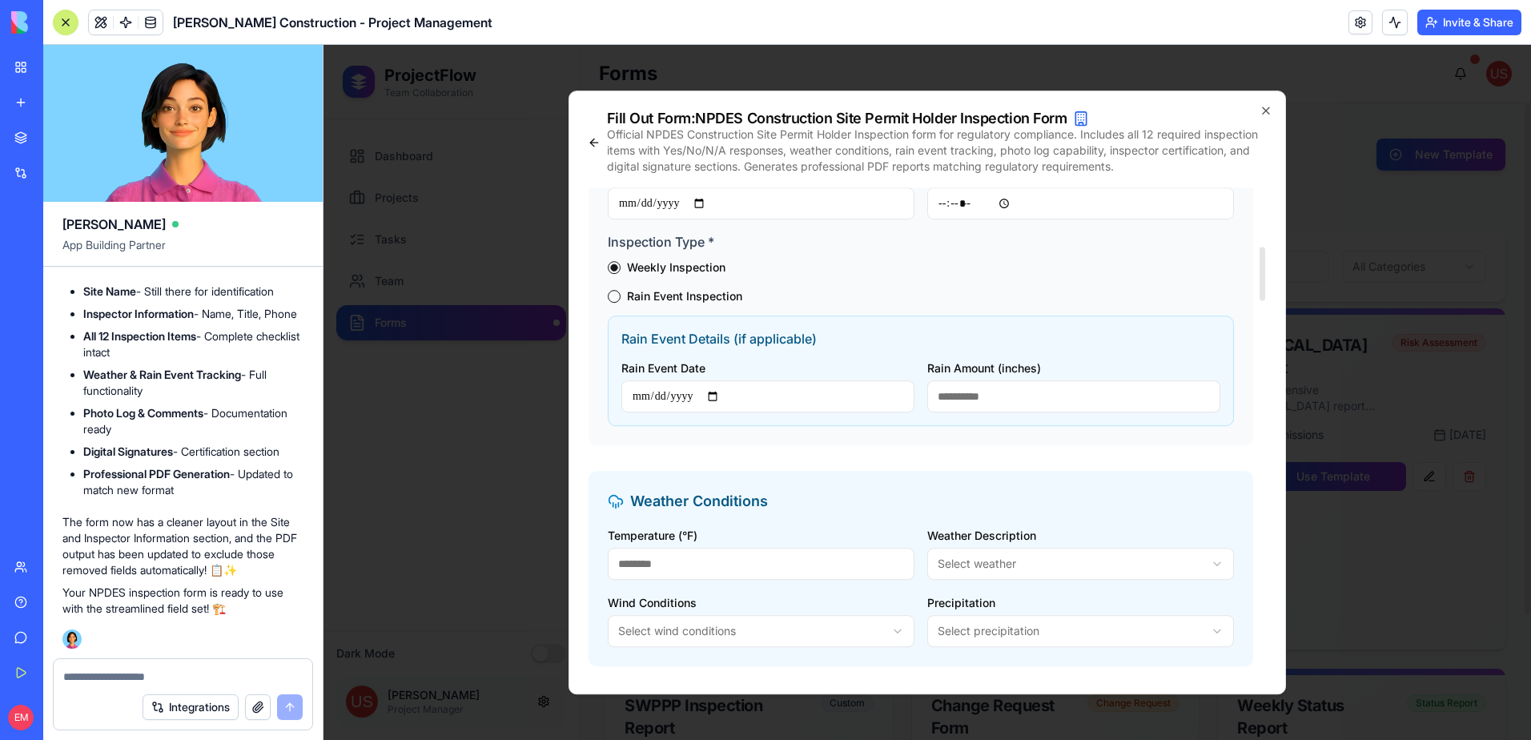
type input "**********"
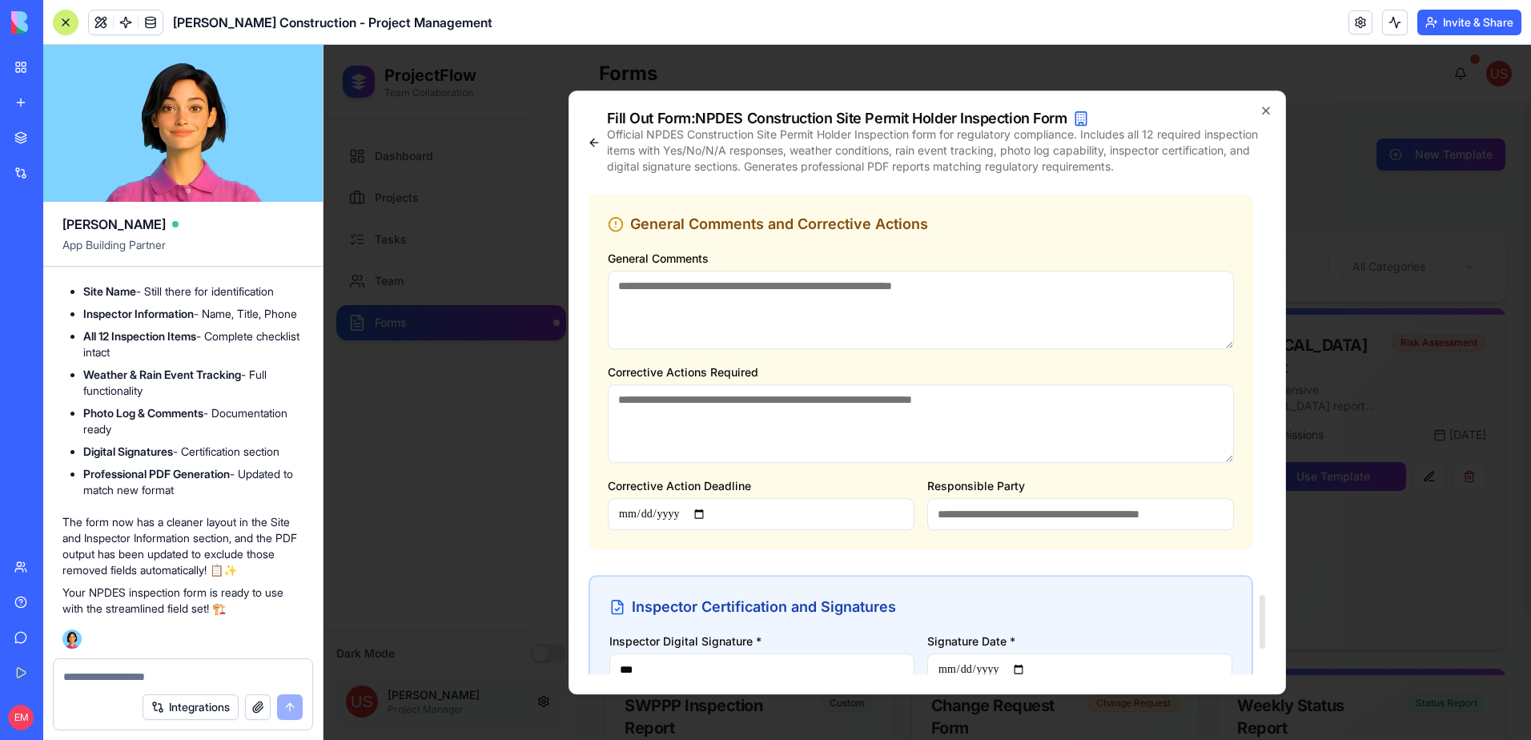
scroll to position [3917, 0]
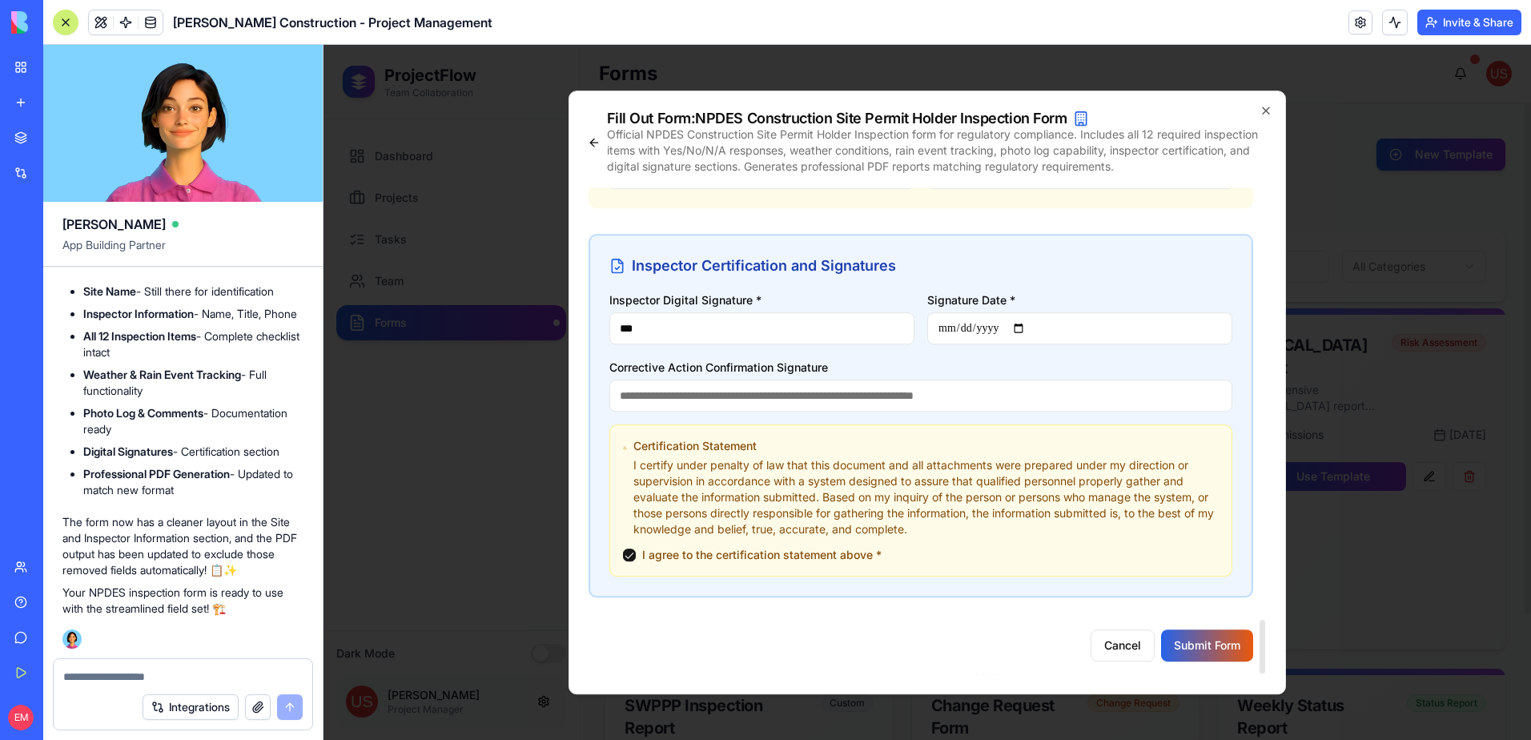
click at [992, 323] on input "**********" at bounding box center [1079, 328] width 305 height 32
click at [941, 327] on input "**********" at bounding box center [1079, 328] width 305 height 32
type input "**********"
click at [1201, 638] on button "Submit Form" at bounding box center [1207, 646] width 92 height 32
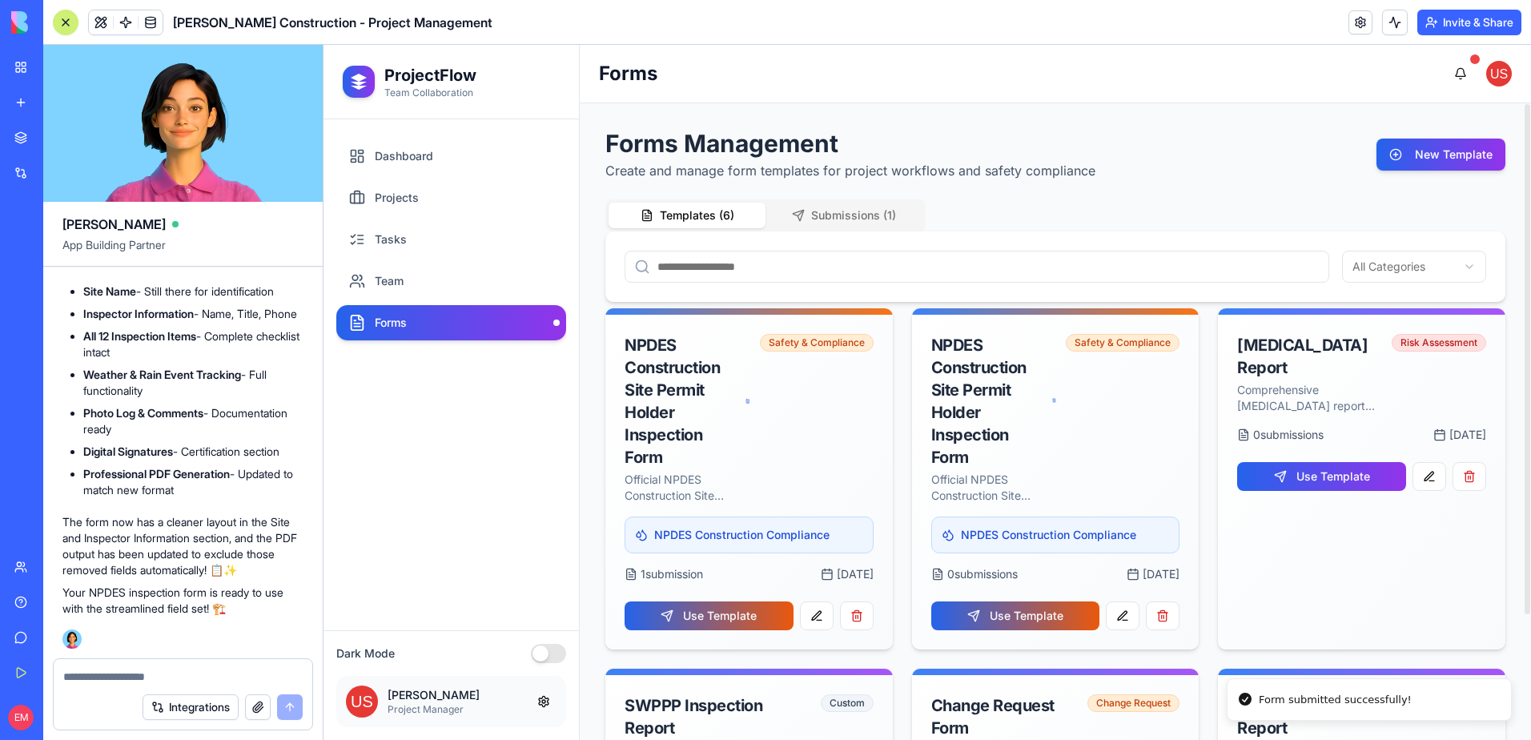
click at [855, 214] on button "Submissions ( 1 )" at bounding box center [844, 216] width 157 height 26
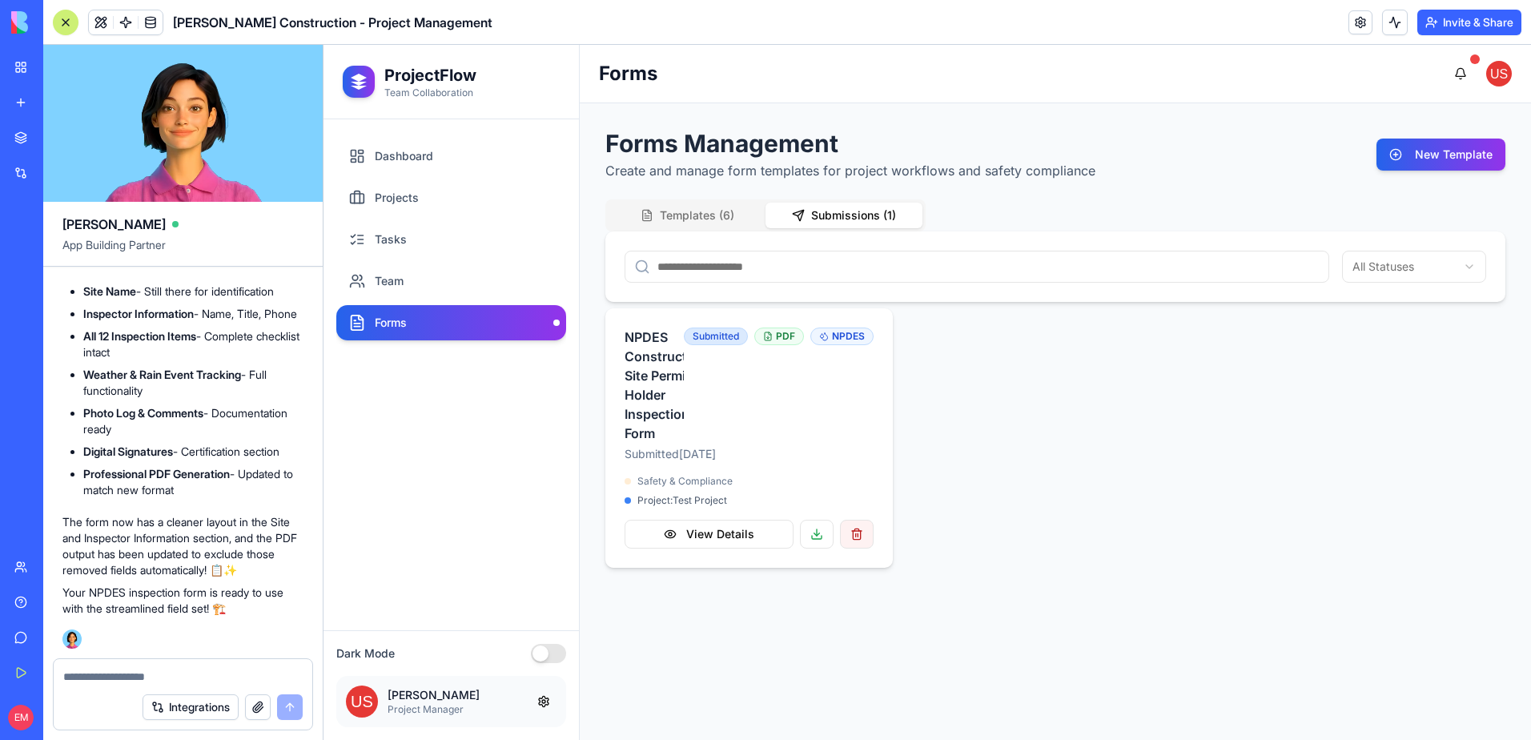
click at [863, 549] on button "button" at bounding box center [857, 534] width 34 height 29
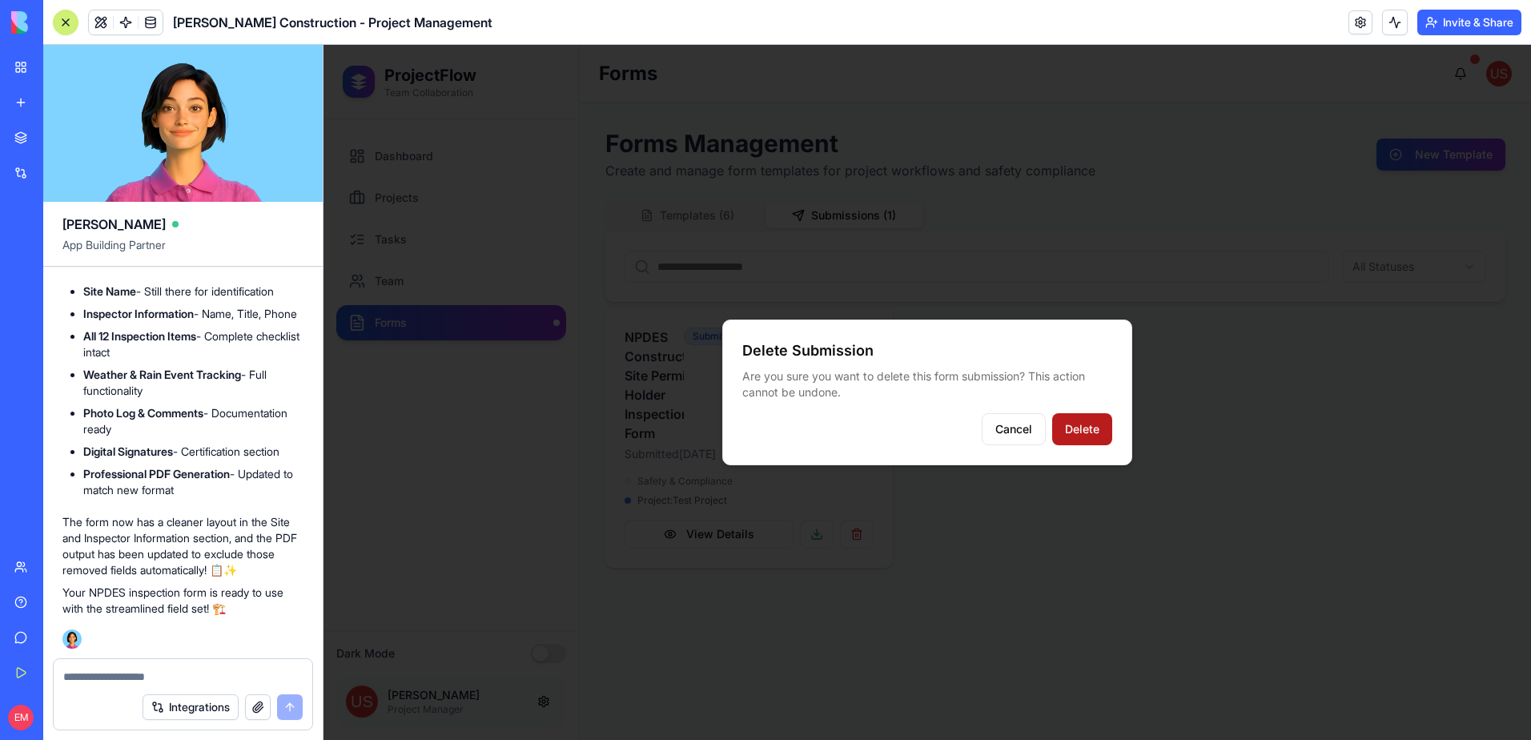
click at [1068, 422] on button "Delete" at bounding box center [1082, 429] width 60 height 32
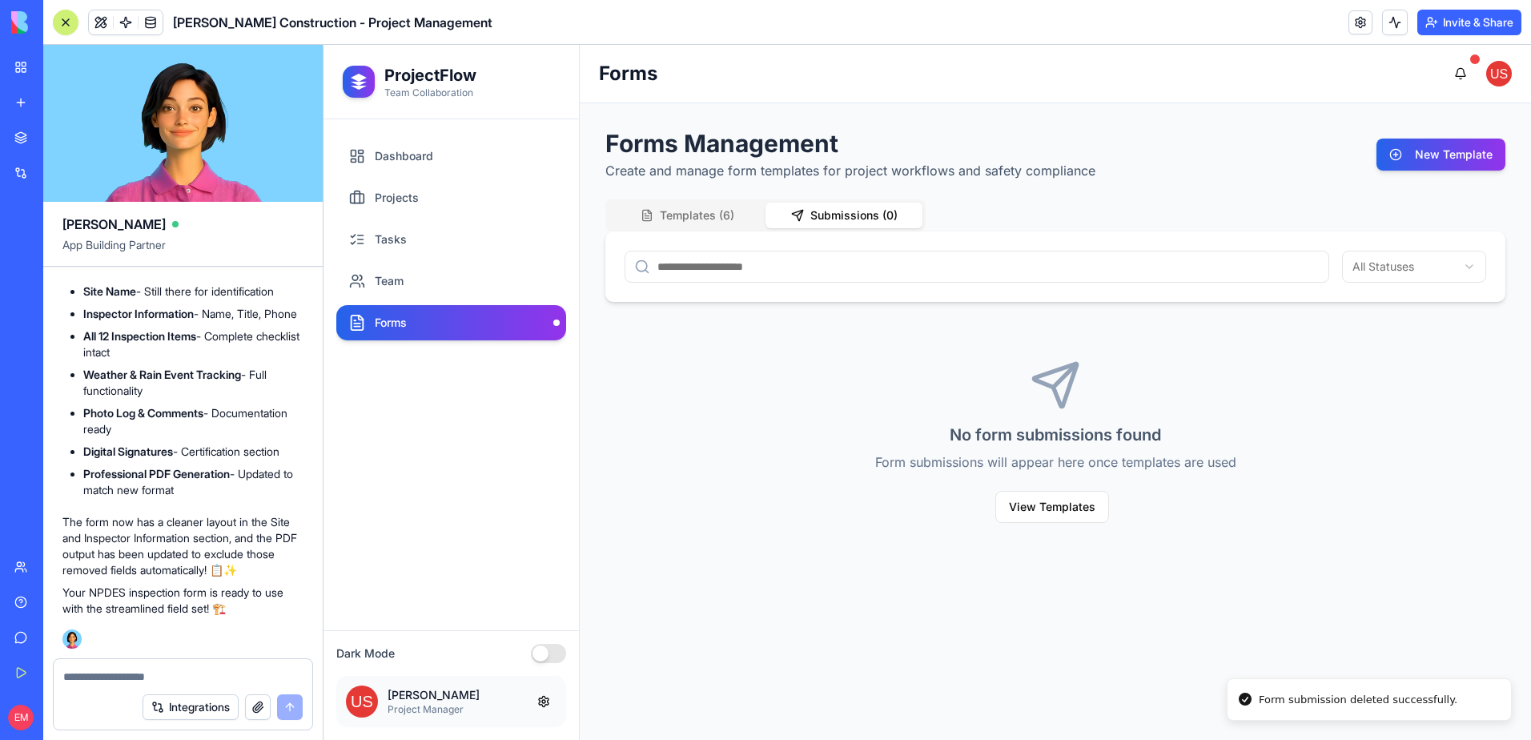
click at [686, 202] on div "Templates ( 6 ) Submissions ( 0 )" at bounding box center [766, 215] width 320 height 32
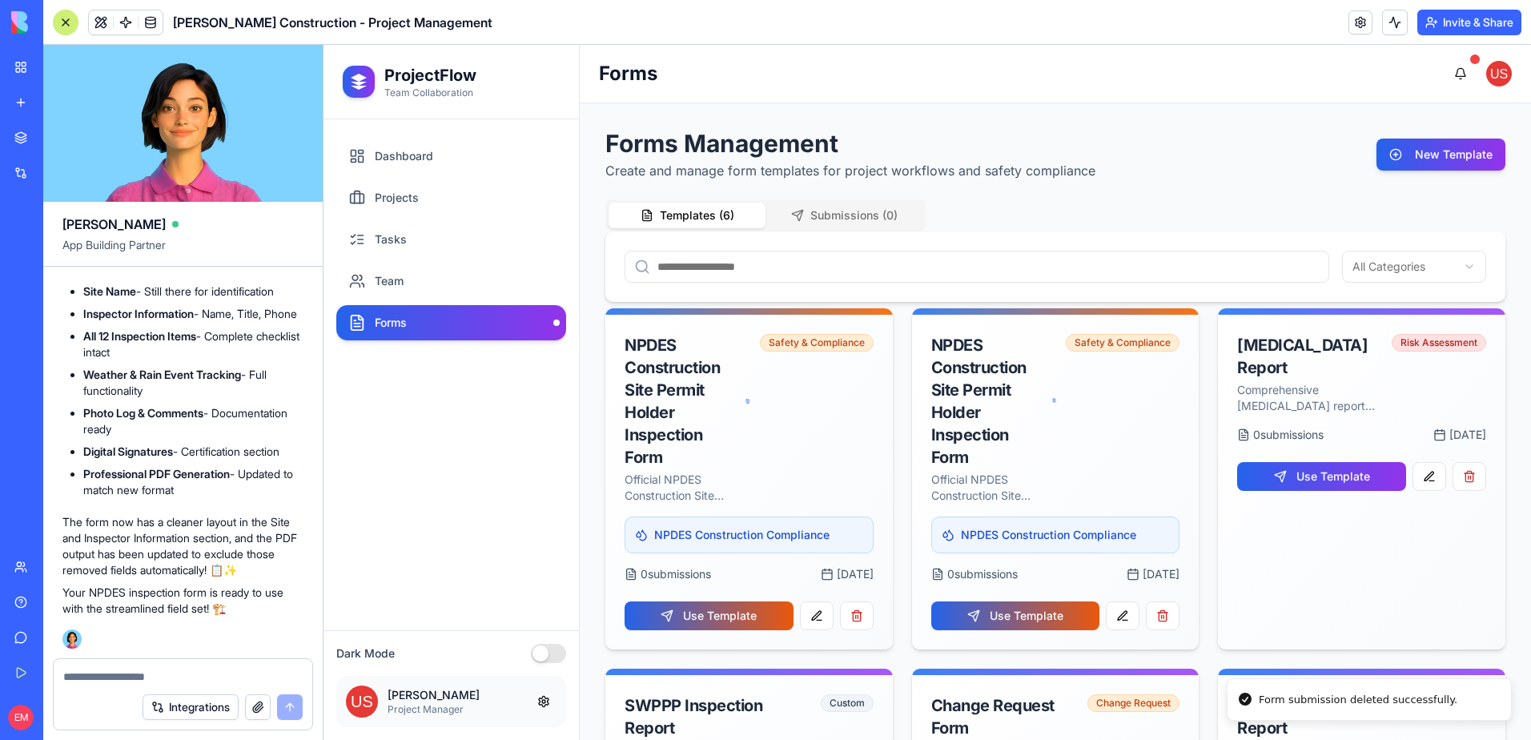
click at [686, 210] on button "Templates ( 6 )" at bounding box center [687, 216] width 157 height 26
click at [1169, 617] on button "button" at bounding box center [1163, 615] width 34 height 29
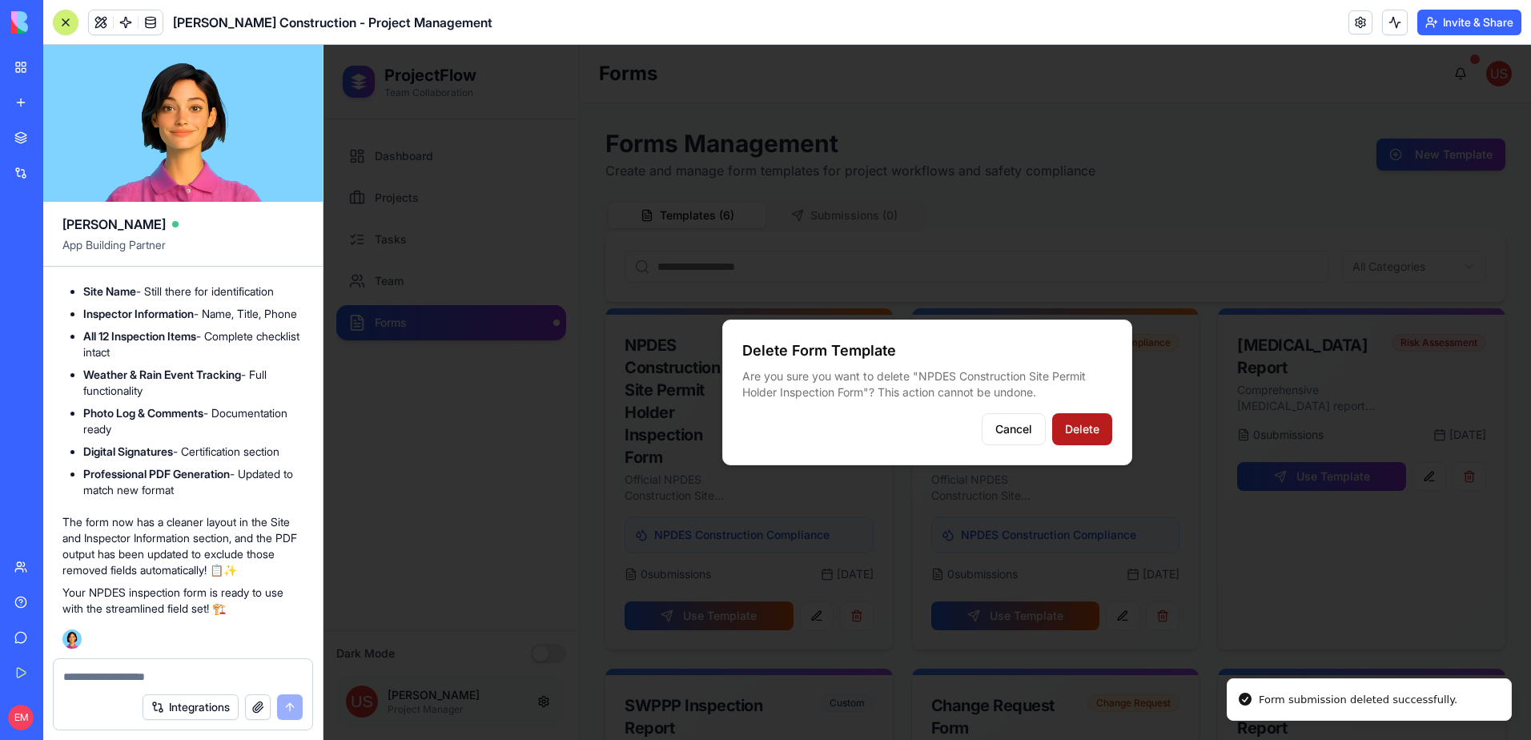
click at [1064, 425] on button "Delete" at bounding box center [1082, 429] width 60 height 32
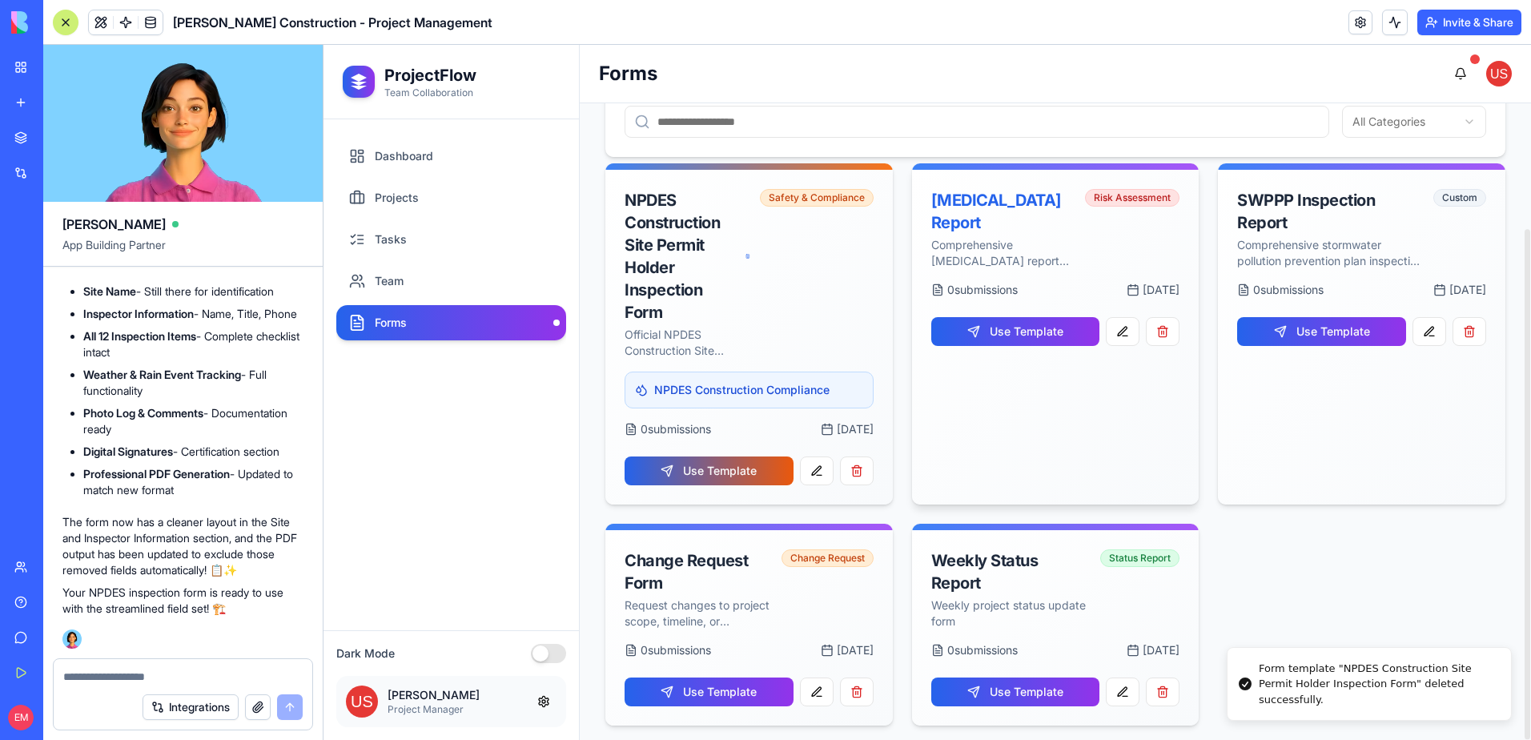
scroll to position [156, 0]
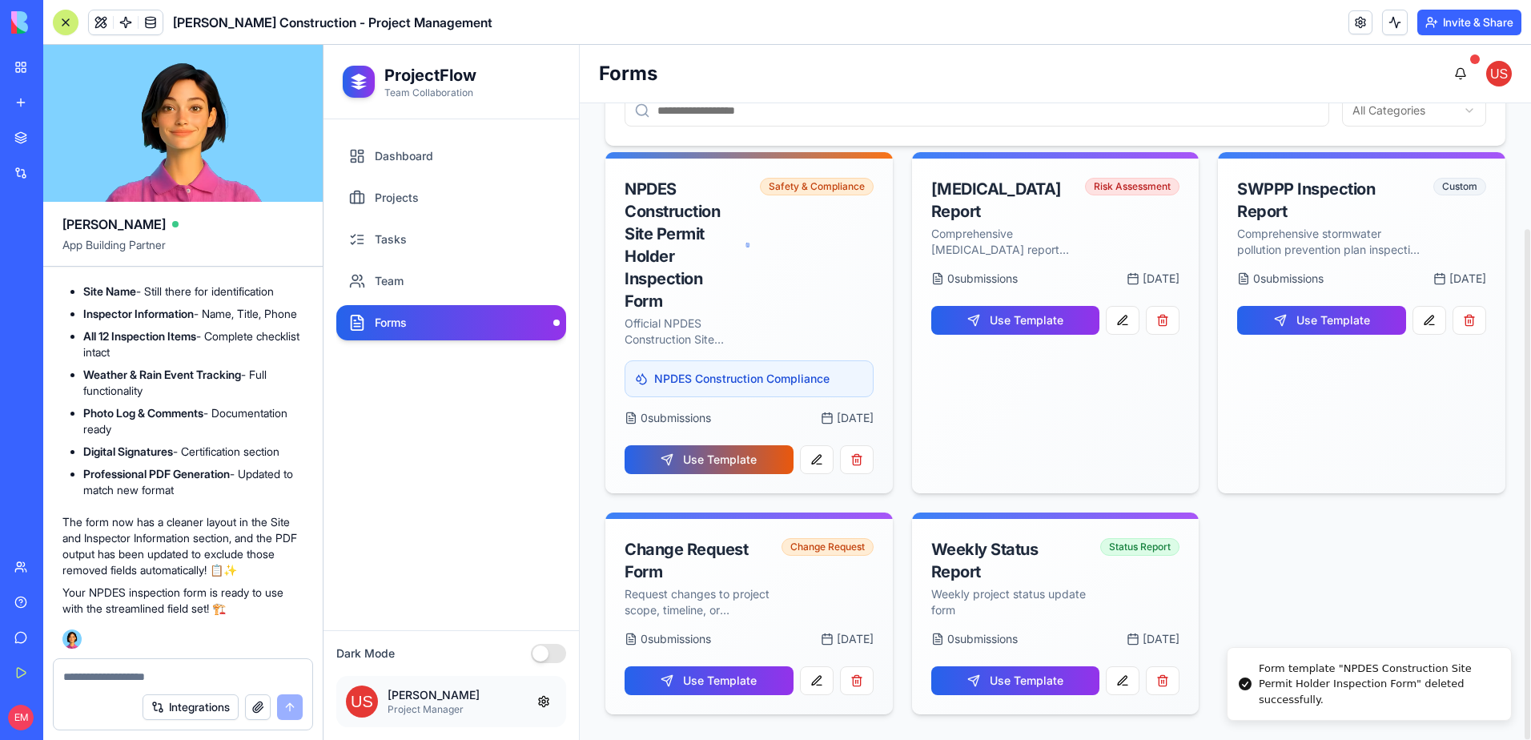
click at [151, 682] on textarea at bounding box center [182, 677] width 239 height 16
type textarea "*"
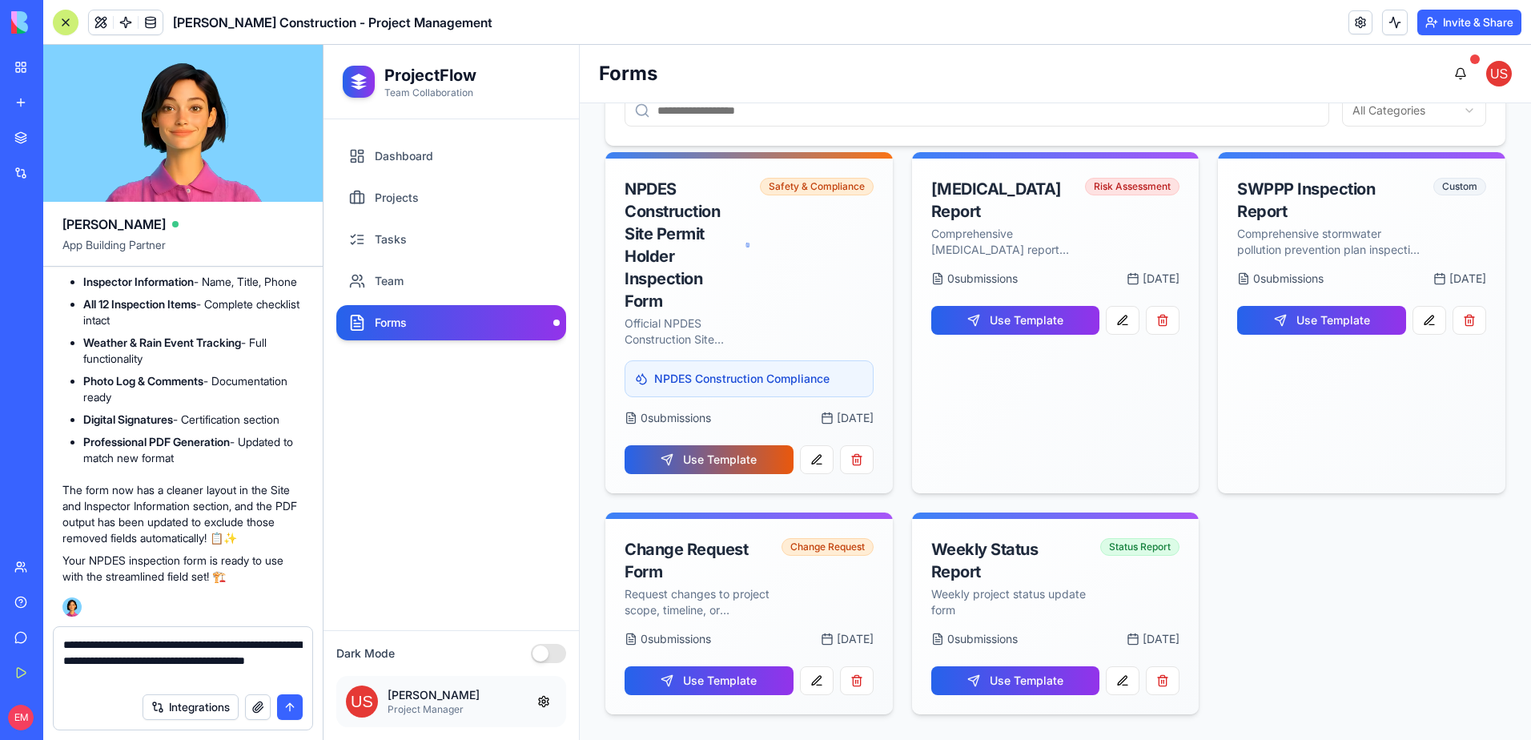
type textarea "**********"
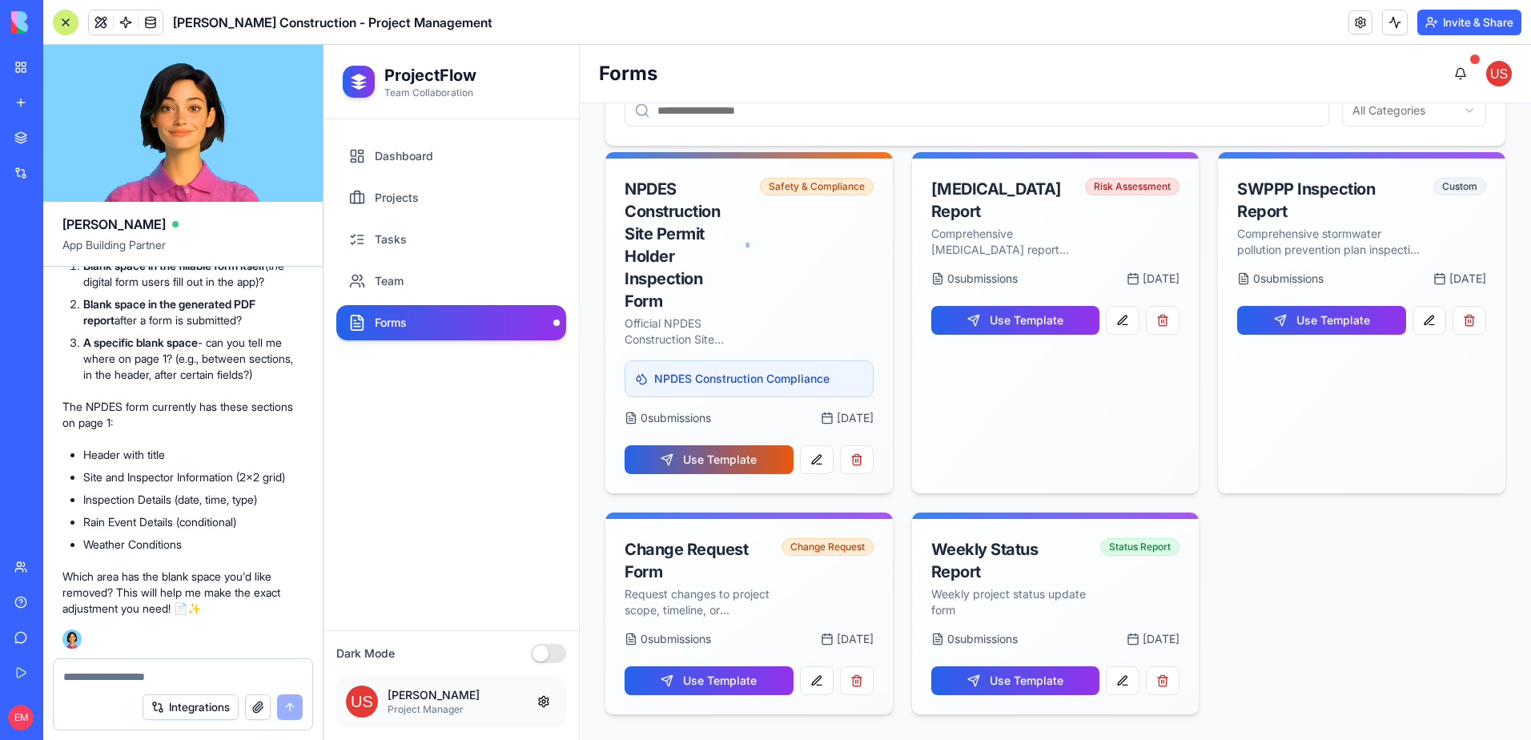
scroll to position [17386, 0]
click at [105, 685] on div "Integrations" at bounding box center [183, 707] width 259 height 45
click at [115, 670] on textarea at bounding box center [182, 677] width 239 height 16
type textarea "********"
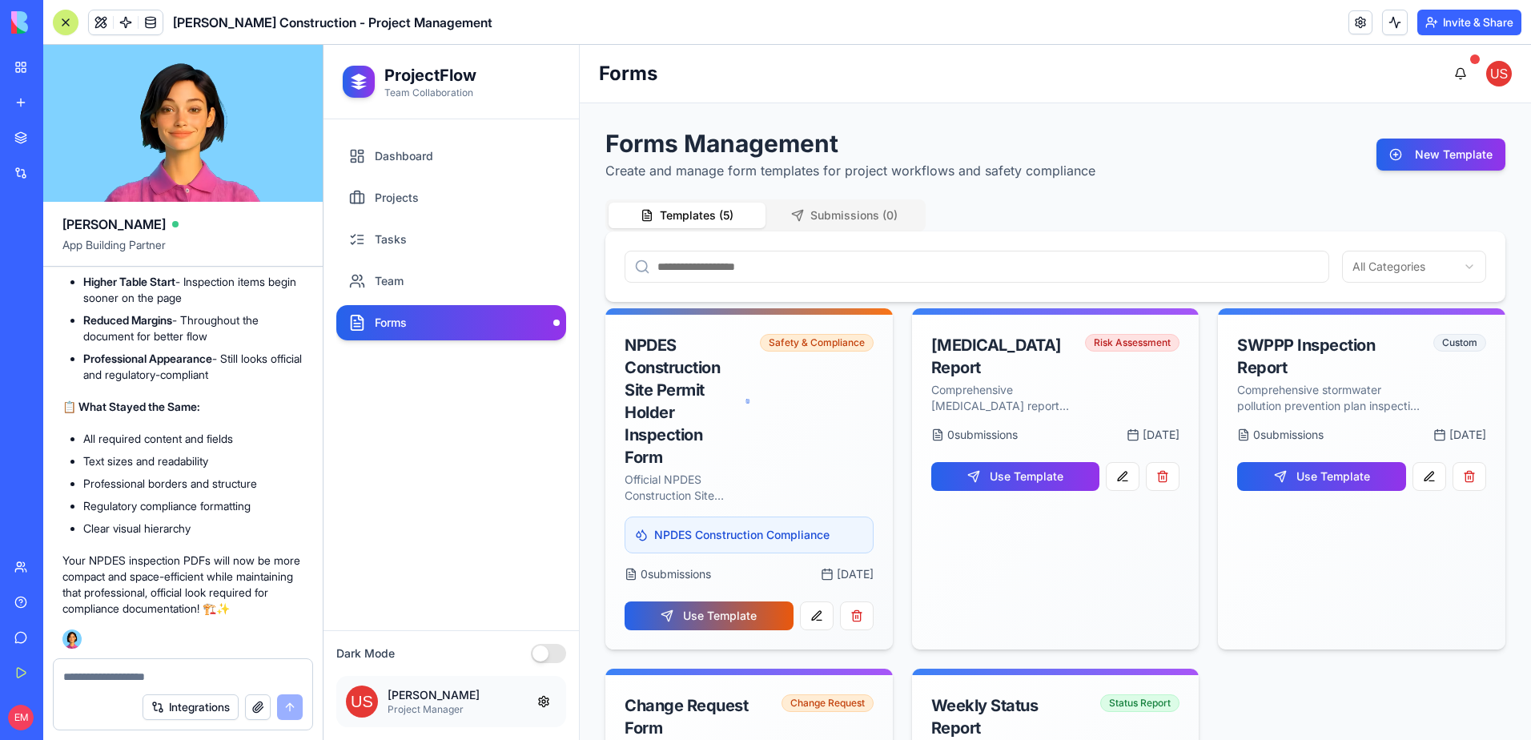
scroll to position [18360, 0]
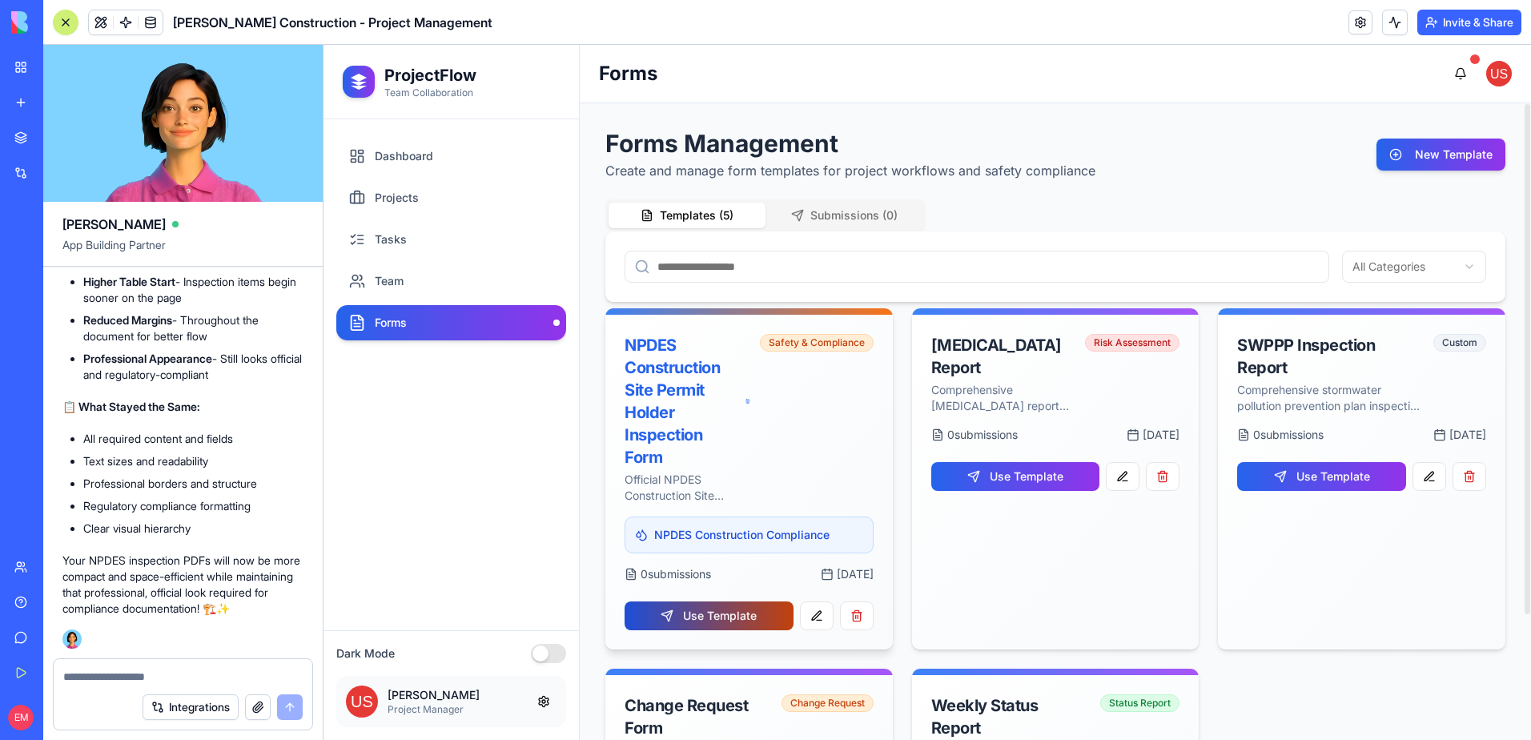
click at [721, 619] on button "Use Template" at bounding box center [709, 615] width 169 height 29
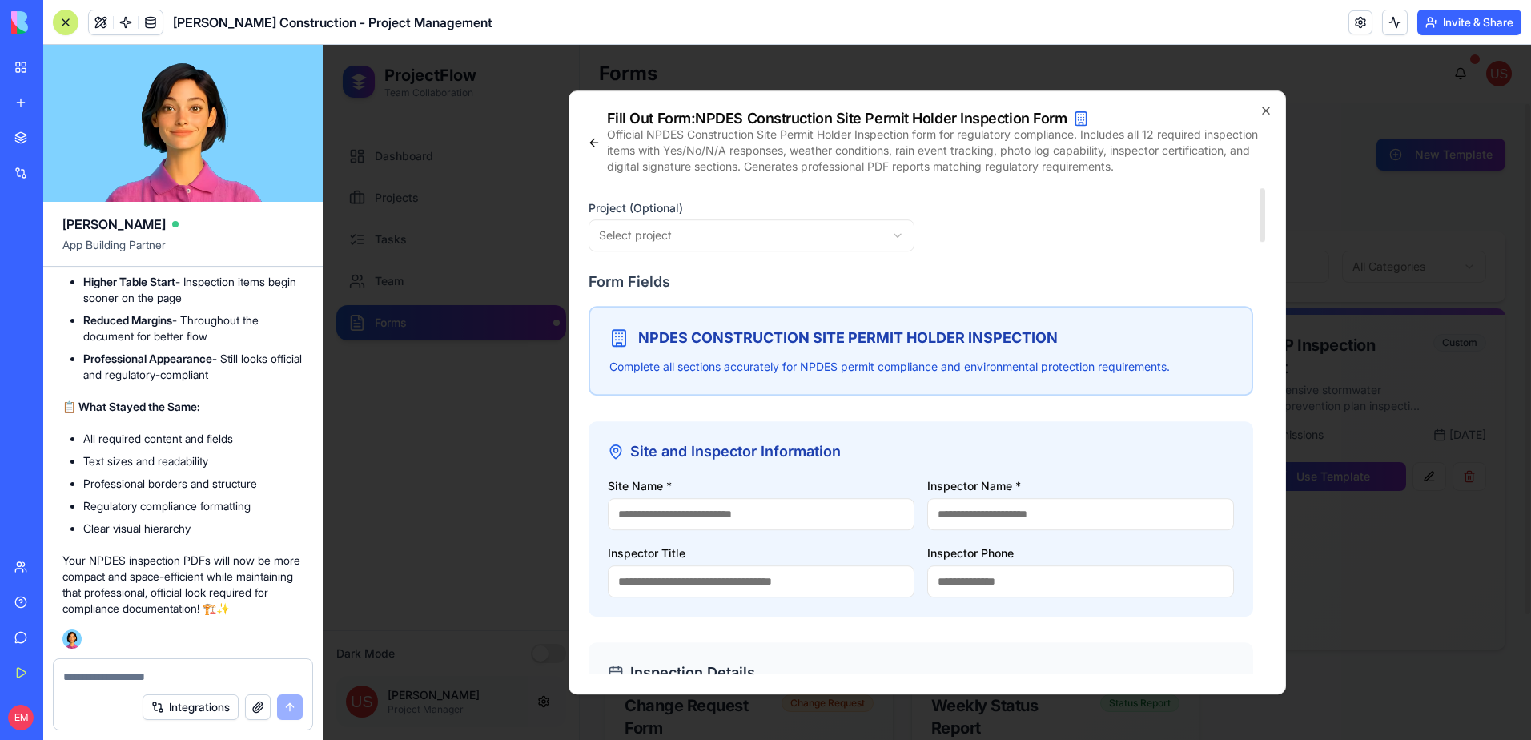
click at [734, 223] on body "ProjectFlow Team Collaboration Dashboard Projects Tasks Team Forms Dark Mode [P…" at bounding box center [928, 392] width 1208 height 695
click at [712, 507] on input "Site Name *" at bounding box center [761, 514] width 307 height 32
type input "****"
type input "**********"
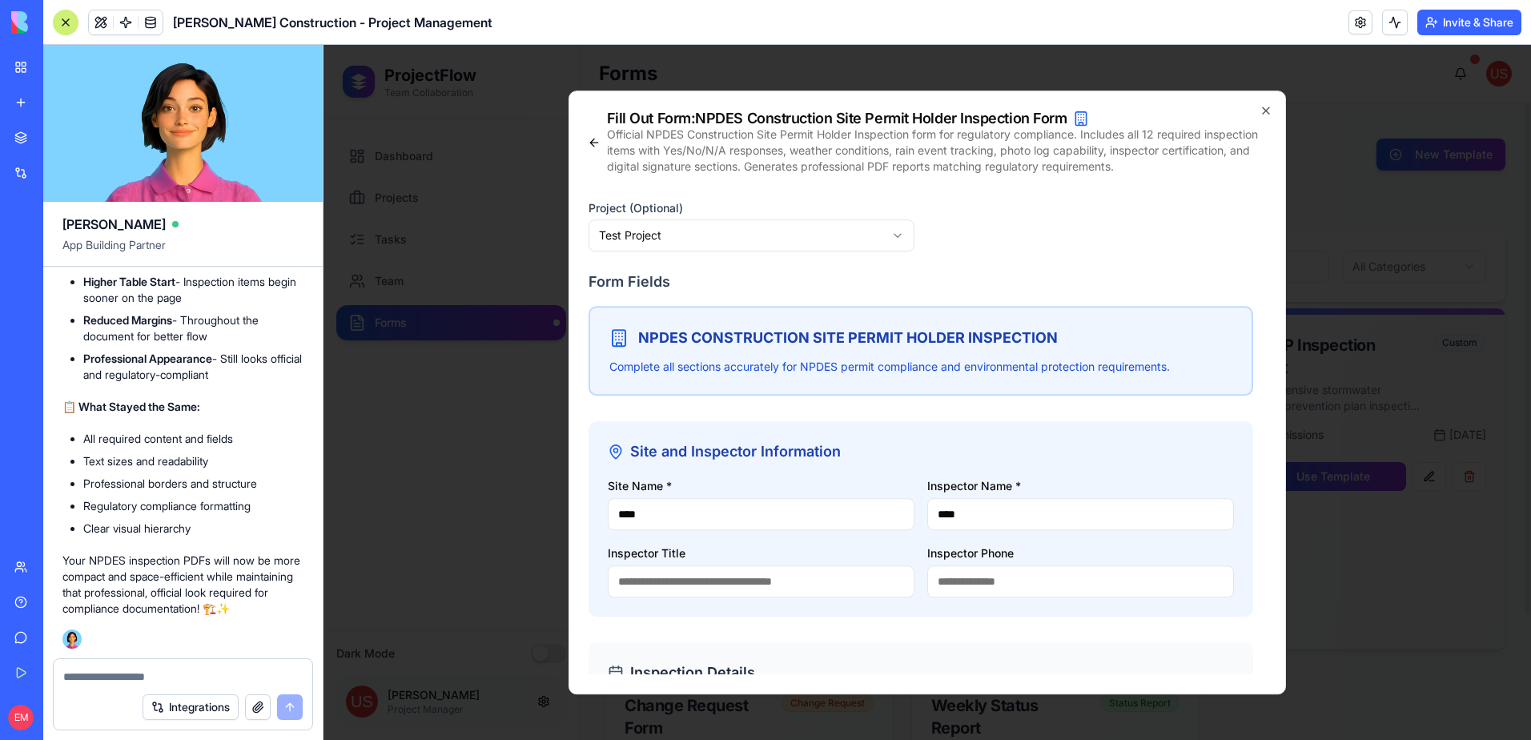
type input "***"
type input "**********"
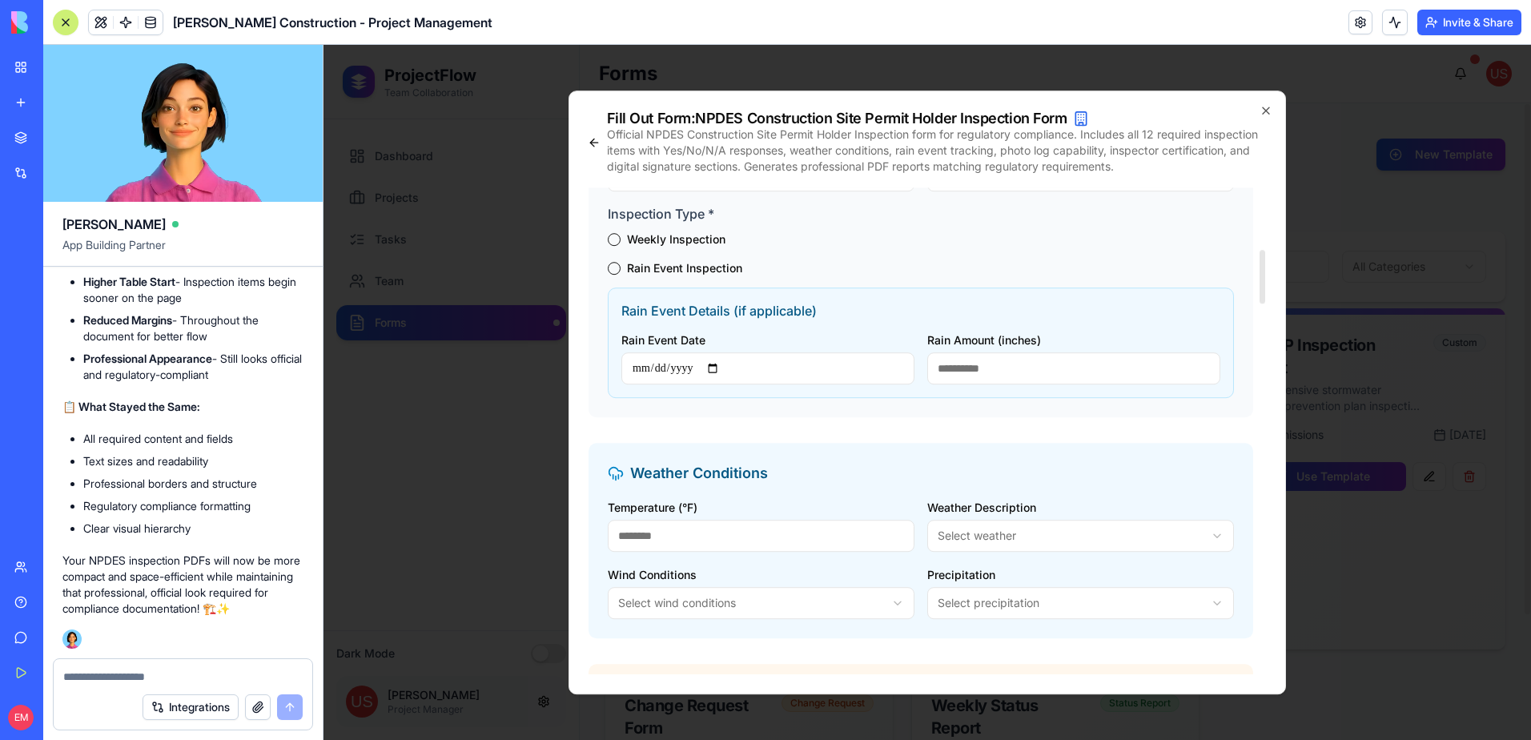
scroll to position [561, 0]
click at [618, 231] on div "Inspection Type * Weekly Inspection Rain Event Inspection" at bounding box center [921, 238] width 626 height 70
click at [611, 239] on button "Weekly Inspection" at bounding box center [614, 238] width 13 height 13
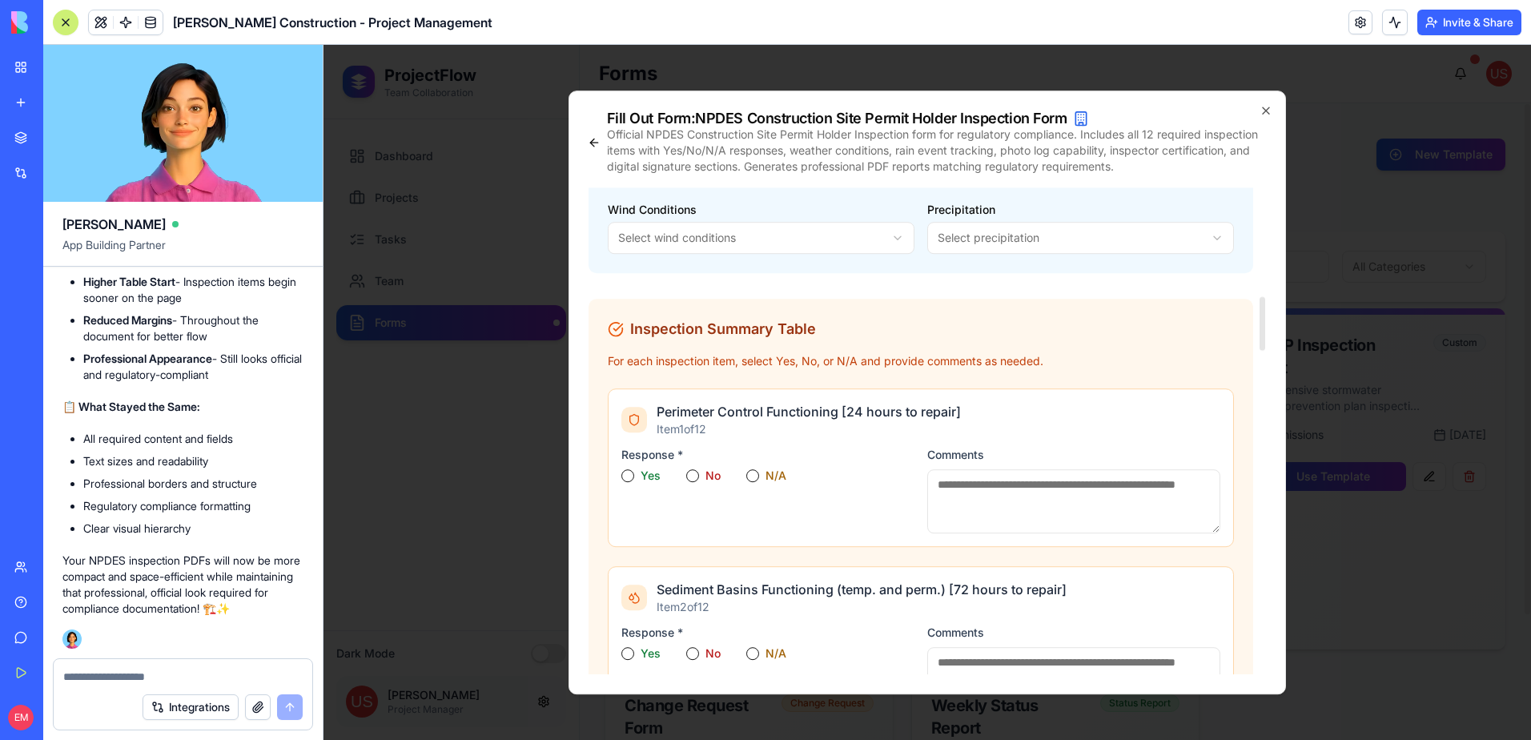
scroll to position [1041, 0]
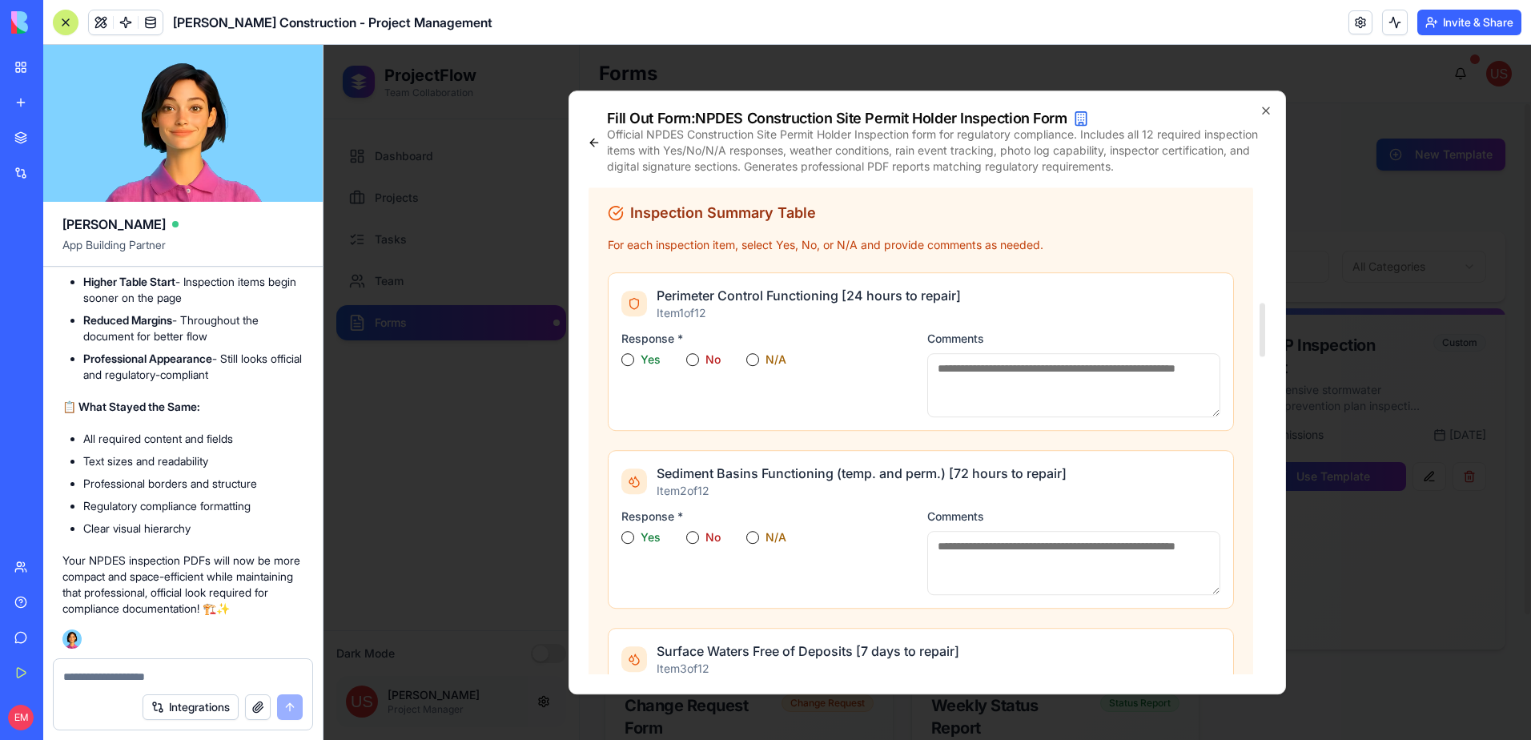
click at [627, 357] on button "Yes" at bounding box center [628, 359] width 13 height 13
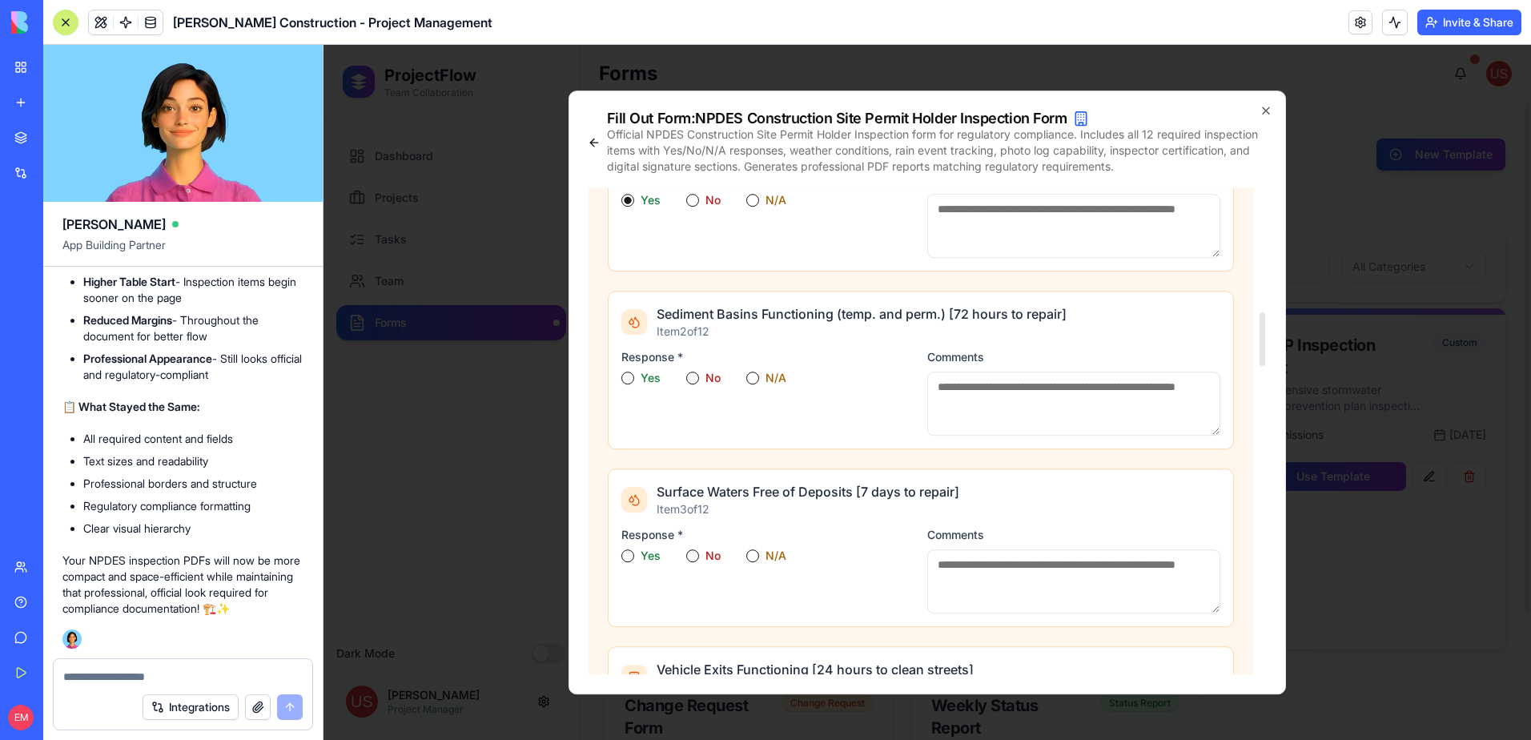
scroll to position [1201, 0]
click at [631, 373] on div "Yes" at bounding box center [641, 377] width 39 height 13
click at [631, 373] on button "Yes" at bounding box center [628, 377] width 13 height 13
click at [629, 547] on div "Response * Yes No N/A" at bounding box center [768, 569] width 293 height 87
click at [629, 550] on button "Yes" at bounding box center [628, 555] width 13 height 13
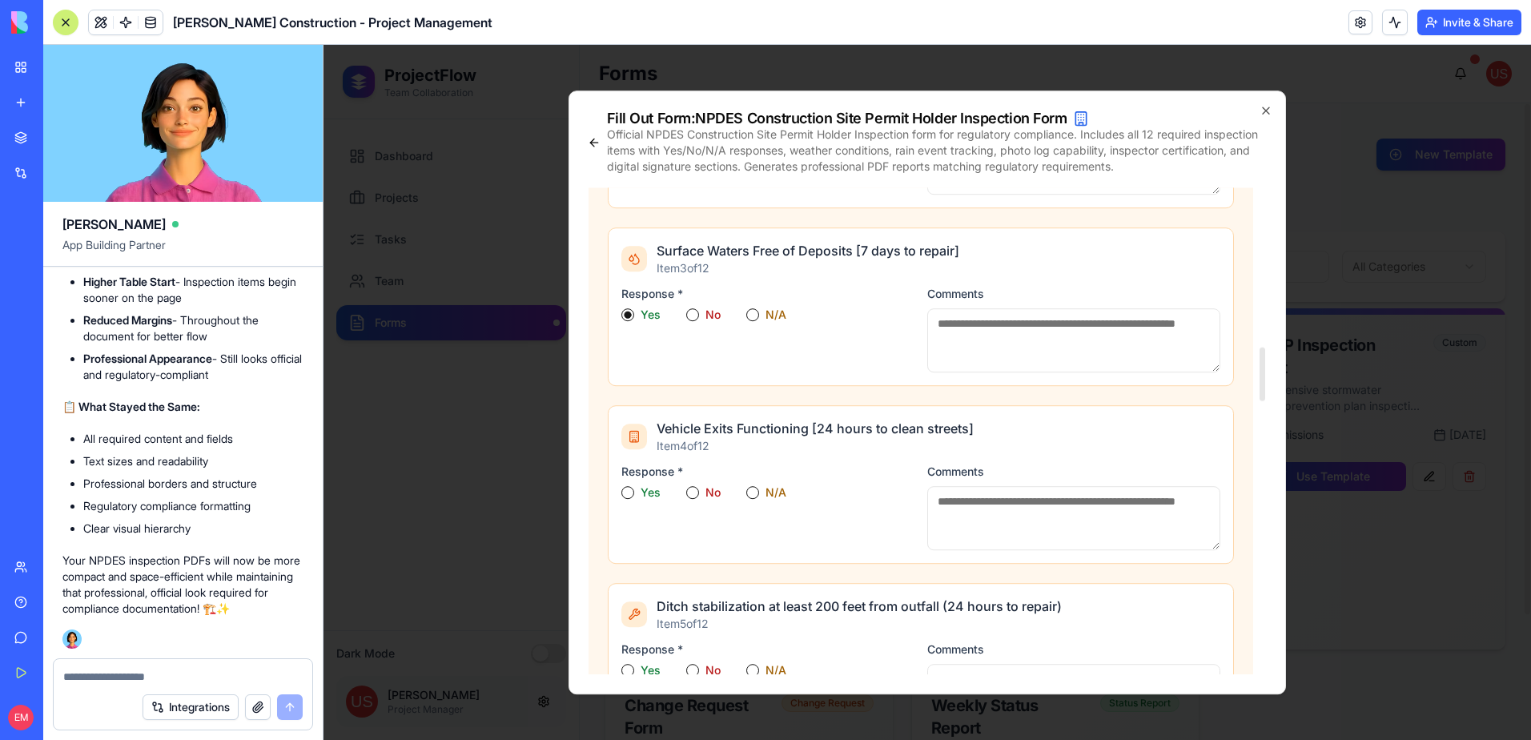
click at [626, 495] on button "Yes" at bounding box center [628, 492] width 13 height 13
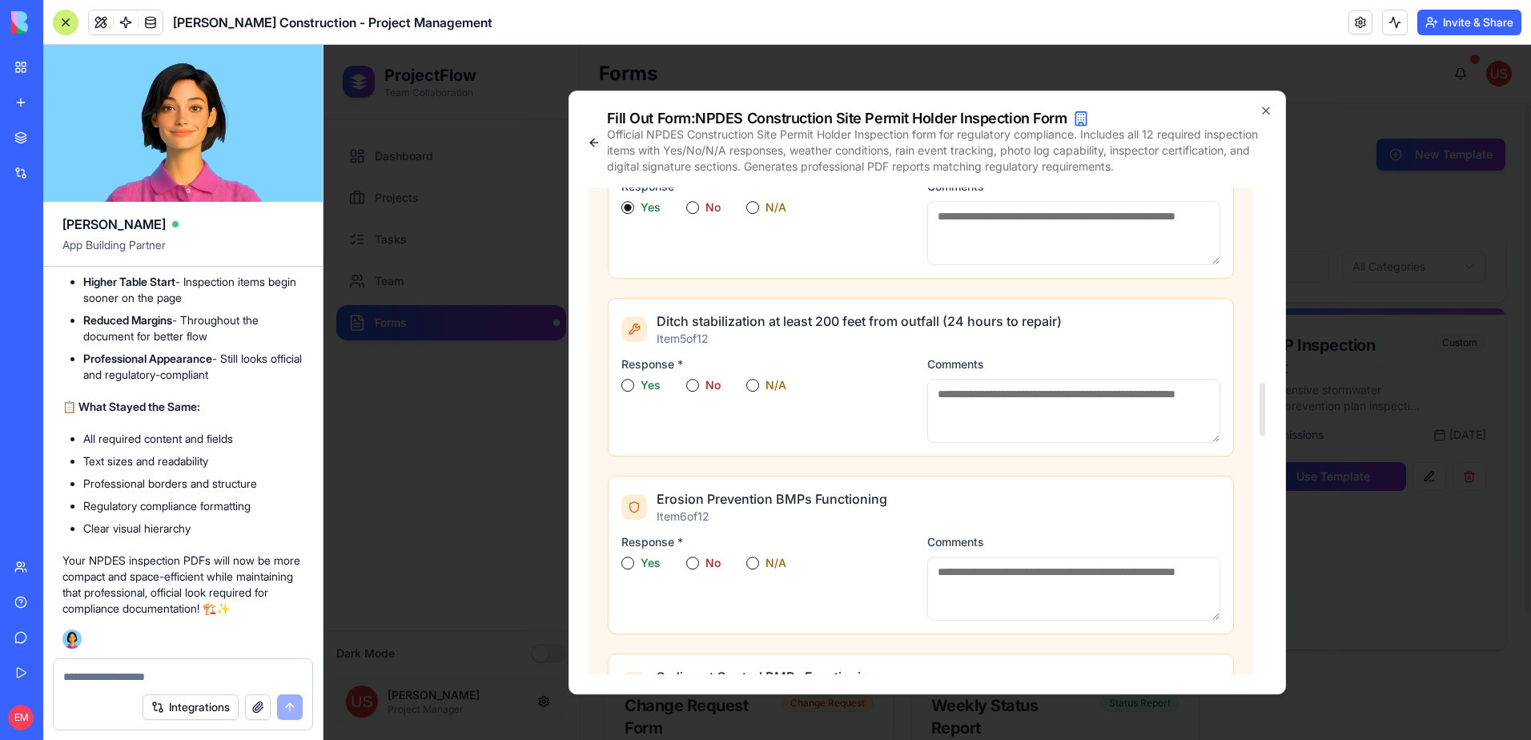
scroll to position [1762, 0]
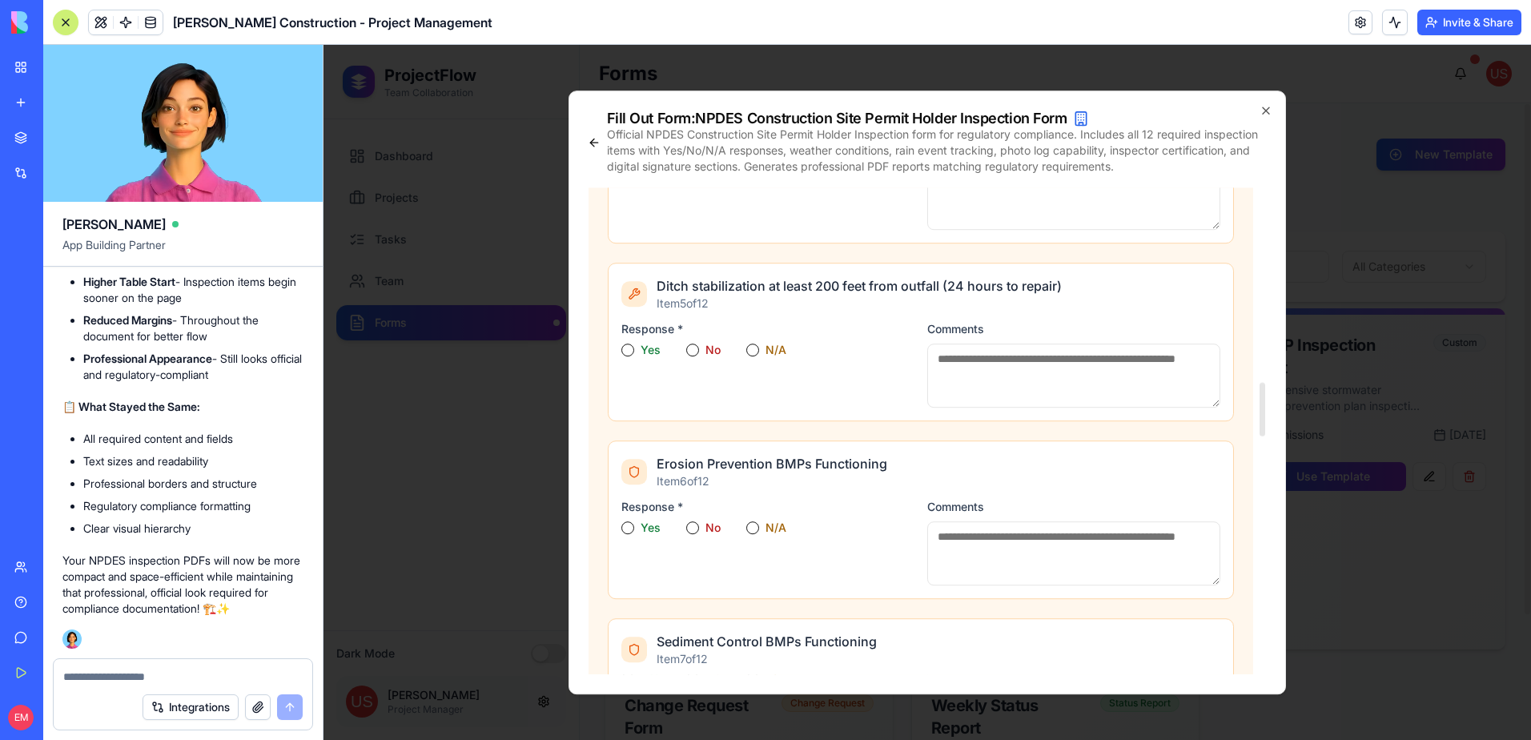
click at [626, 347] on button "Yes" at bounding box center [628, 350] width 13 height 13
click at [630, 525] on button "Yes" at bounding box center [628, 527] width 13 height 13
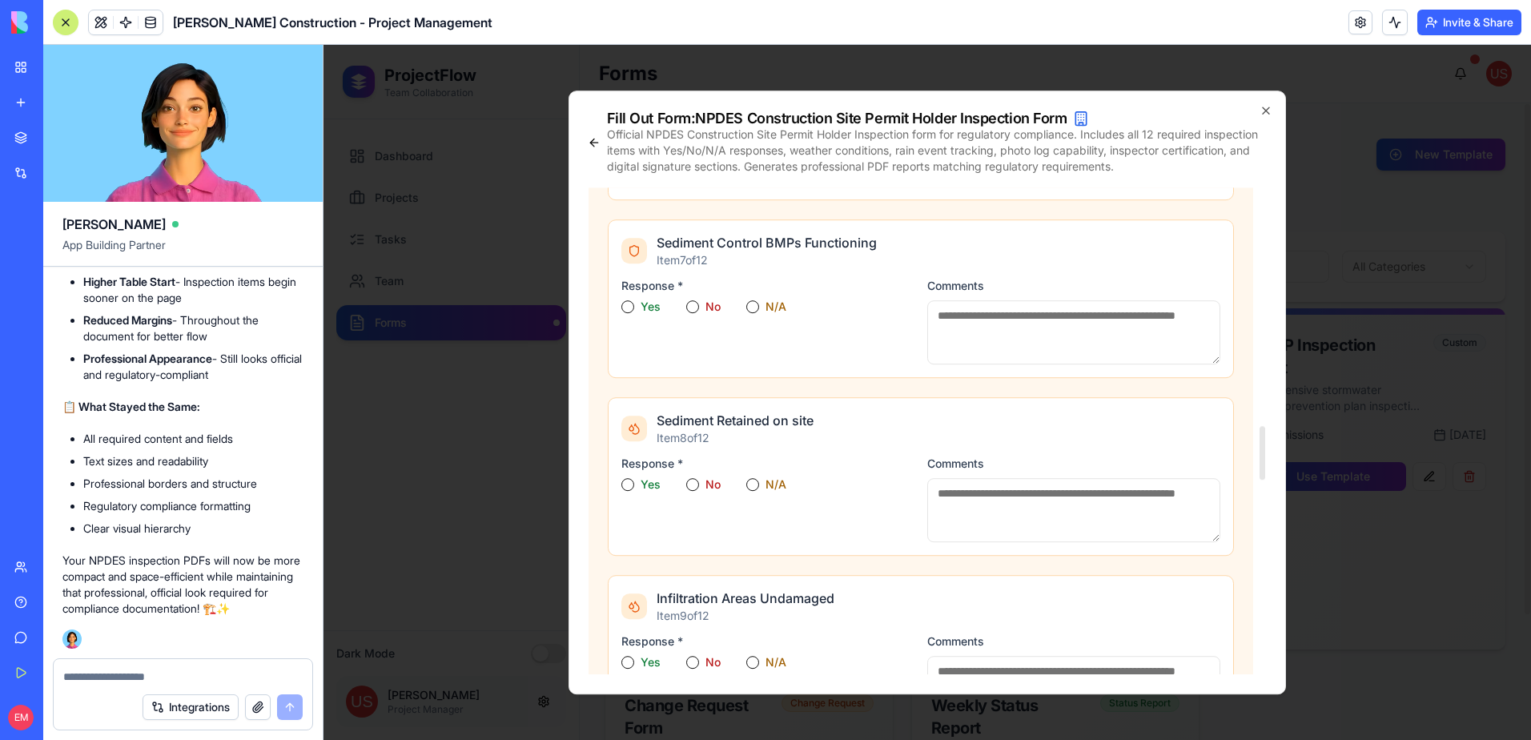
scroll to position [2163, 0]
click at [627, 300] on button "Yes" at bounding box center [628, 305] width 13 height 13
click at [627, 480] on button "Yes" at bounding box center [628, 483] width 13 height 13
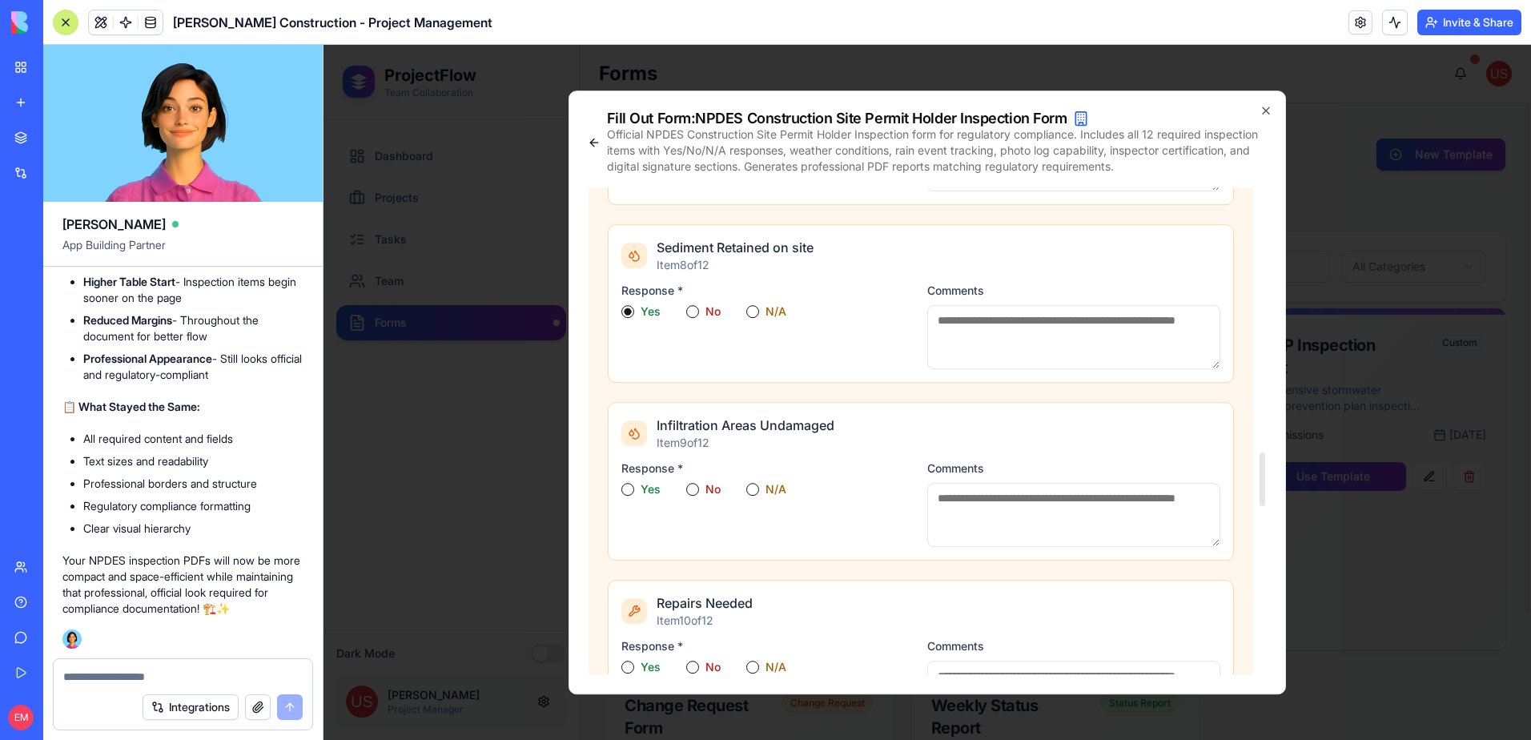
scroll to position [2403, 0]
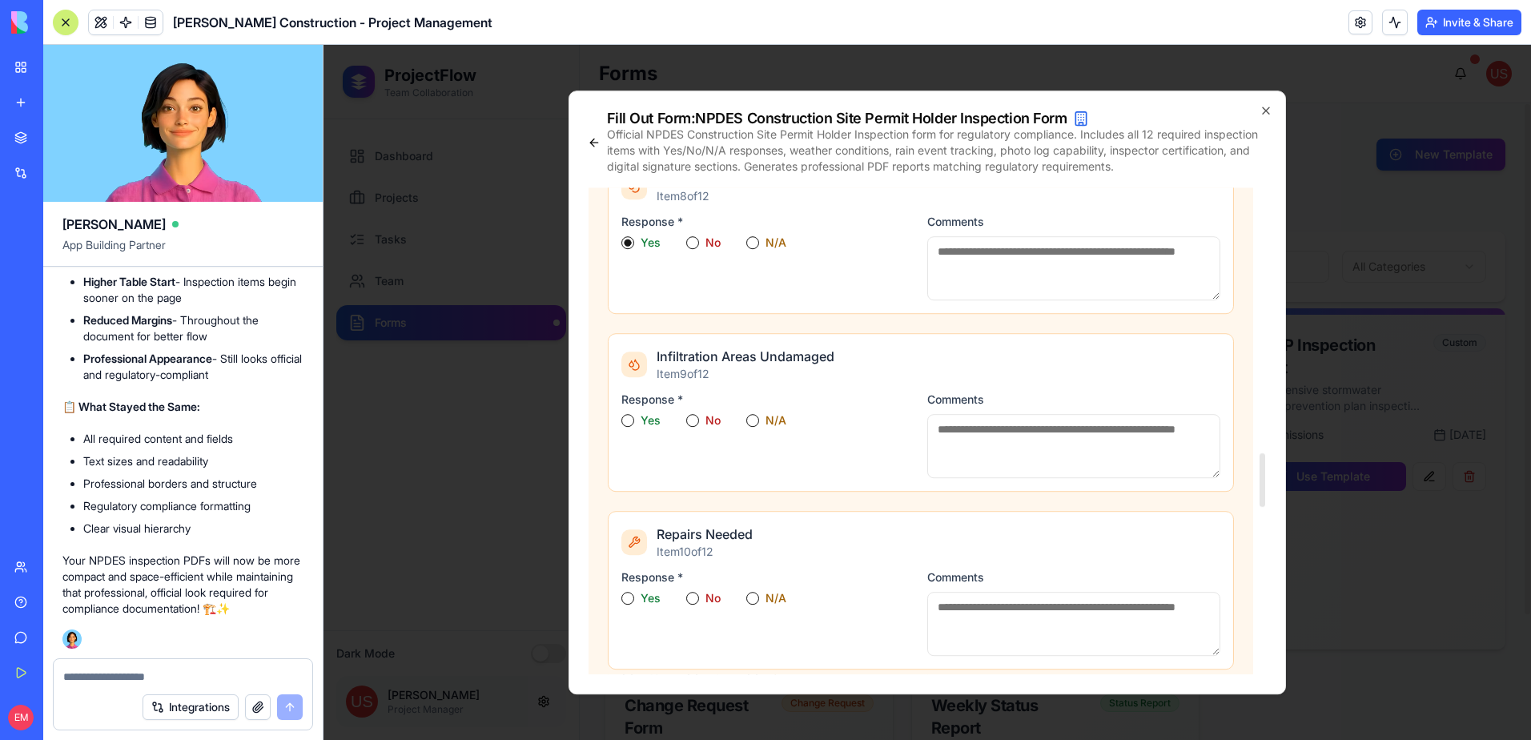
click at [631, 411] on div "Response * Yes No N/A" at bounding box center [768, 435] width 293 height 87
click at [629, 420] on button "Yes" at bounding box center [628, 420] width 13 height 13
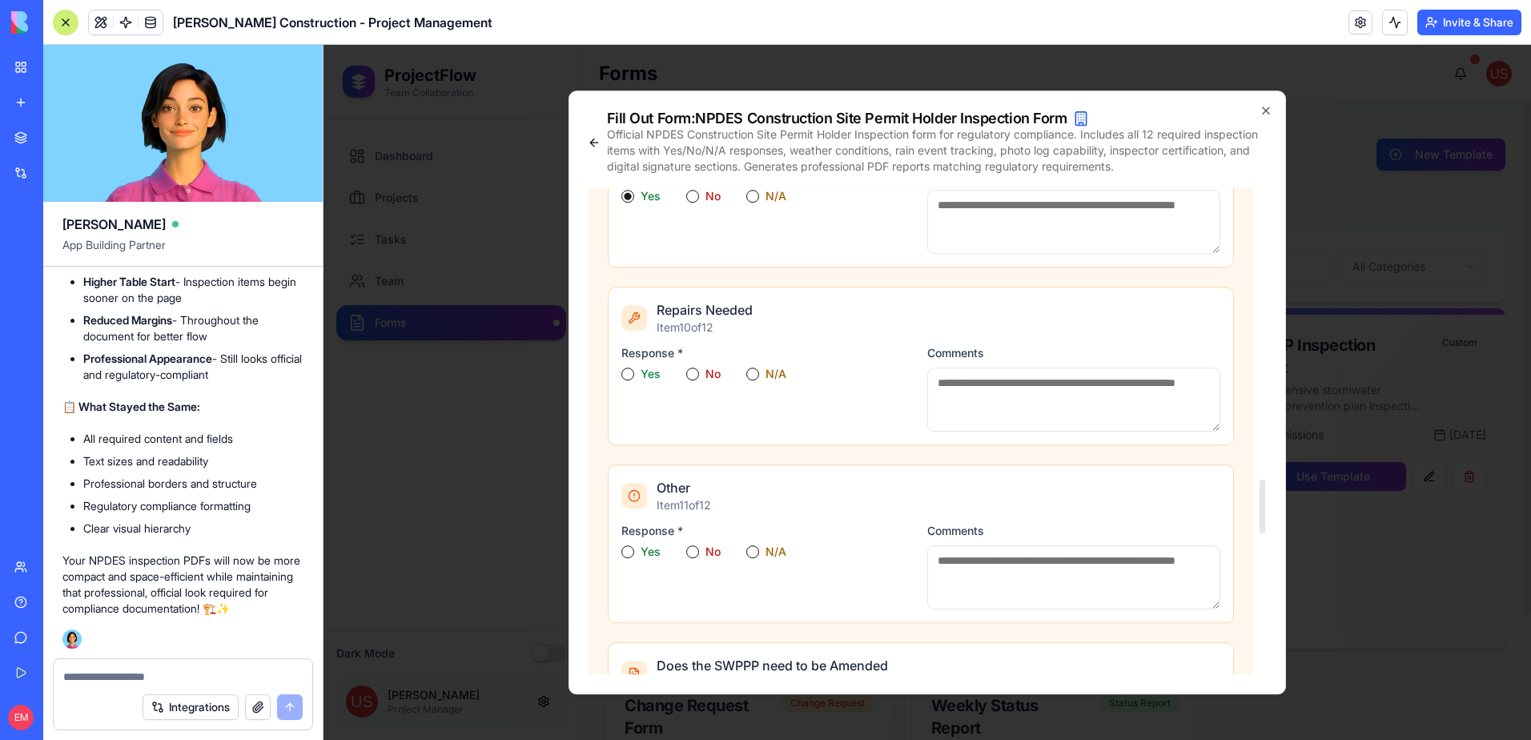
scroll to position [2643, 0]
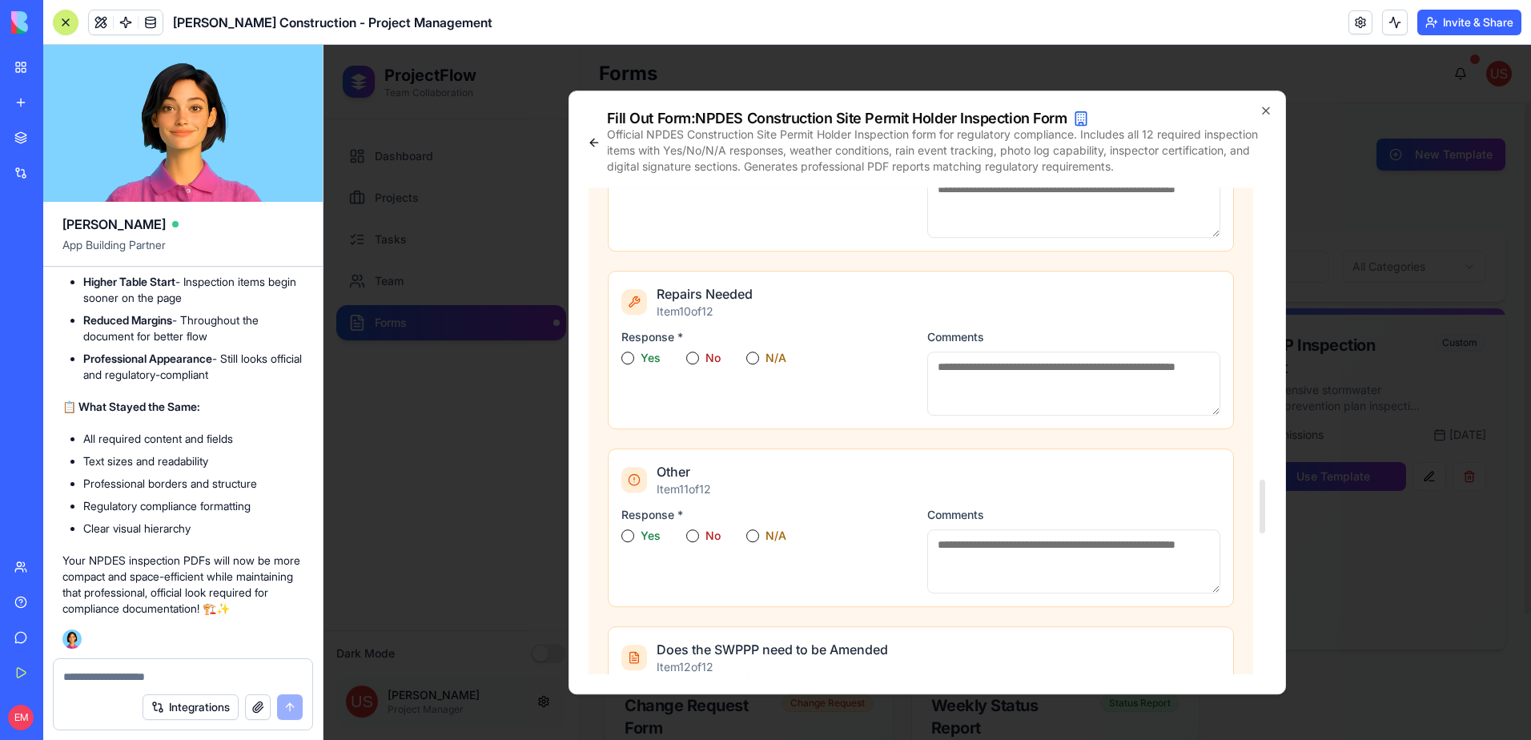
click at [623, 353] on button "Yes" at bounding box center [628, 358] width 13 height 13
click at [629, 532] on button "Yes" at bounding box center [628, 535] width 13 height 13
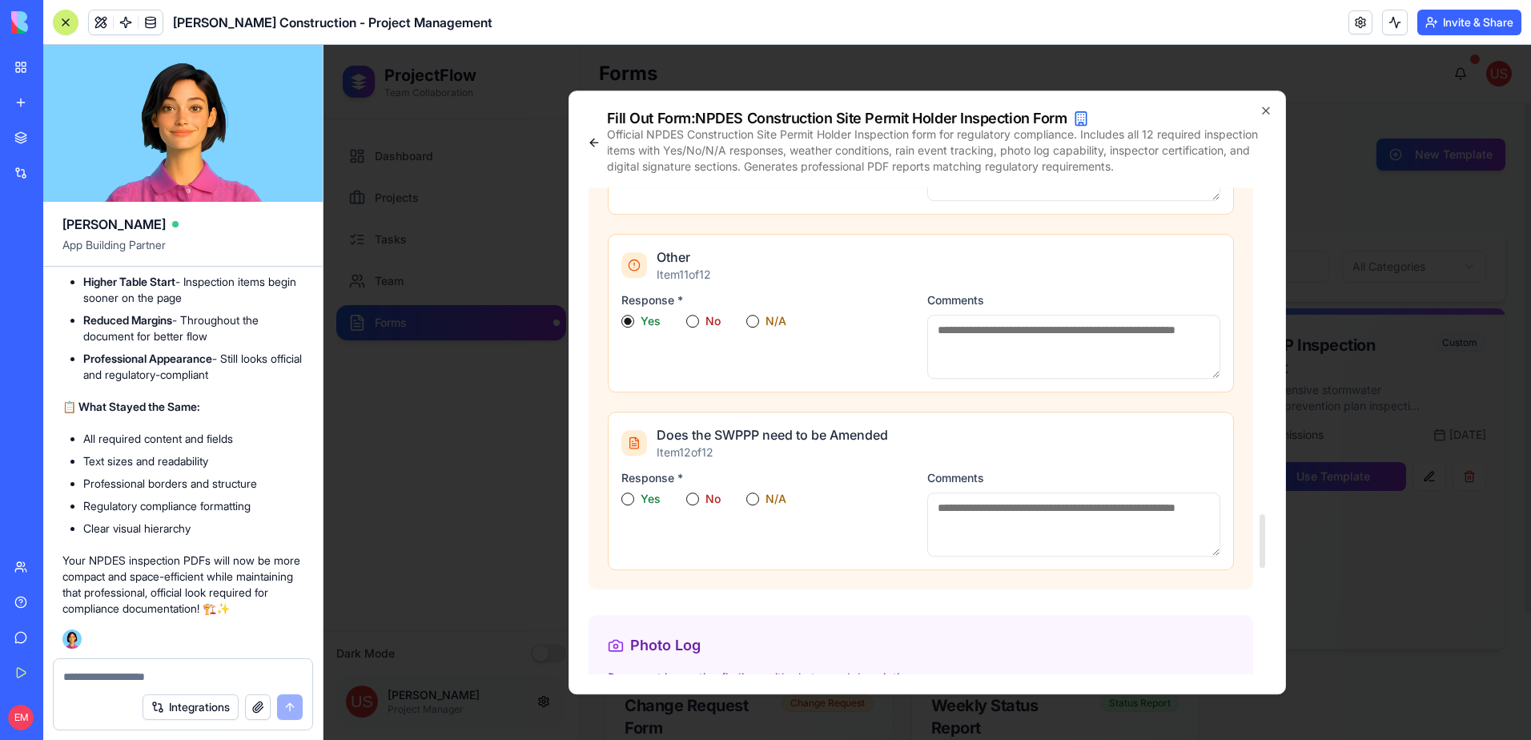
scroll to position [2963, 0]
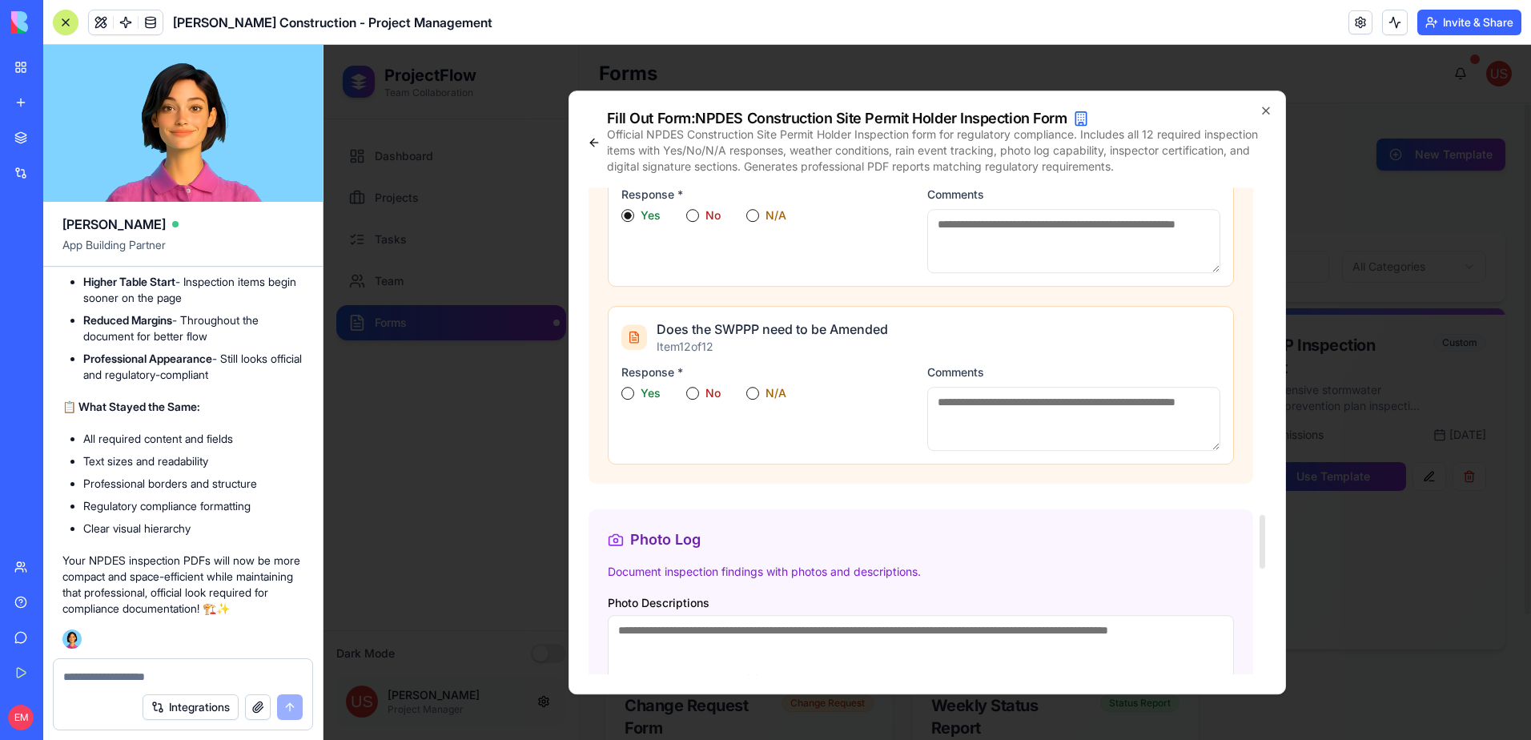
click at [622, 392] on button "Yes" at bounding box center [628, 393] width 13 height 13
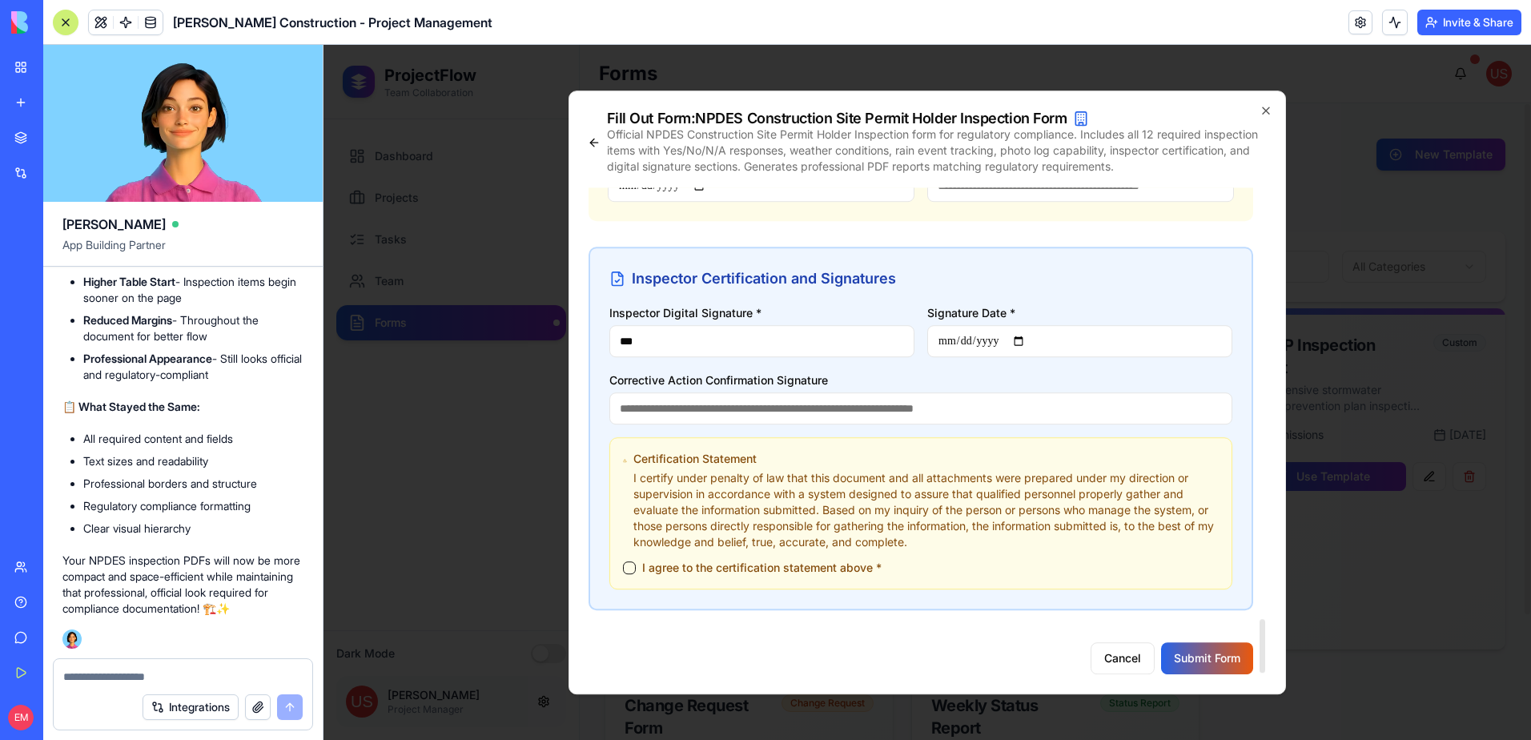
scroll to position [3917, 0]
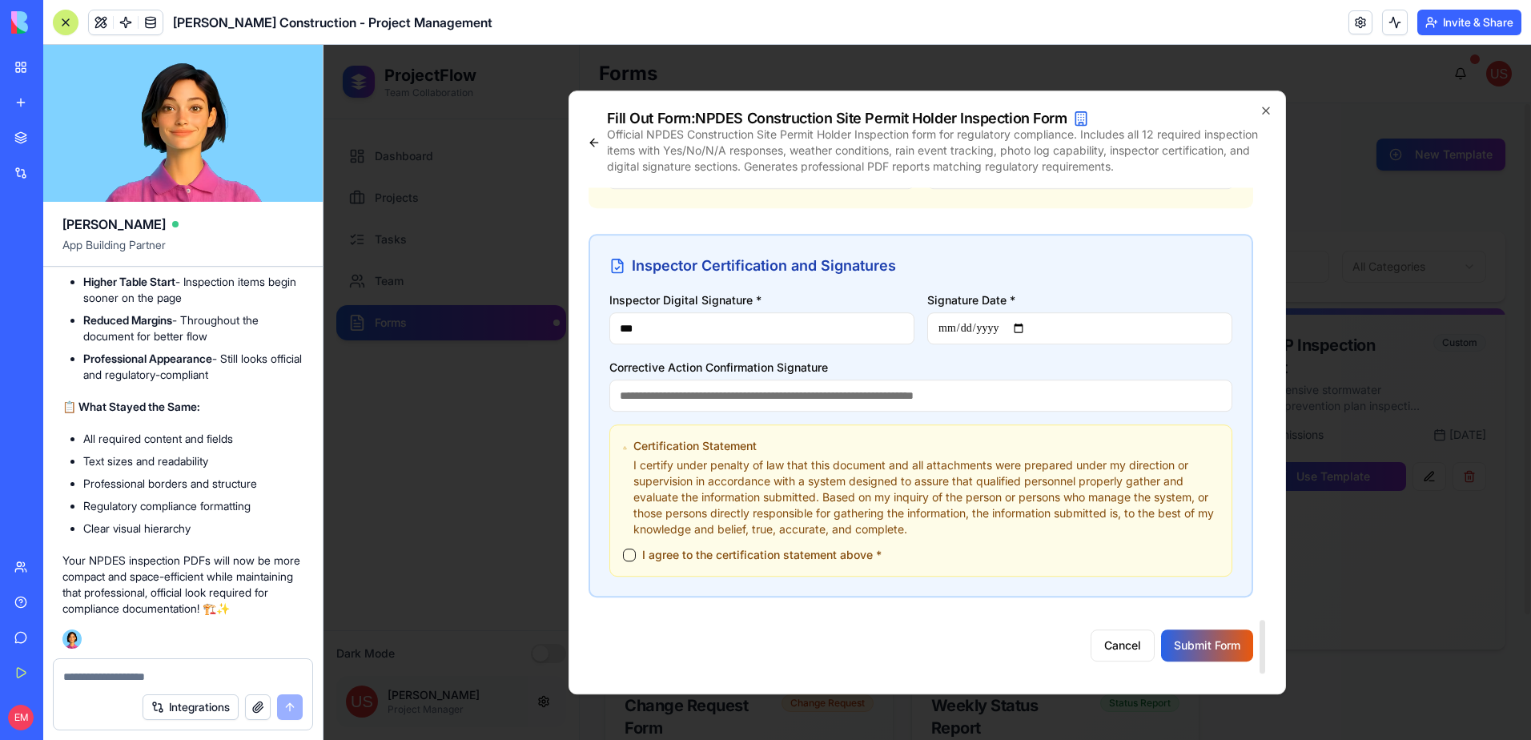
click at [633, 555] on button "I agree to the certification statement above *" at bounding box center [629, 555] width 13 height 13
click at [1221, 648] on button "Submit Form" at bounding box center [1207, 646] width 92 height 32
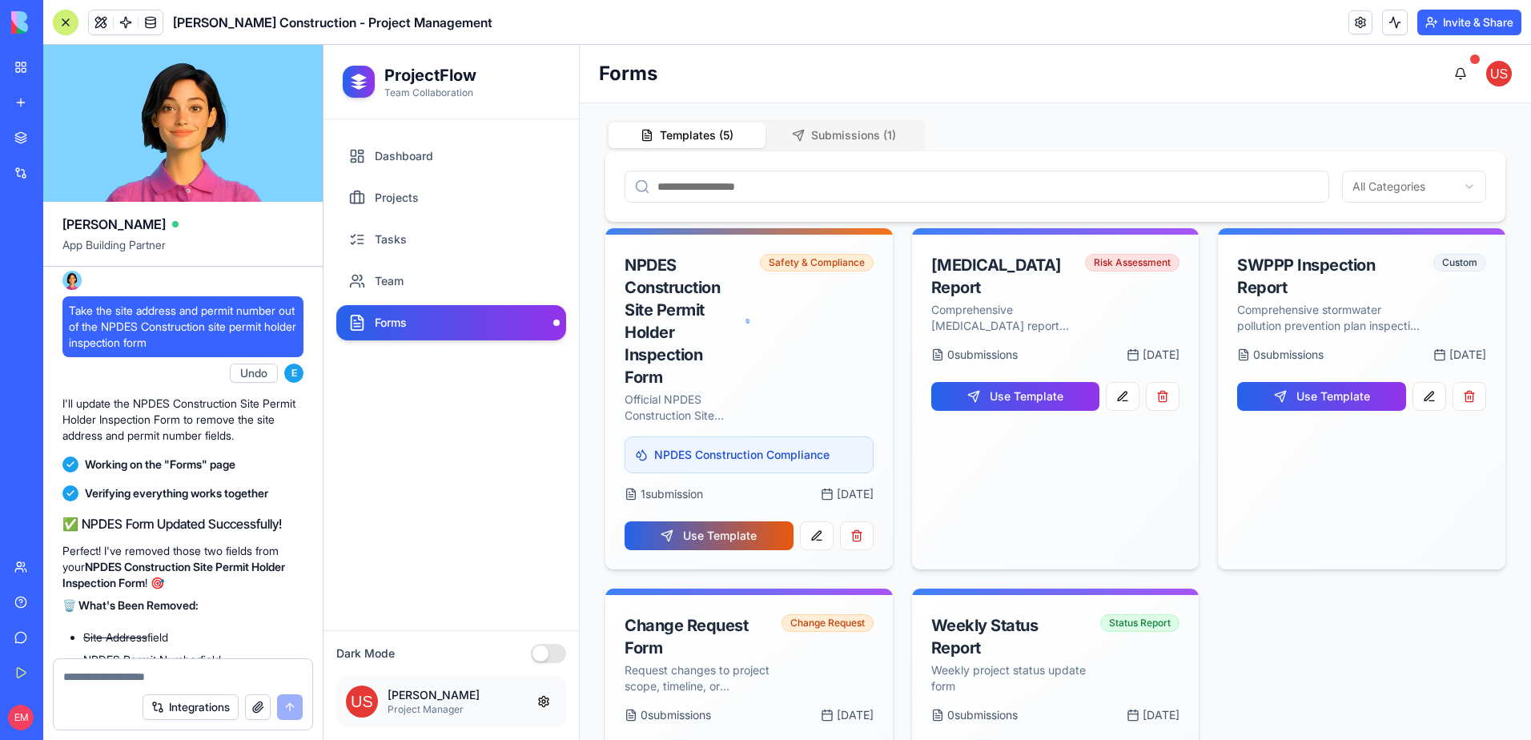
scroll to position [16037, 0]
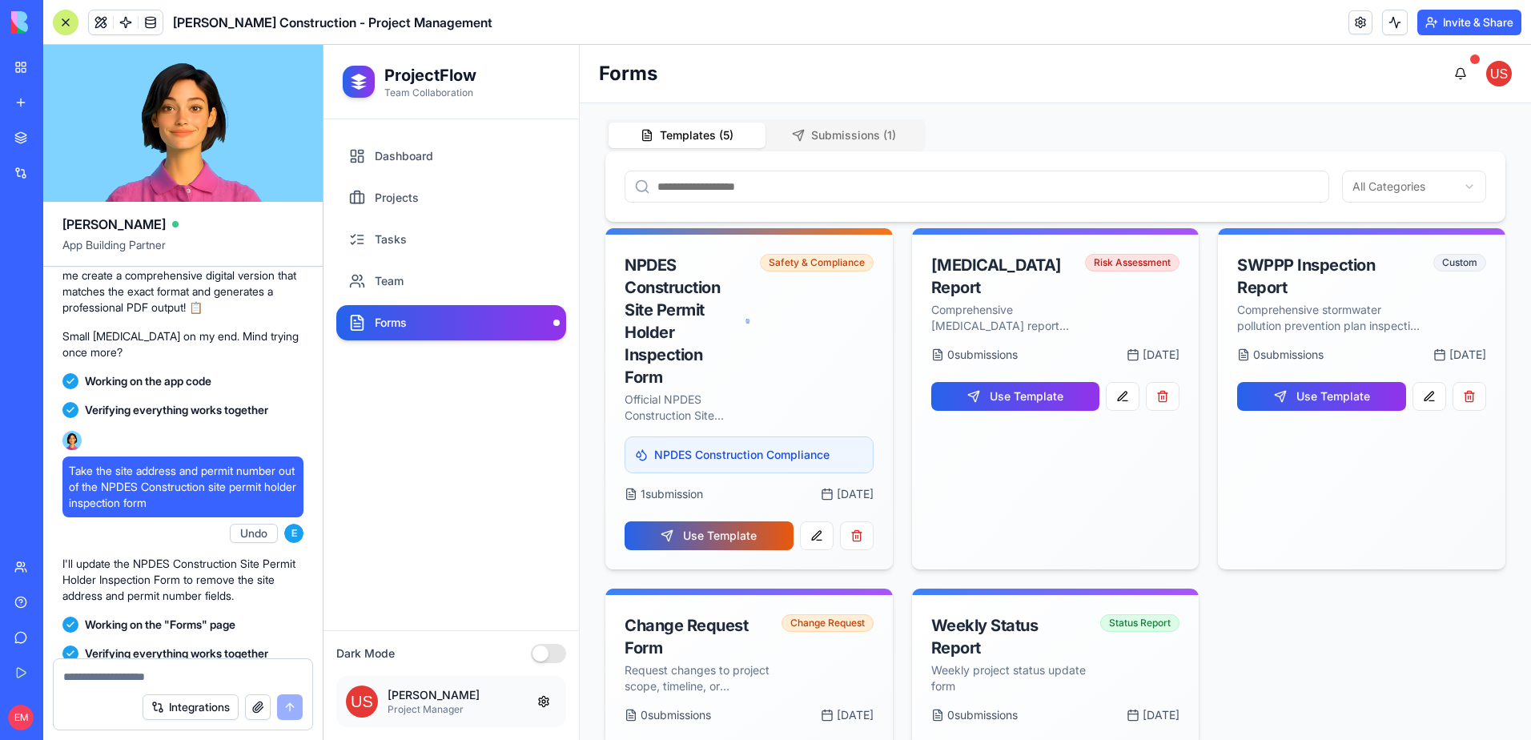
drag, startPoint x: 168, startPoint y: 435, endPoint x: 60, endPoint y: 382, distance: 120.4
drag, startPoint x: 60, startPoint y: 382, endPoint x: 103, endPoint y: 393, distance: 44.7
copy span "Turn page 1 of this PDF into a fillable form. Create a final deliverable pdf th…"
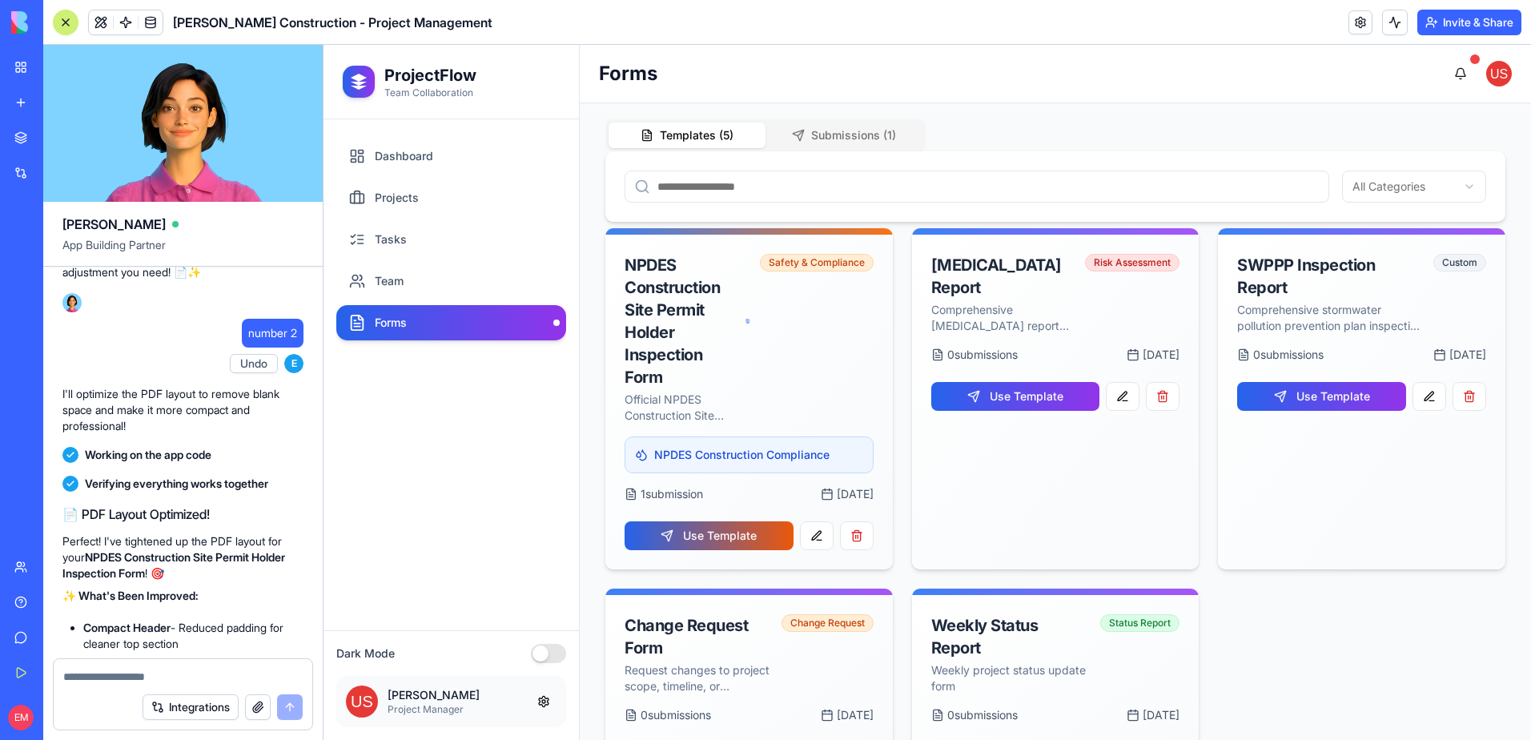
scroll to position [18360, 0]
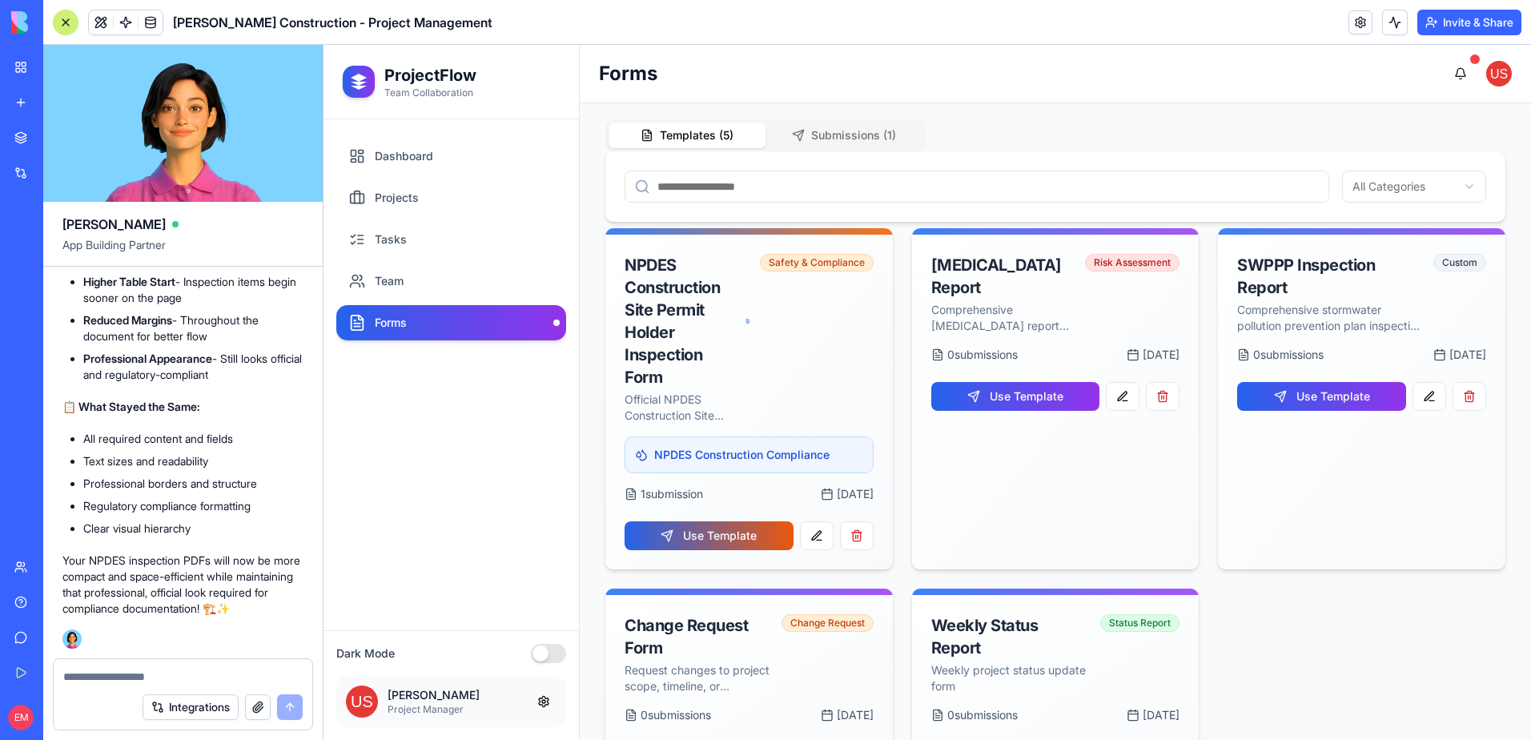
click at [258, 704] on button "button" at bounding box center [258, 707] width 26 height 26
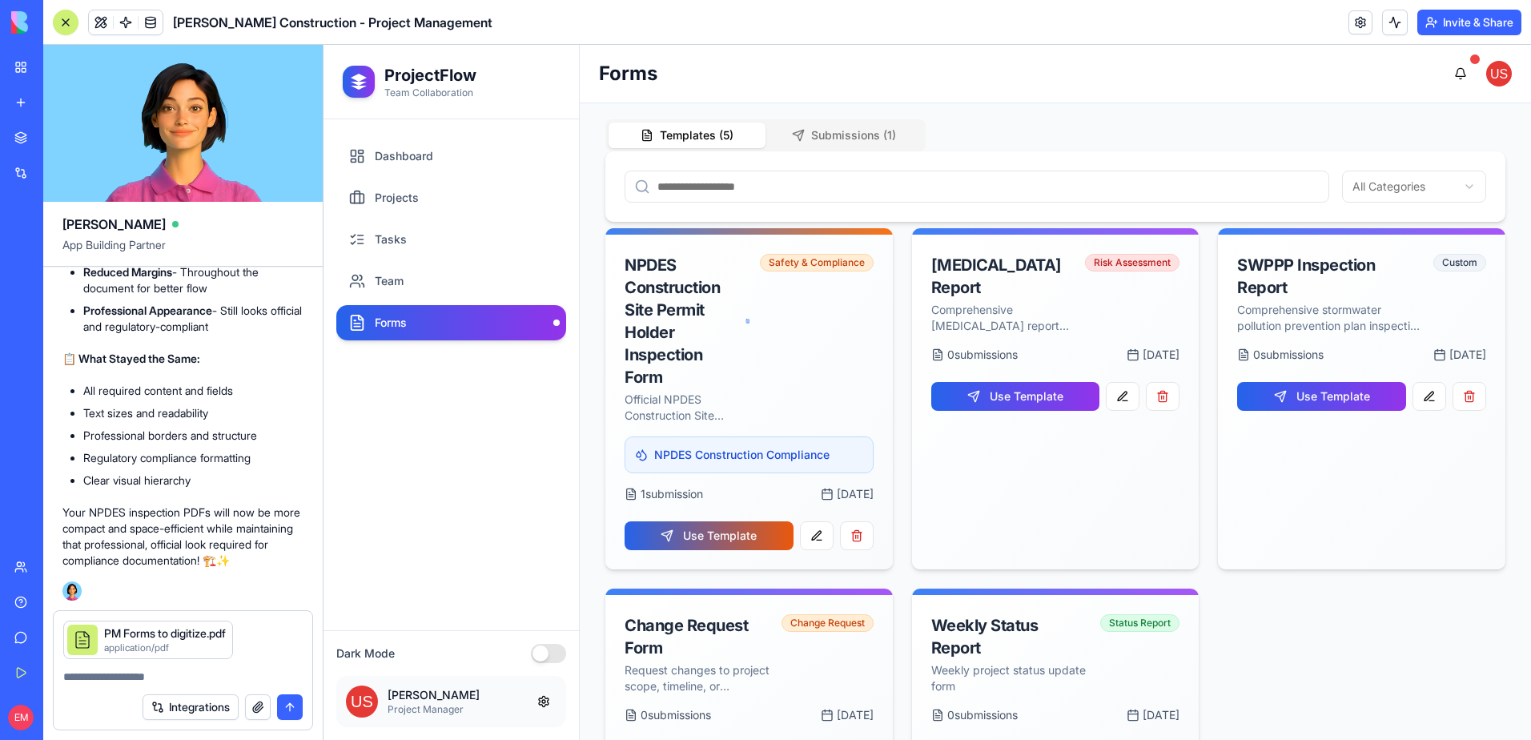
click at [179, 678] on textarea at bounding box center [182, 677] width 239 height 16
paste textarea "**********"
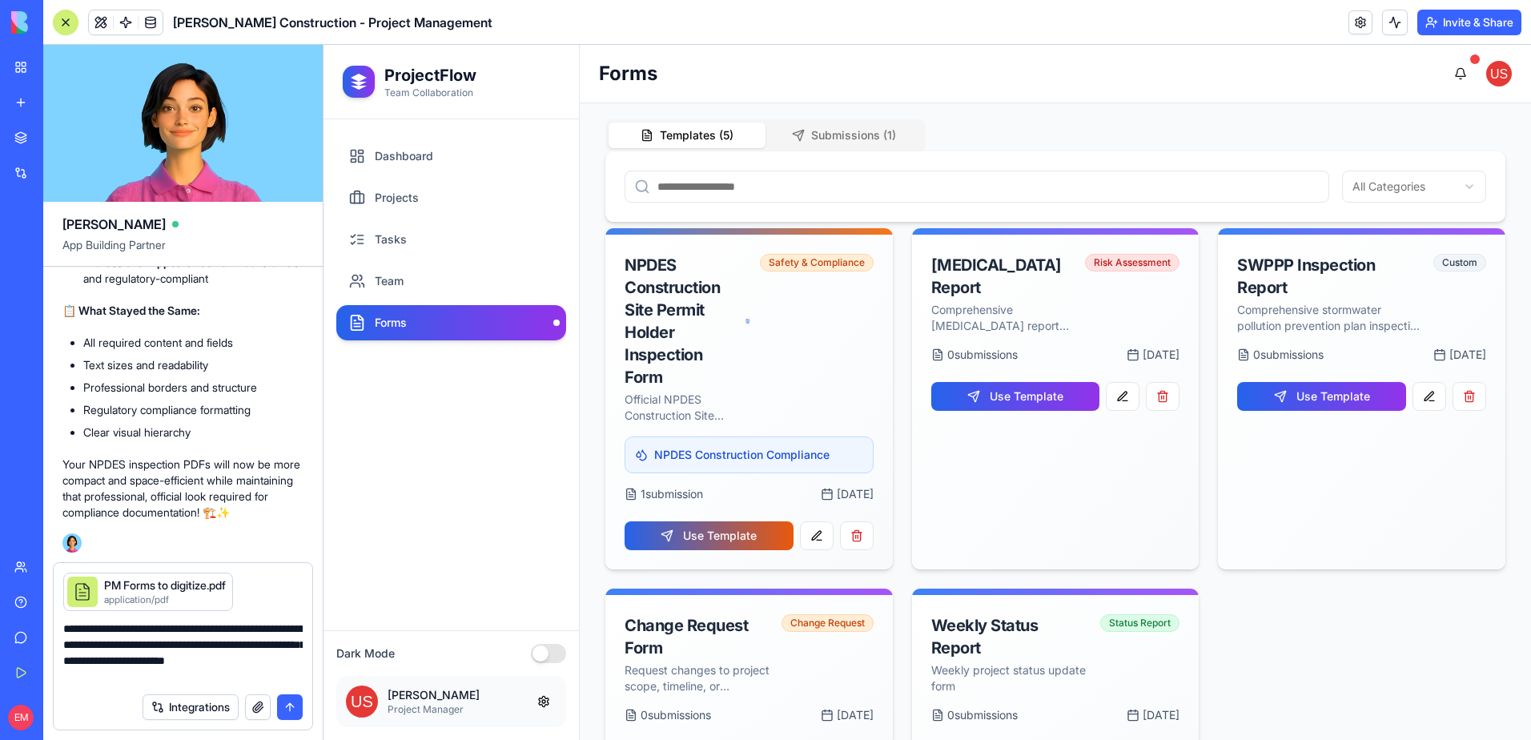
click at [125, 628] on textarea "**********" at bounding box center [182, 653] width 239 height 64
type textarea "**********"
click at [285, 708] on button "submit" at bounding box center [290, 707] width 26 height 26
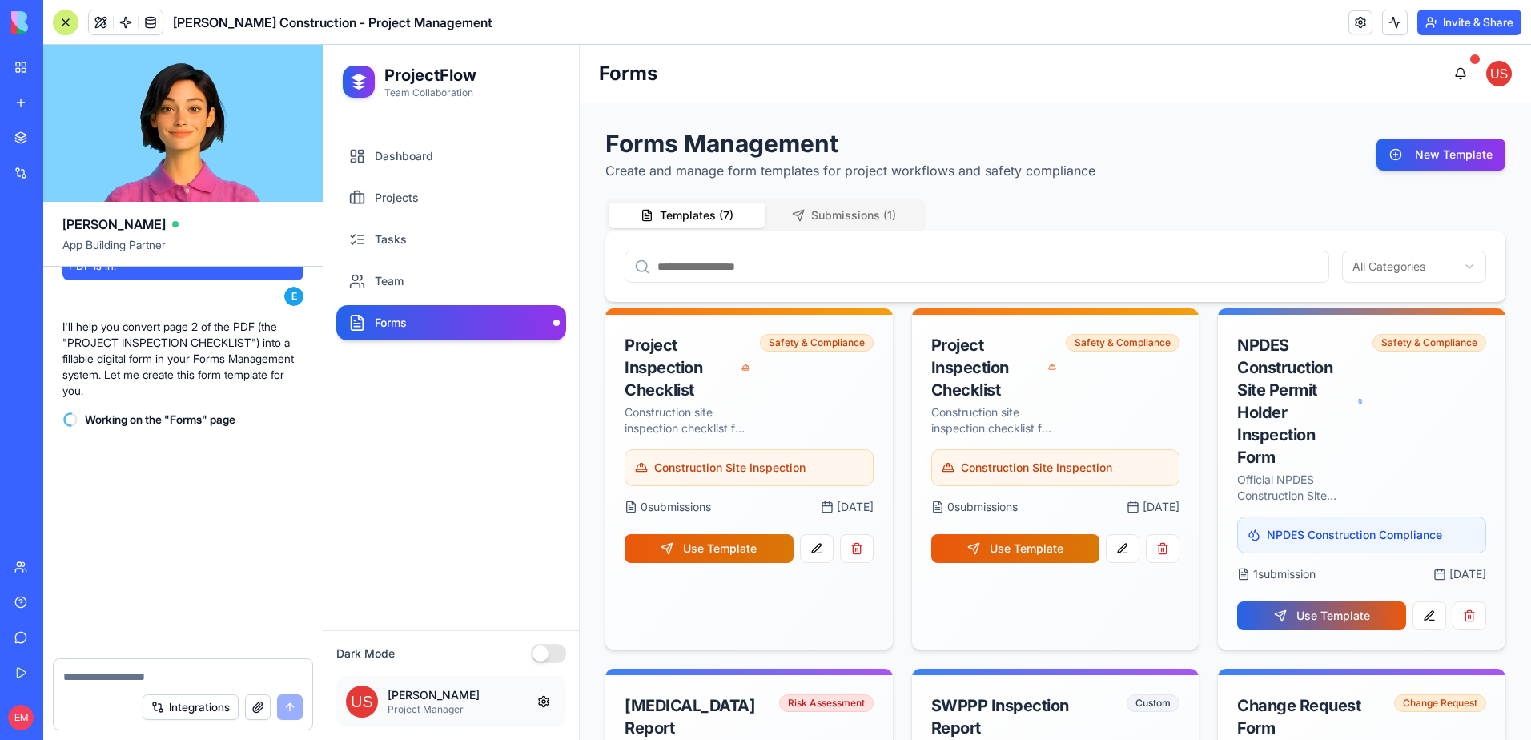
scroll to position [19785, 0]
